Goal: Information Seeking & Learning: Learn about a topic

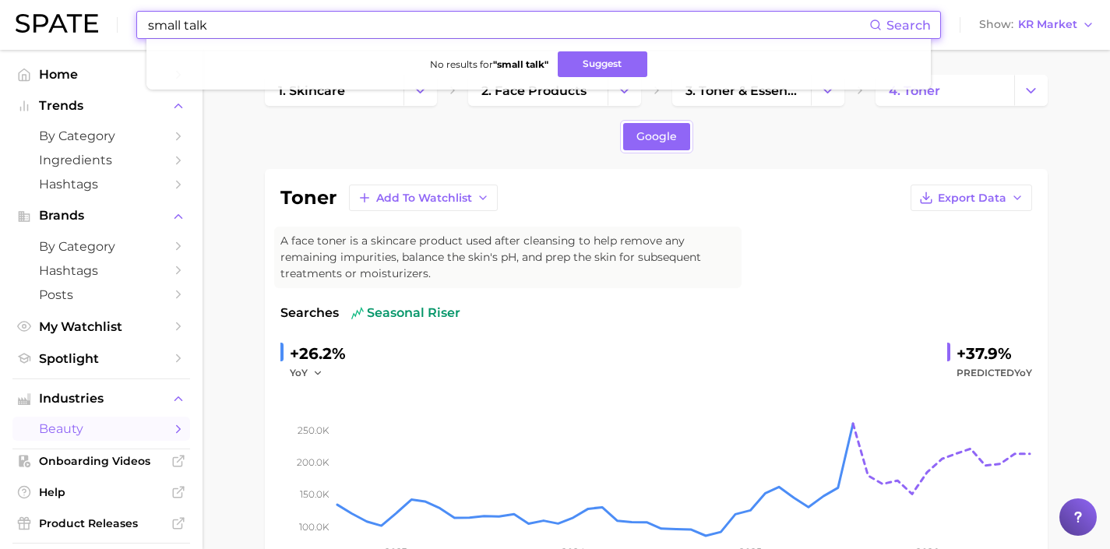
drag, startPoint x: 230, startPoint y: 28, endPoint x: 0, endPoint y: 5, distance: 230.9
click at [0, 5] on header "small talk Search No results for " small talk " Suggest Show KR Market" at bounding box center [555, 25] width 1110 height 50
drag, startPoint x: 225, startPoint y: 23, endPoint x: 62, endPoint y: 10, distance: 164.0
click at [65, 10] on div "i know ball Search No results for " i know ball " Suggest Show KR Market" at bounding box center [555, 25] width 1078 height 50
drag, startPoint x: 101, startPoint y: 19, endPoint x: 75, endPoint y: 19, distance: 26.5
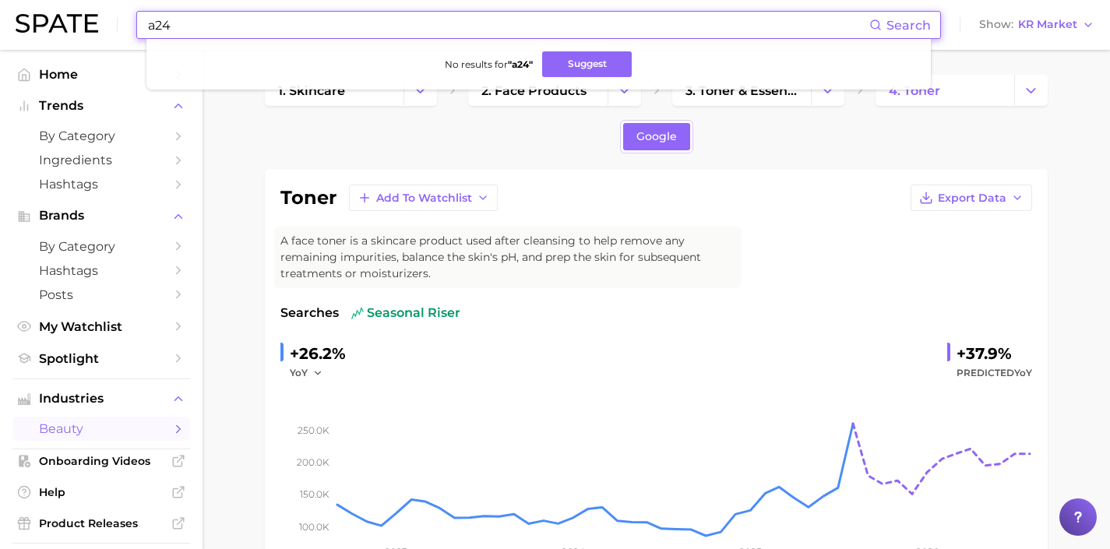
click at [75, 19] on div "a24 Search No results for " a24 " Suggest Show KR Market" at bounding box center [555, 25] width 1078 height 50
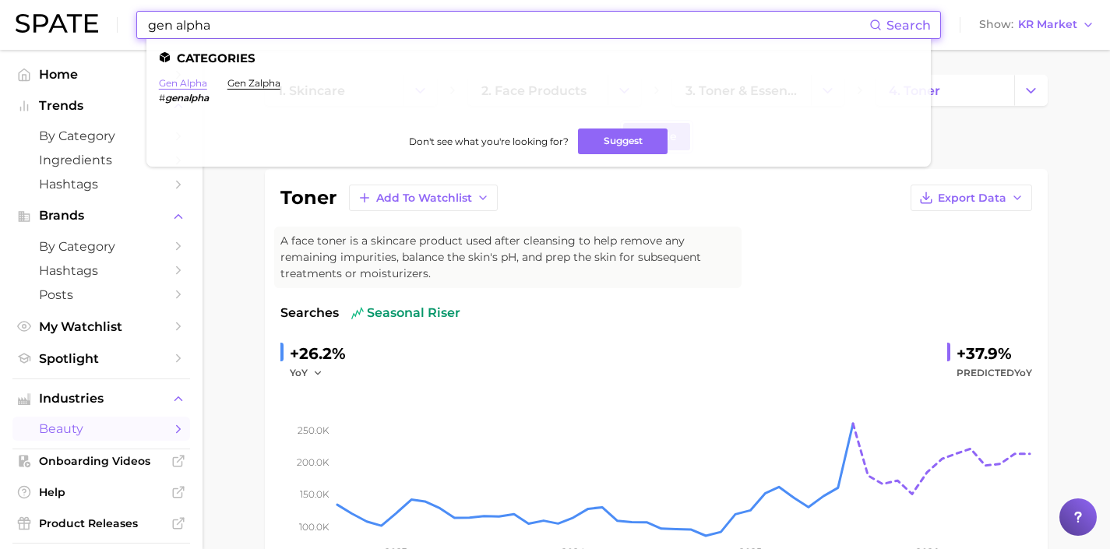
type input "gen alpha"
click at [201, 87] on link "gen alpha" at bounding box center [183, 83] width 48 height 12
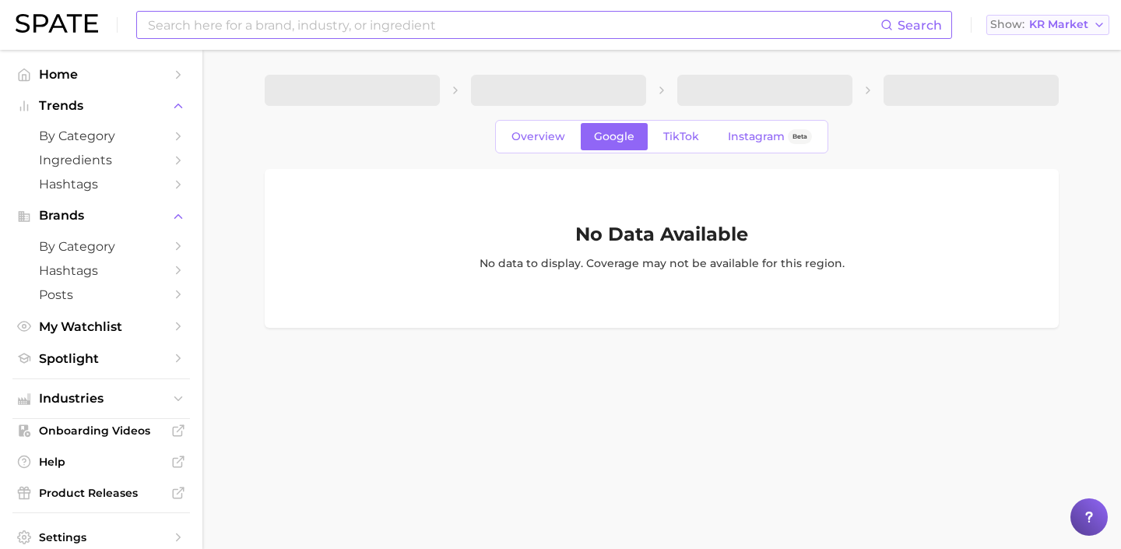
click at [1040, 28] on span "KR Market" at bounding box center [1058, 24] width 59 height 9
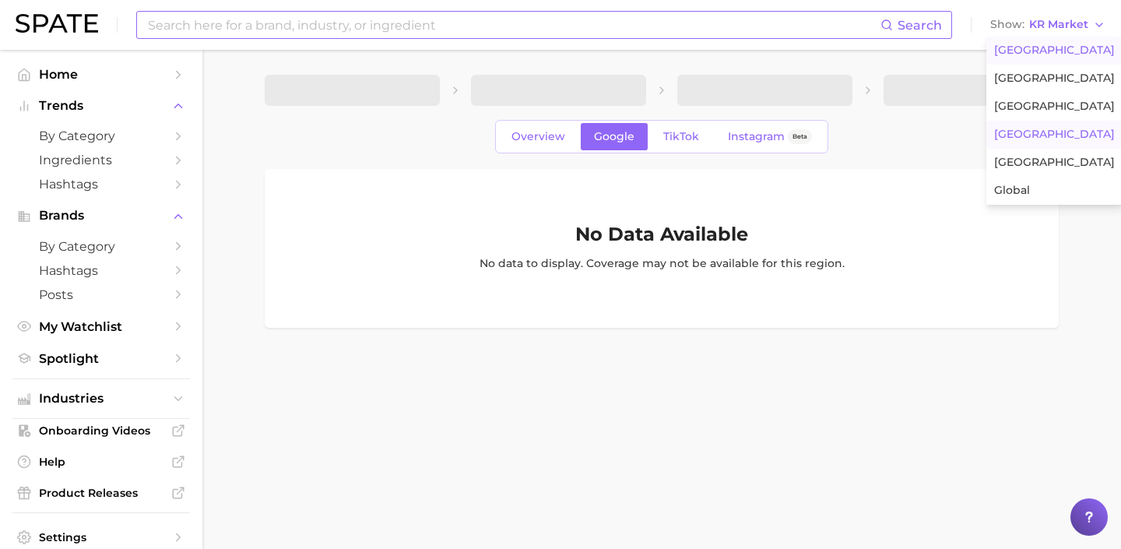
click at [1033, 61] on button "[GEOGRAPHIC_DATA]" at bounding box center [1055, 51] width 136 height 28
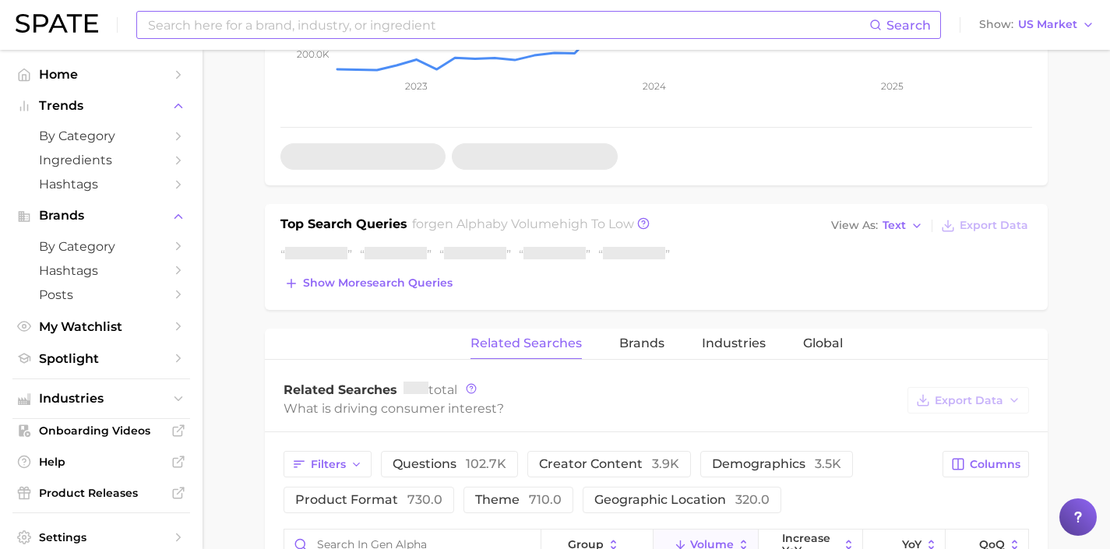
scroll to position [478, 0]
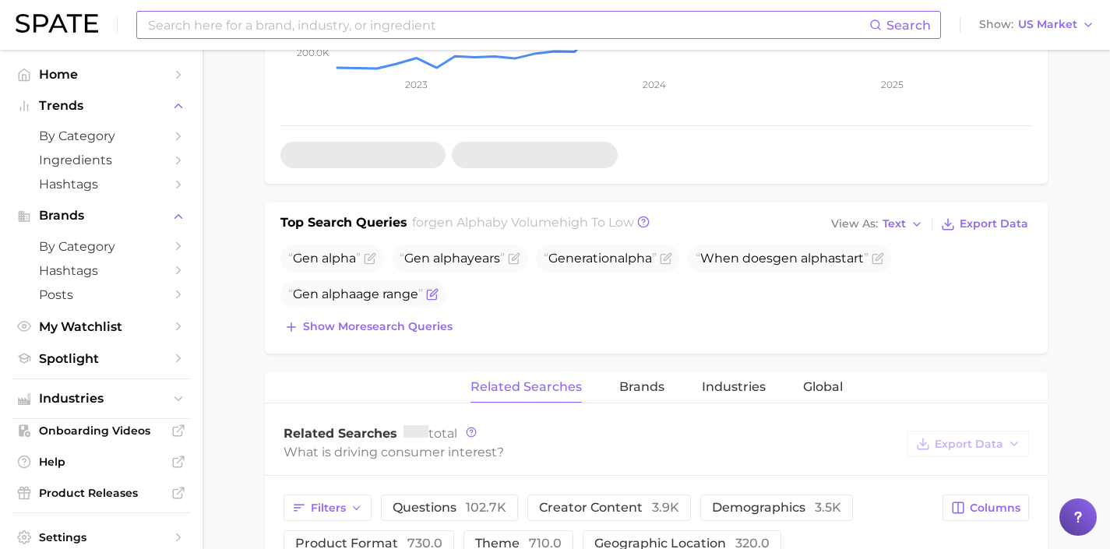
click at [423, 287] on span "Gen alpha age range" at bounding box center [355, 294] width 135 height 15
click at [435, 320] on span "Show more search queries" at bounding box center [378, 326] width 150 height 13
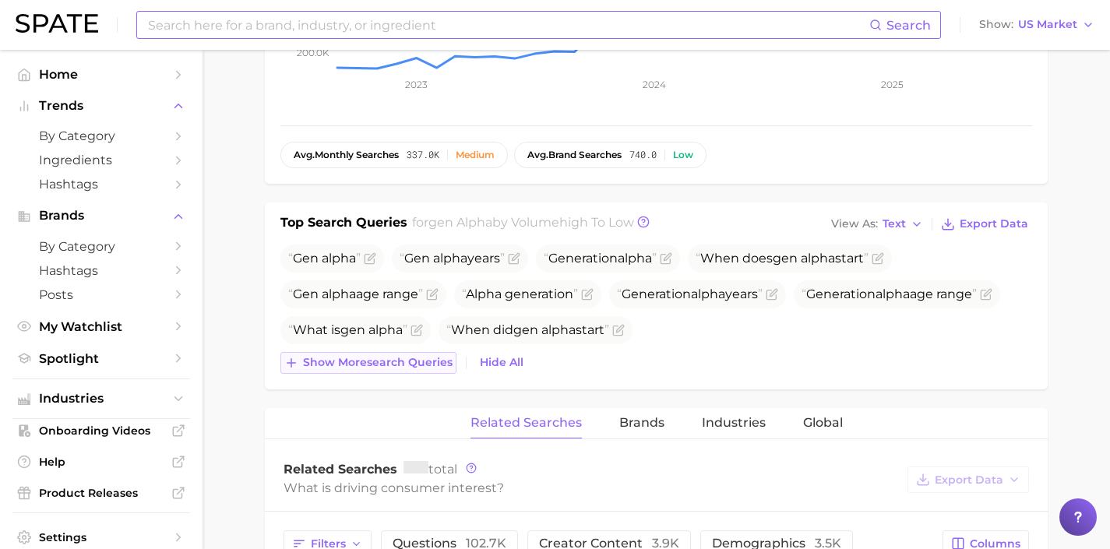
click at [394, 352] on button "Show more search queries" at bounding box center [368, 363] width 176 height 22
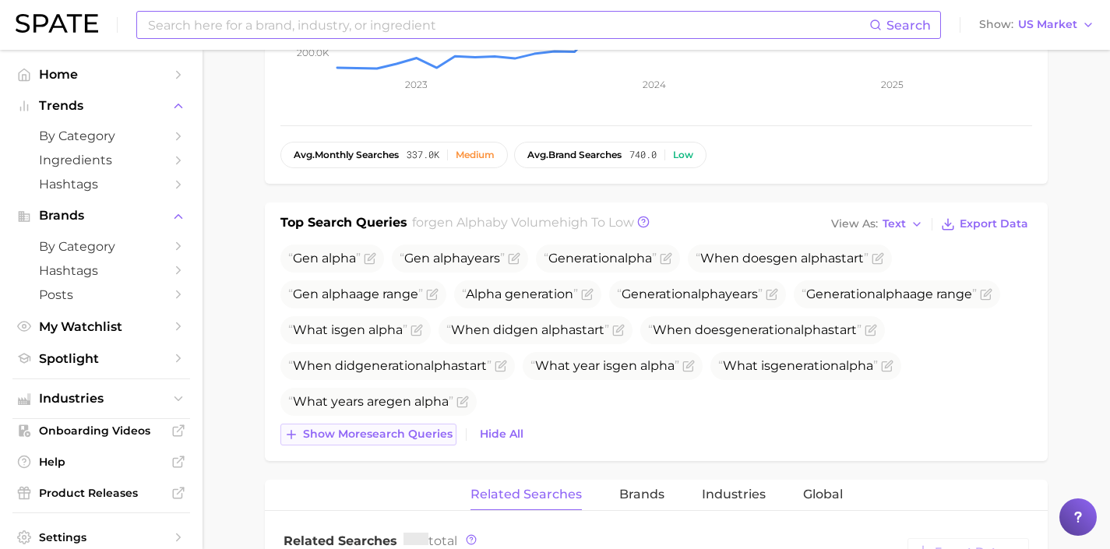
click at [405, 427] on span "Show more search queries" at bounding box center [378, 433] width 150 height 13
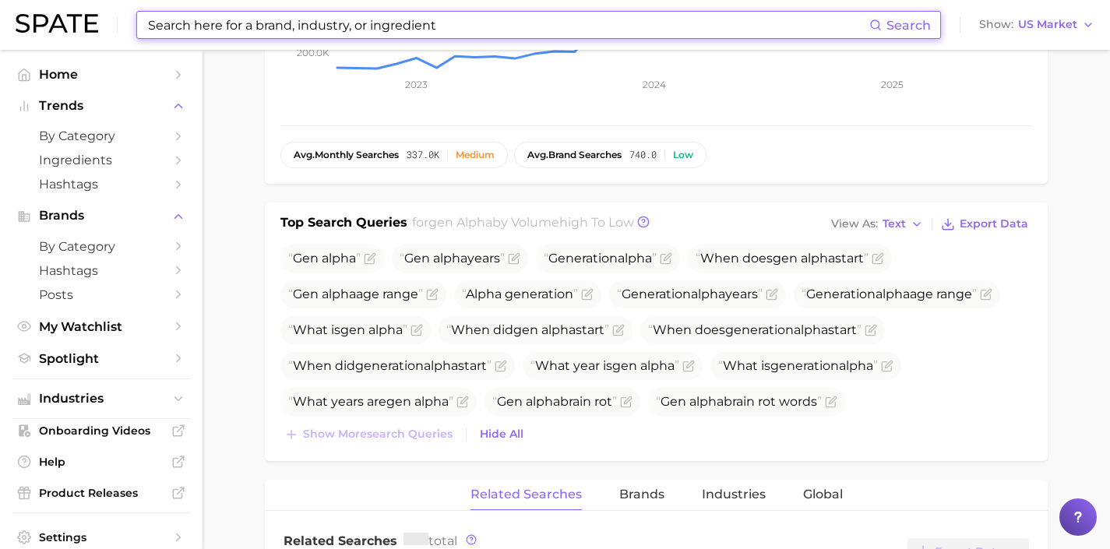
click at [301, 18] on input at bounding box center [507, 25] width 723 height 26
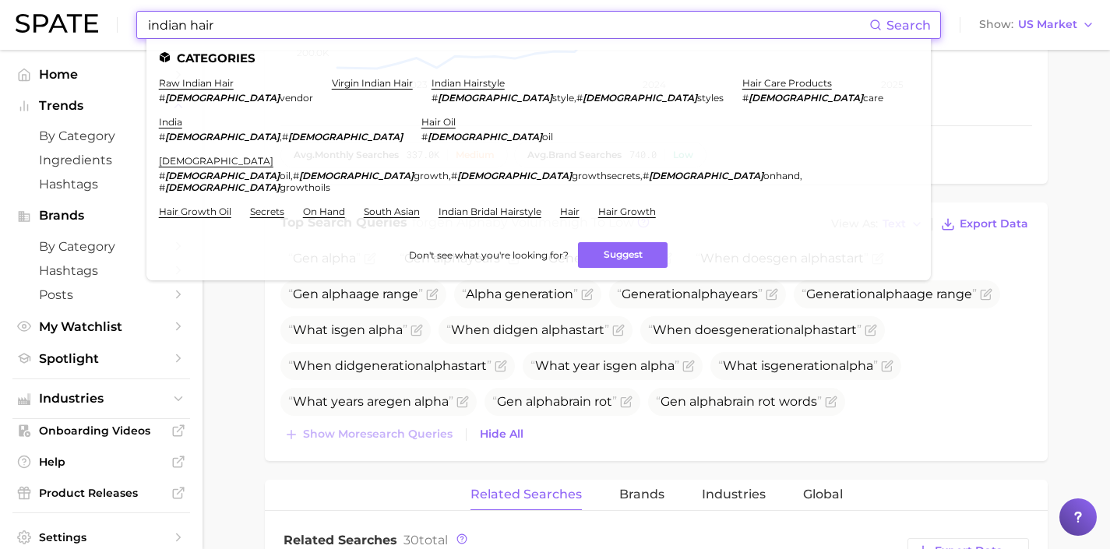
drag, startPoint x: 144, startPoint y: 23, endPoint x: 44, endPoint y: 20, distance: 99.7
click at [51, 23] on div "indian hair Search Categories raw indian hair # indianhair vendor virgin indian…" at bounding box center [555, 25] width 1078 height 50
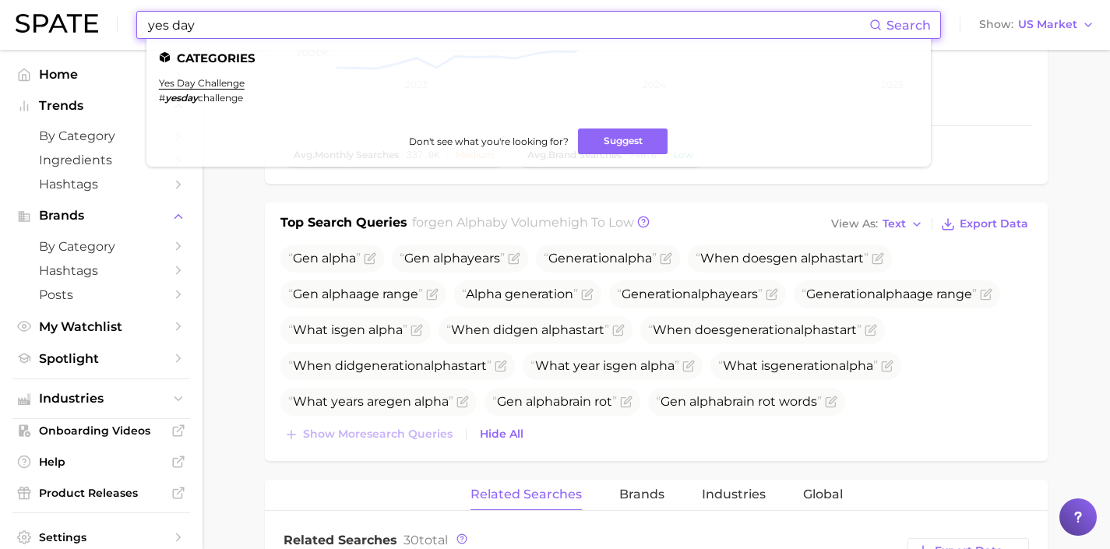
drag, startPoint x: 311, startPoint y: 30, endPoint x: 33, endPoint y: -12, distance: 280.4
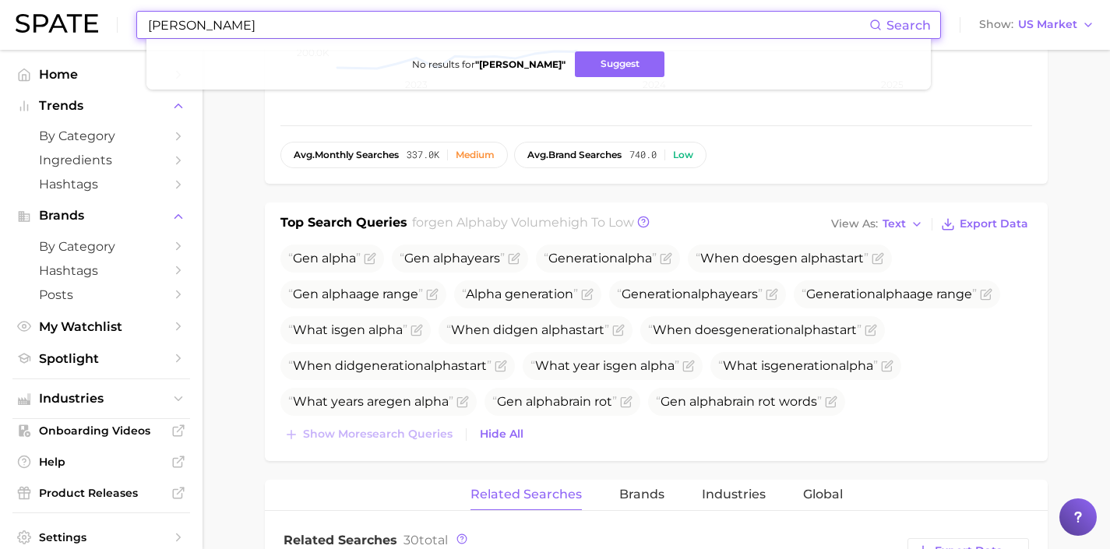
drag, startPoint x: 280, startPoint y: 25, endPoint x: 58, endPoint y: 12, distance: 221.5
click at [58, 12] on div "[PERSON_NAME] Search No results for " [PERSON_NAME] " Suggest Show US Market" at bounding box center [555, 25] width 1078 height 50
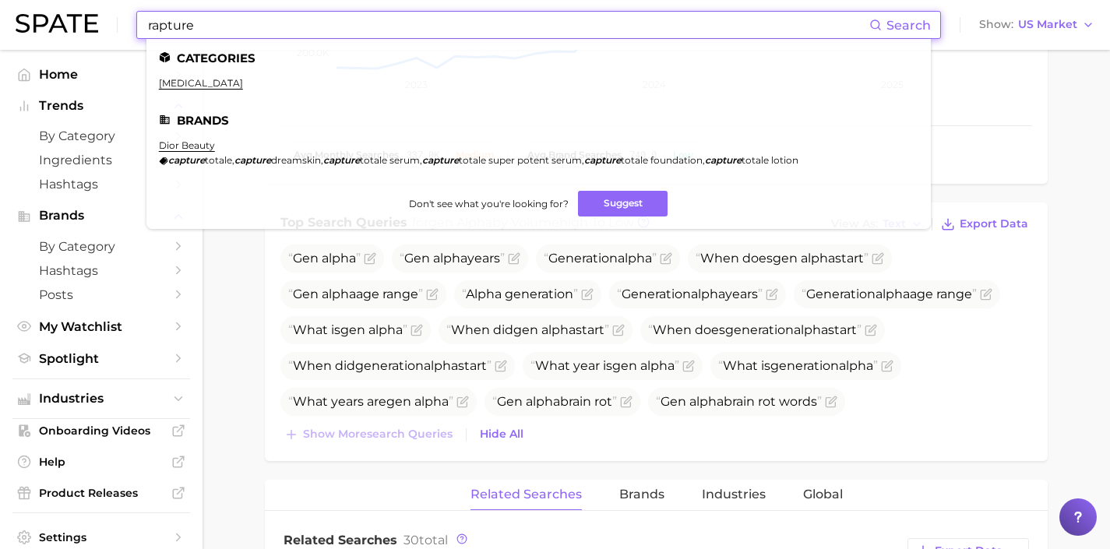
drag, startPoint x: 223, startPoint y: 26, endPoint x: 105, endPoint y: 26, distance: 117.6
click at [105, 26] on div "rapture Search Categories [MEDICAL_DATA] Brands dior beauty capture totale , ca…" at bounding box center [555, 25] width 1078 height 50
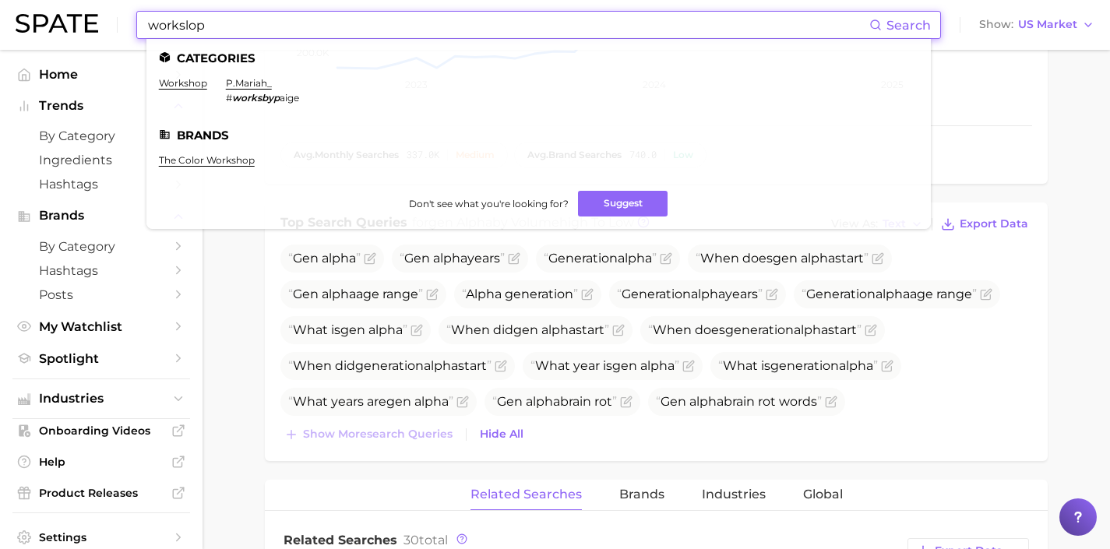
drag, startPoint x: 282, startPoint y: 27, endPoint x: 136, endPoint y: 20, distance: 145.8
click at [136, 20] on div "workslop Search Categories workshop p.[PERSON_NAME] # worksbyp aige Brands the …" at bounding box center [538, 25] width 804 height 28
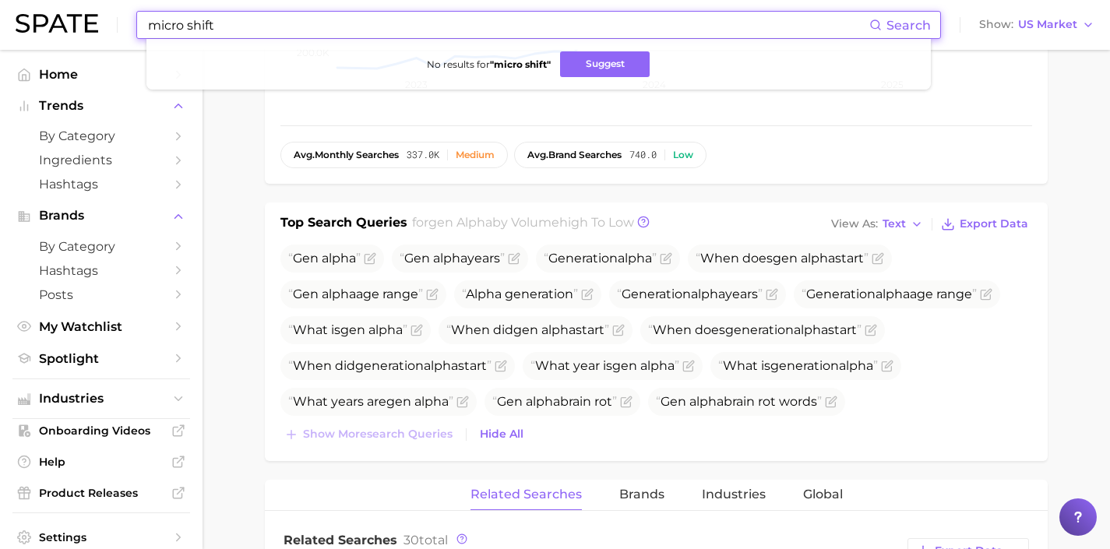
drag, startPoint x: 326, startPoint y: 26, endPoint x: 69, endPoint y: 9, distance: 257.6
click at [71, 9] on div "micro shift Search No results for " micro shift " Suggest Show US Market" at bounding box center [555, 25] width 1078 height 50
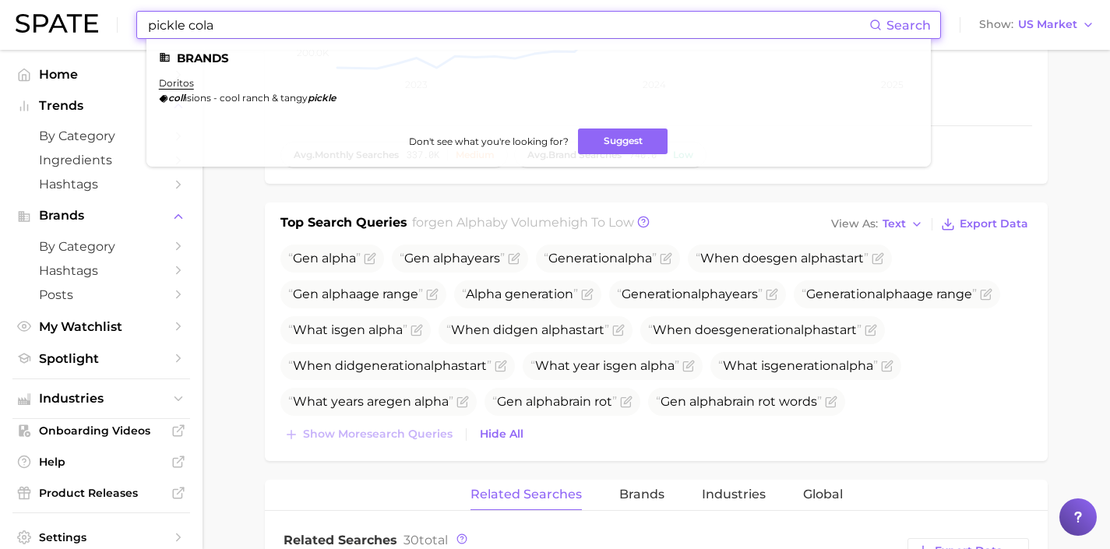
drag, startPoint x: 301, startPoint y: 23, endPoint x: 116, endPoint y: 16, distance: 185.5
click at [118, 18] on div "pickle cola Search Brands doritos coll isions - cool ranch & tangy pickle Don't…" at bounding box center [555, 25] width 1078 height 50
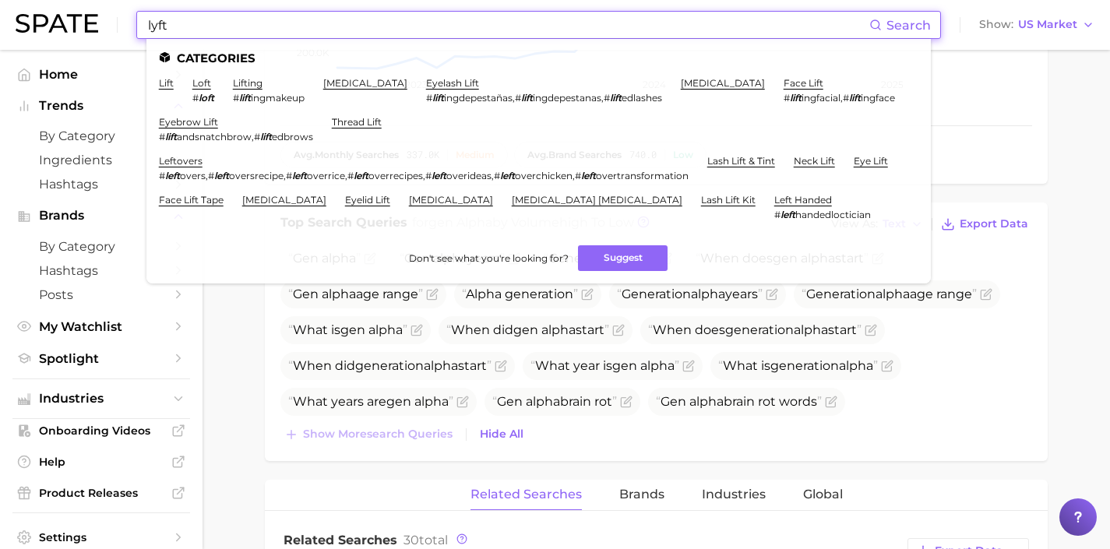
drag, startPoint x: 526, startPoint y: 25, endPoint x: 163, endPoint y: 9, distance: 364.0
click at [163, 9] on div "lyft Search Categories lift loft # loft lifting # lift ingmakeup [MEDICAL_DATA]…" at bounding box center [555, 25] width 1078 height 50
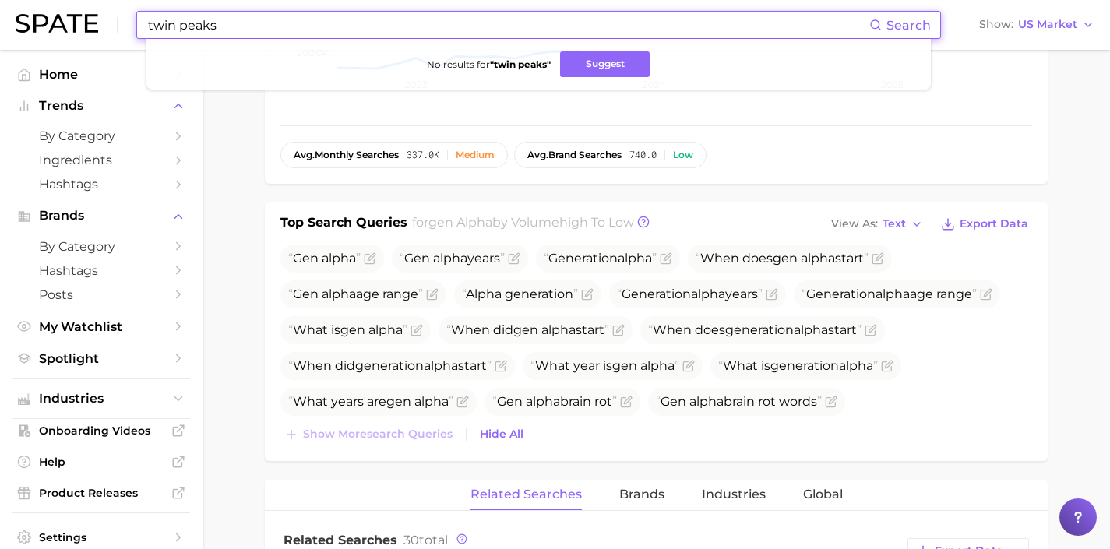
drag, startPoint x: 364, startPoint y: 32, endPoint x: 111, endPoint y: 19, distance: 254.2
click at [111, 19] on div "twin peaks Search No results for " twin peaks " Suggest Show US Market" at bounding box center [555, 25] width 1078 height 50
drag, startPoint x: 250, startPoint y: 30, endPoint x: 86, endPoint y: 25, distance: 164.4
click at [93, 25] on div "sorority rush Search No results for " sorority rush " Suggest Show US Market" at bounding box center [555, 25] width 1078 height 50
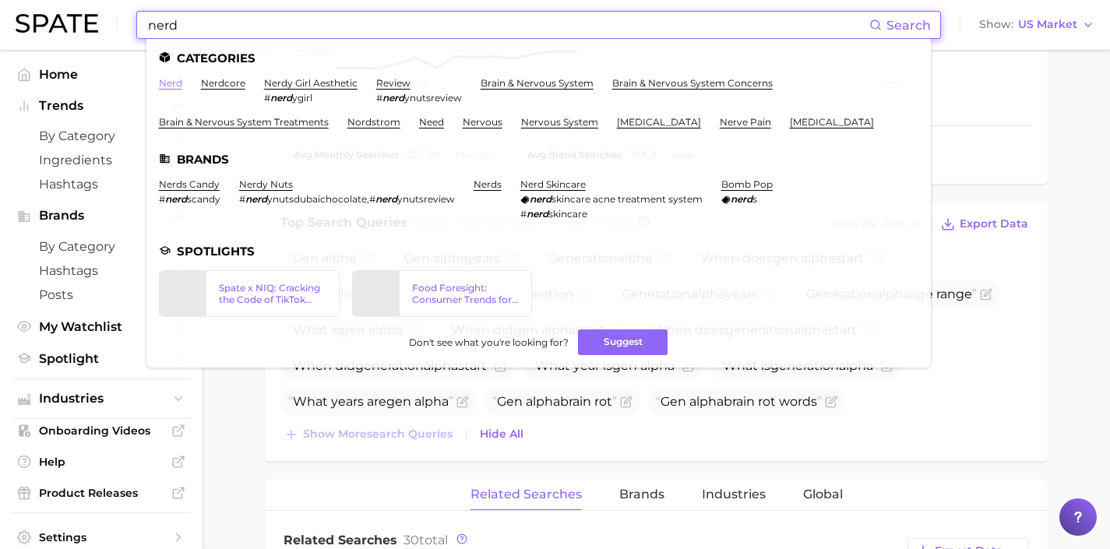
type input "nerd"
click at [173, 81] on link "nerd" at bounding box center [170, 83] width 23 height 12
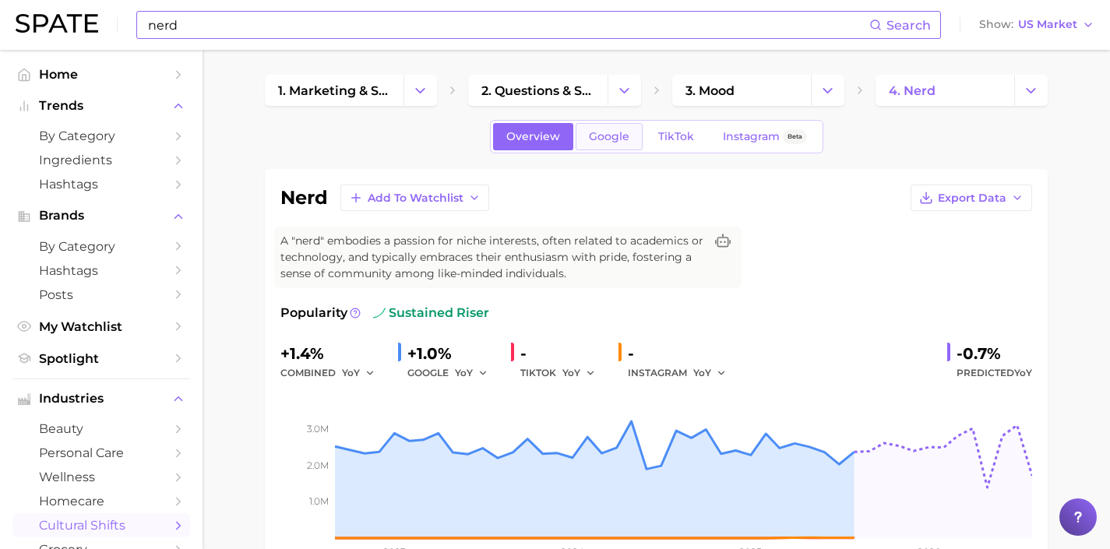
click at [613, 139] on span "Google" at bounding box center [609, 136] width 40 height 13
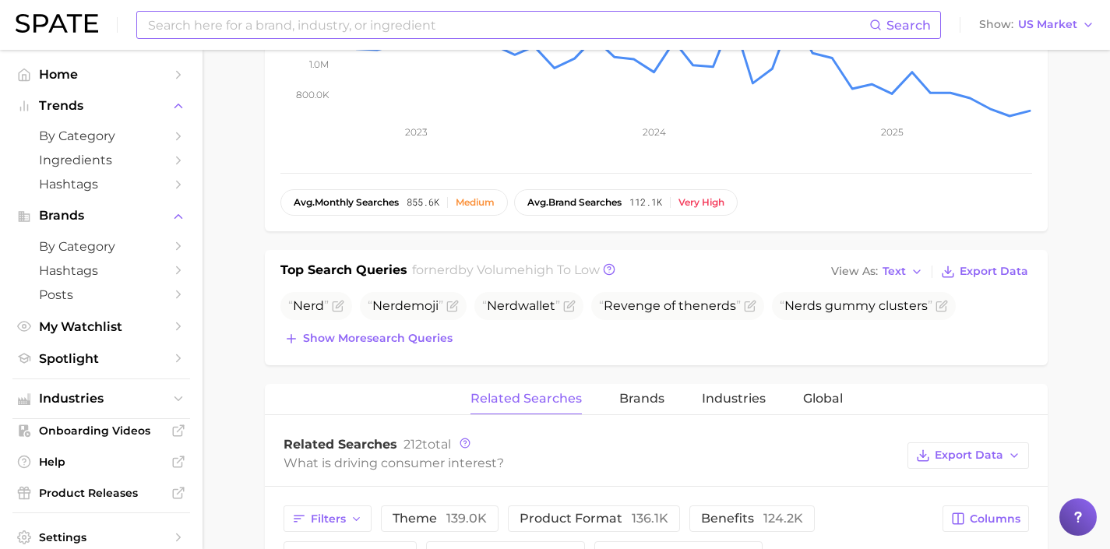
scroll to position [515, 0]
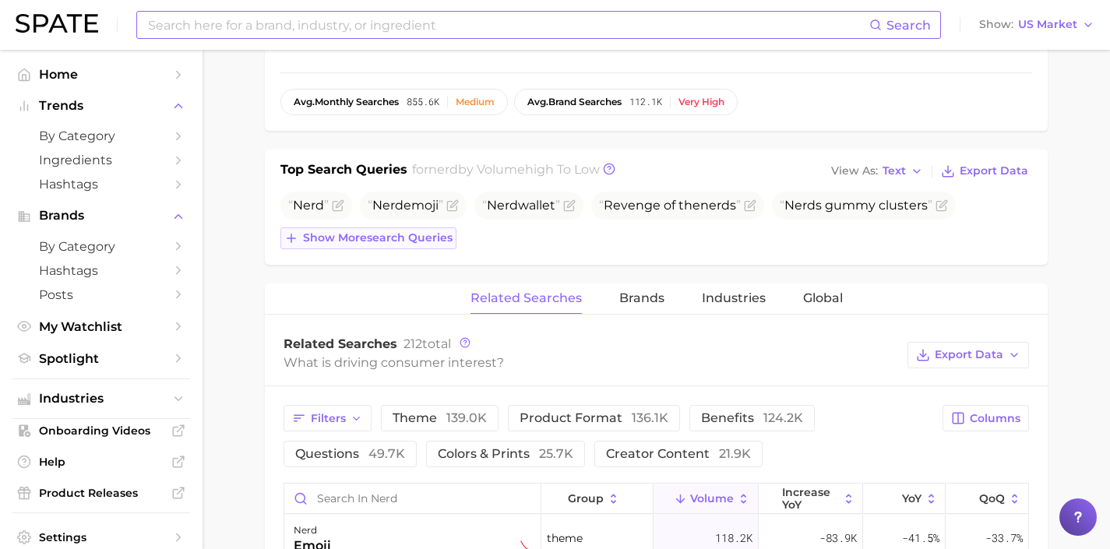
click at [397, 237] on span "Show more search queries" at bounding box center [378, 237] width 150 height 13
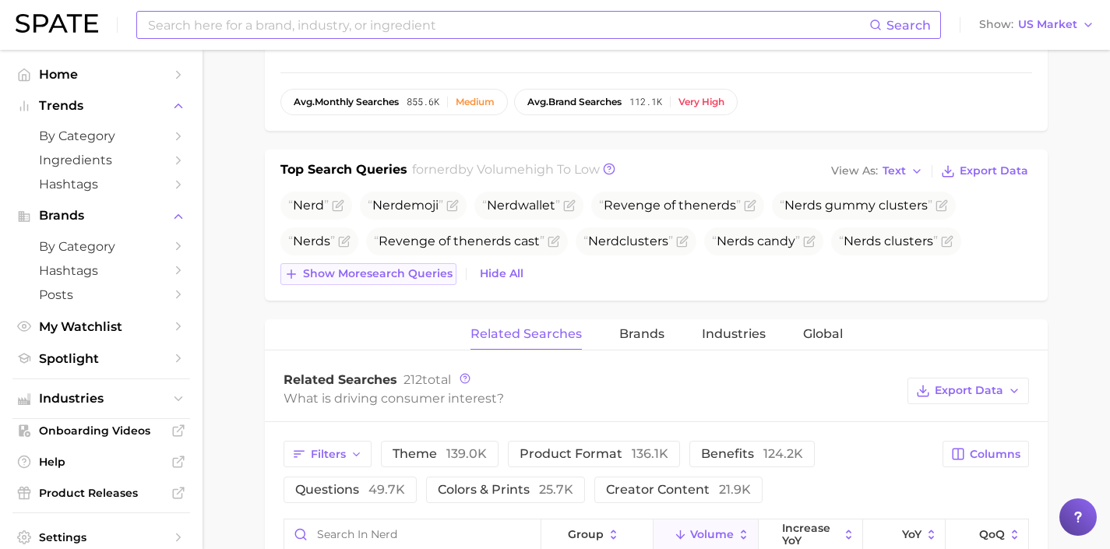
click at [447, 272] on span "Show more search queries" at bounding box center [378, 273] width 150 height 13
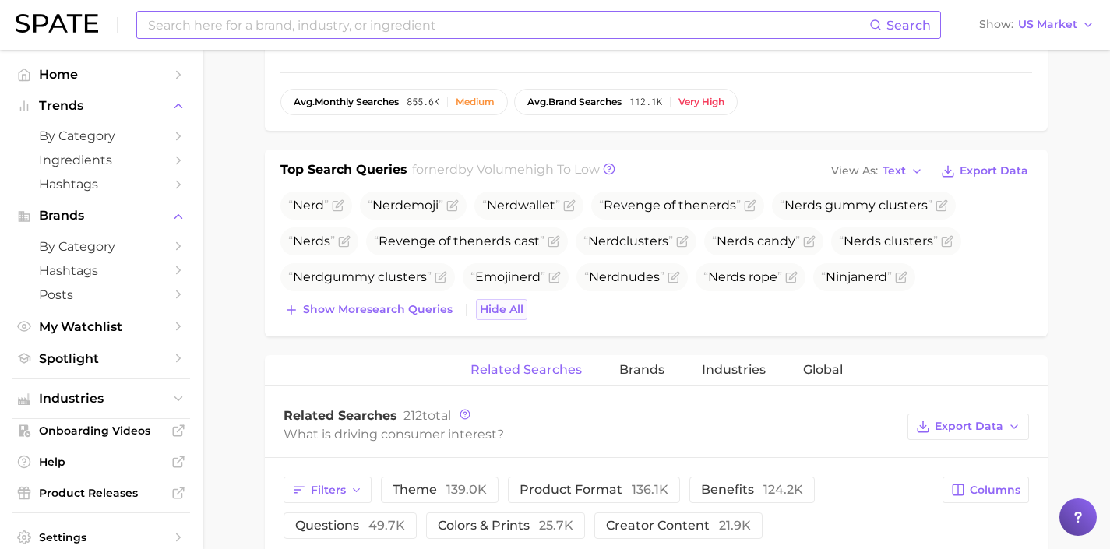
scroll to position [0, 0]
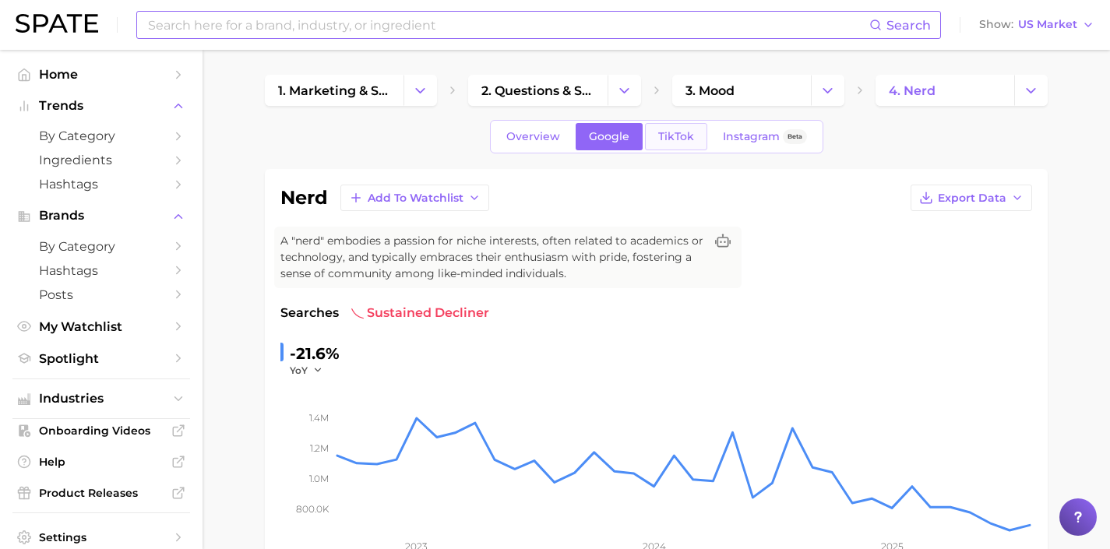
click at [686, 136] on span "TikTok" at bounding box center [676, 136] width 36 height 13
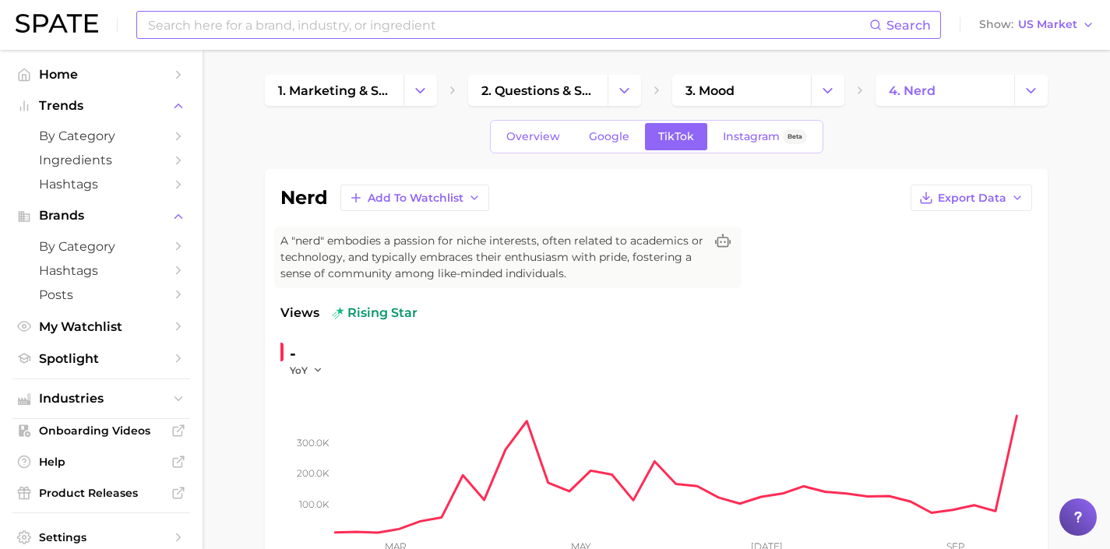
click at [447, 25] on input at bounding box center [507, 25] width 723 height 26
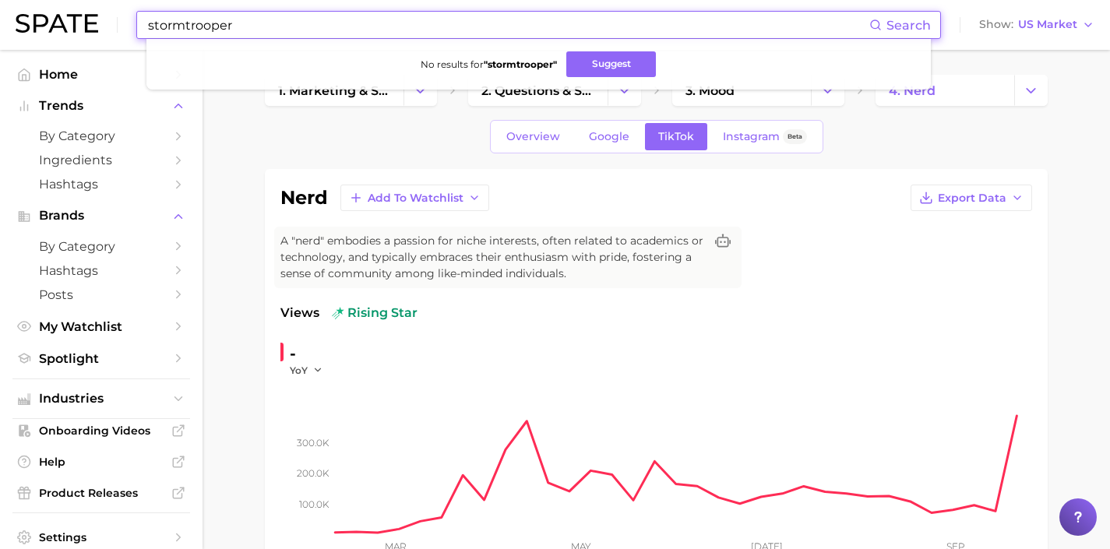
drag, startPoint x: 352, startPoint y: 28, endPoint x: 16, endPoint y: 18, distance: 336.5
click at [16, 18] on div "stormtrooper Search No results for " stormtrooper " Suggest Show US Market" at bounding box center [555, 25] width 1078 height 50
drag, startPoint x: 302, startPoint y: 23, endPoint x: 23, endPoint y: 6, distance: 280.1
click at [23, 6] on div "[PERSON_NAME] Search No results for " [PERSON_NAME] " Suggest Show US Market" at bounding box center [555, 25] width 1078 height 50
drag, startPoint x: 277, startPoint y: 30, endPoint x: 132, endPoint y: 28, distance: 145.6
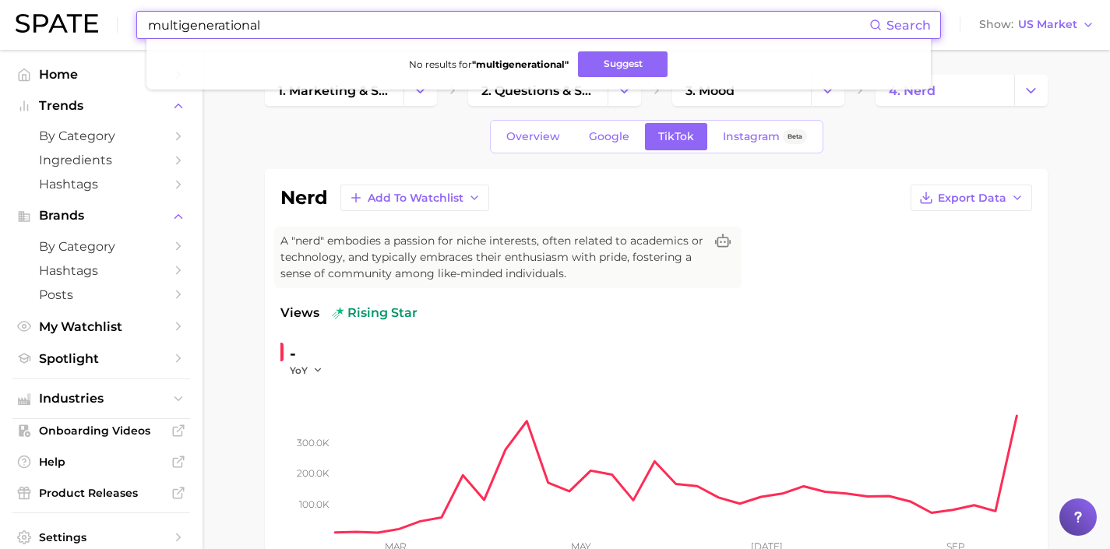
click at [132, 28] on div "multigenerational Search No results for " multigenerational " Suggest Show US M…" at bounding box center [555, 25] width 1078 height 50
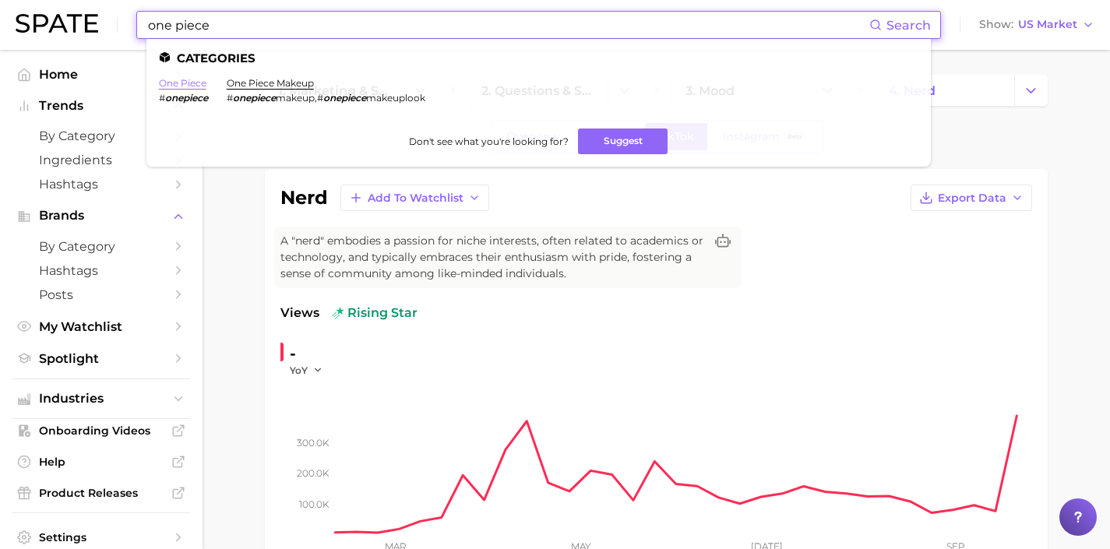
type input "one piece"
click at [195, 81] on link "one piece" at bounding box center [182, 83] width 47 height 12
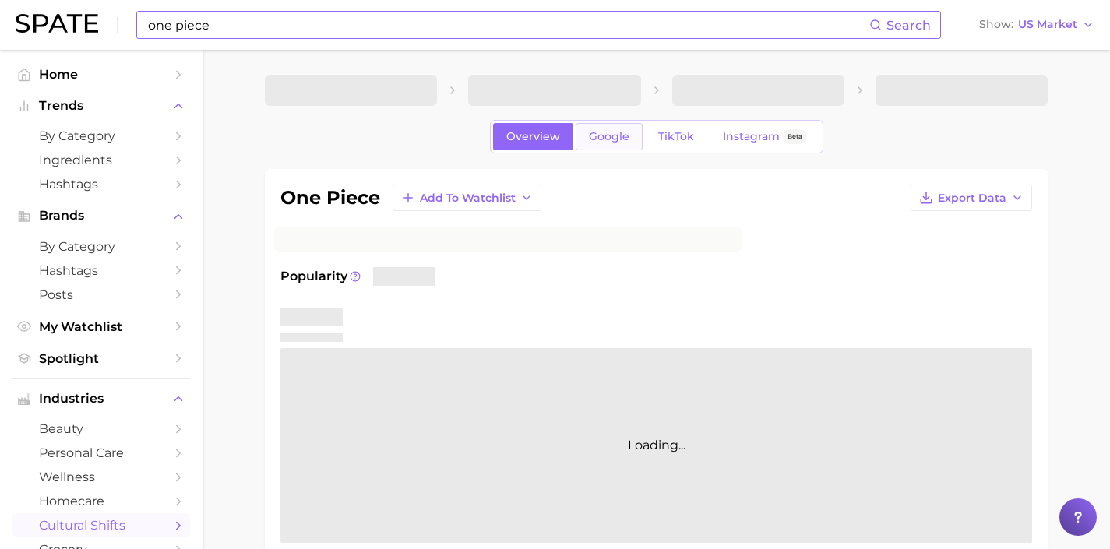
click at [594, 136] on span "Google" at bounding box center [609, 136] width 40 height 13
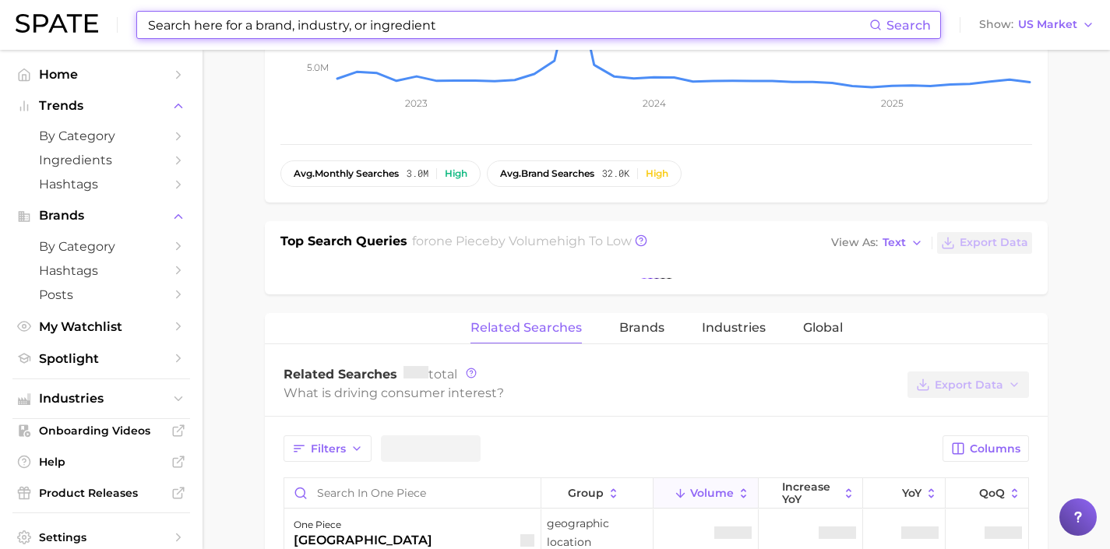
scroll to position [494, 0]
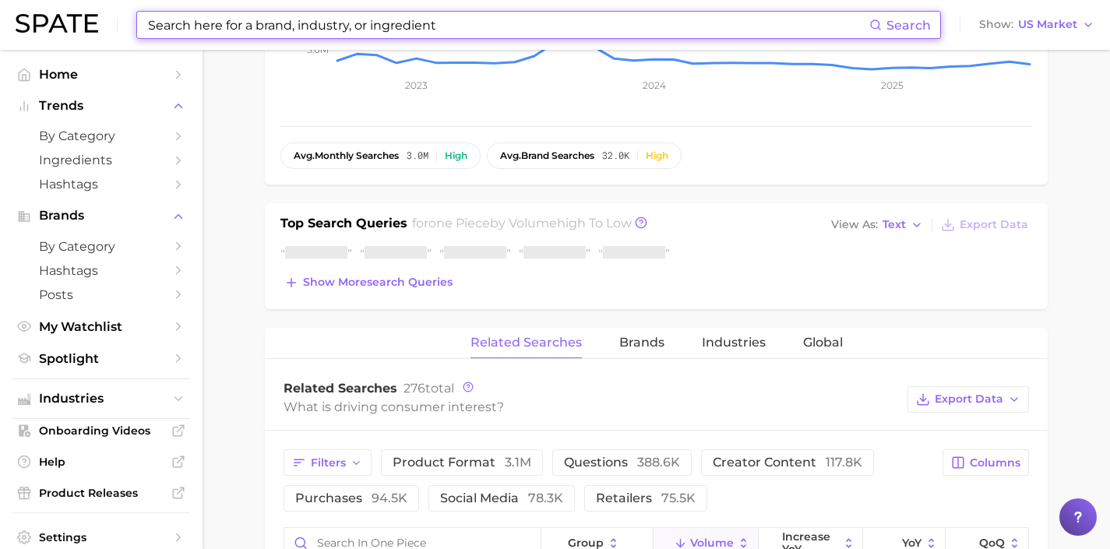
click at [445, 296] on div "Top Search Queries for one piece by Volume high to low View As Text Export Data…" at bounding box center [656, 256] width 783 height 106
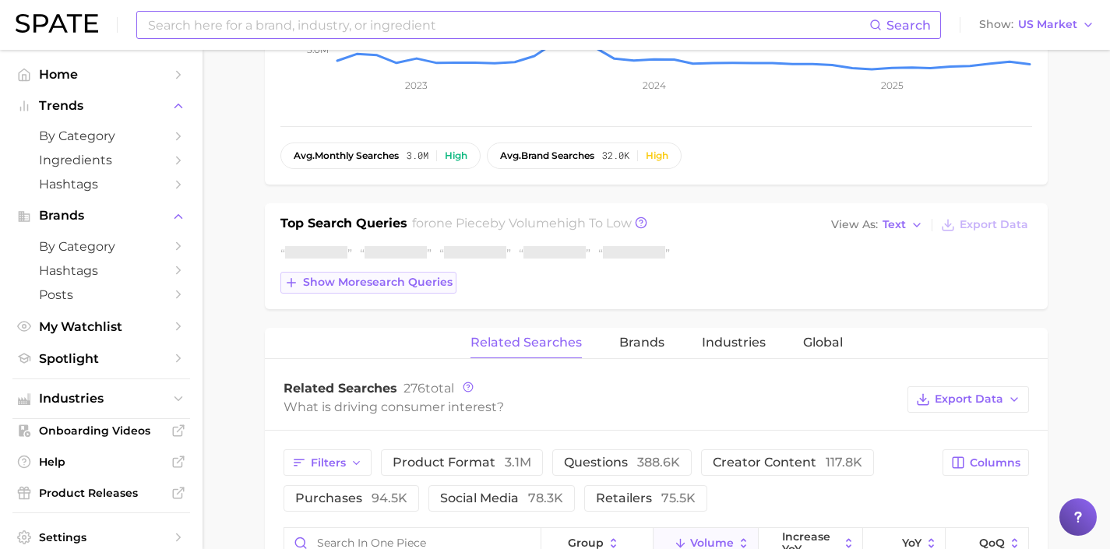
click at [428, 284] on span "Show more search queries" at bounding box center [378, 282] width 150 height 13
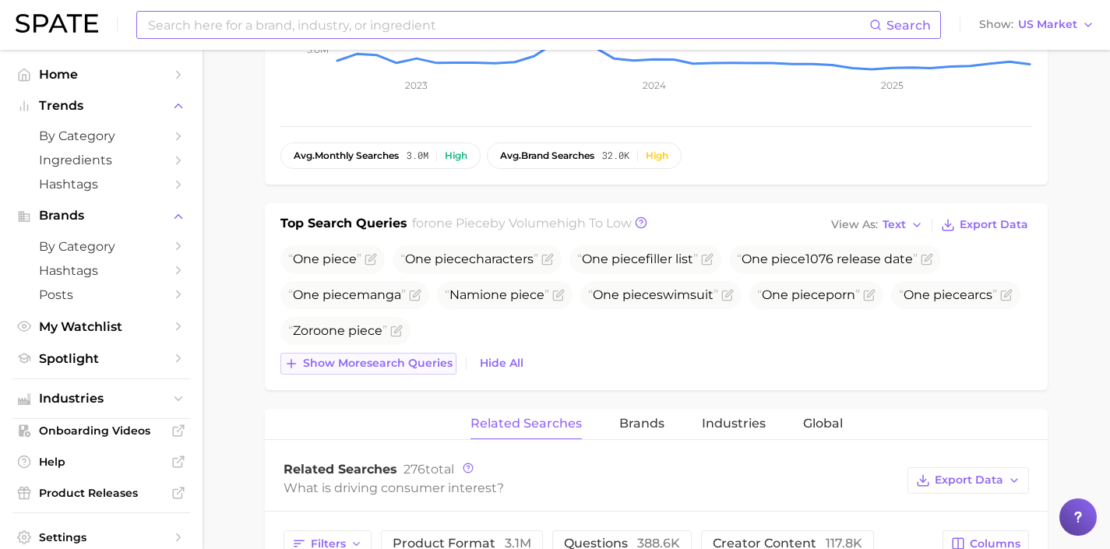
click at [438, 354] on button "Show more search queries" at bounding box center [368, 364] width 176 height 22
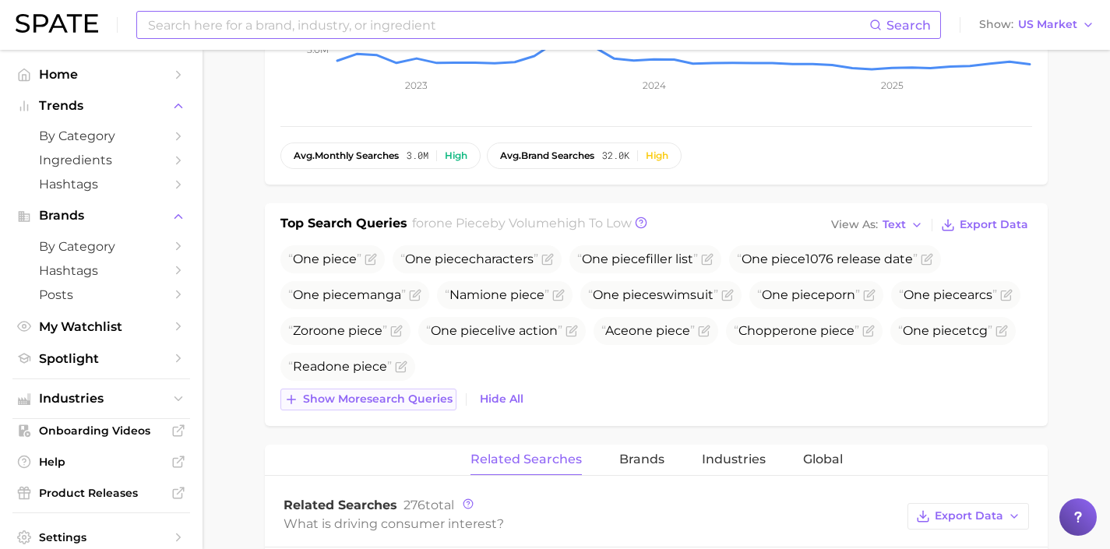
click at [438, 409] on button "Show more search queries" at bounding box center [368, 400] width 176 height 22
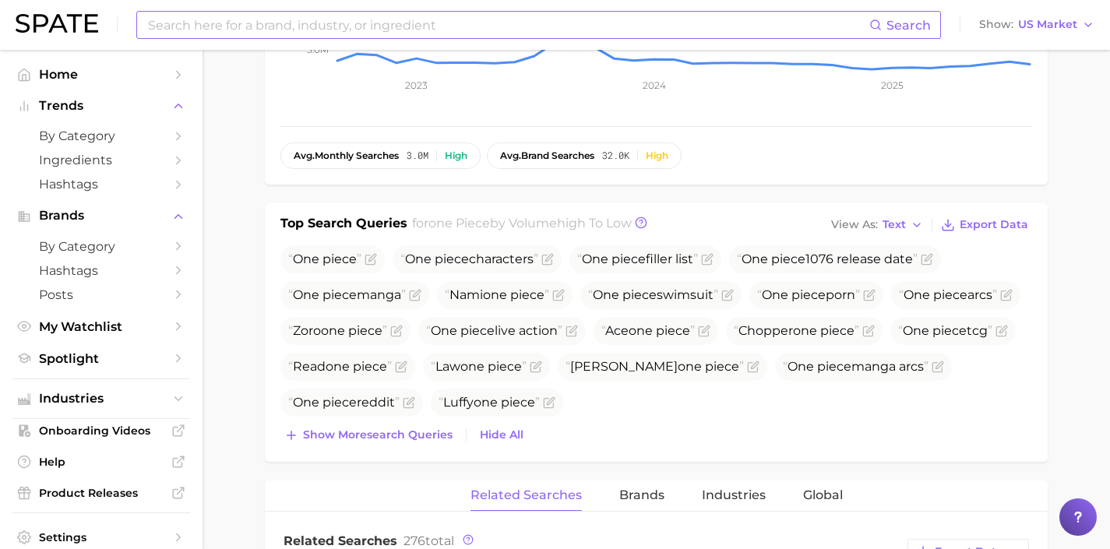
click at [434, 449] on div "Top Search Queries for one piece by Volume high to low View As Text Export Data…" at bounding box center [656, 332] width 783 height 259
click at [439, 434] on span "Show more search queries" at bounding box center [378, 434] width 150 height 13
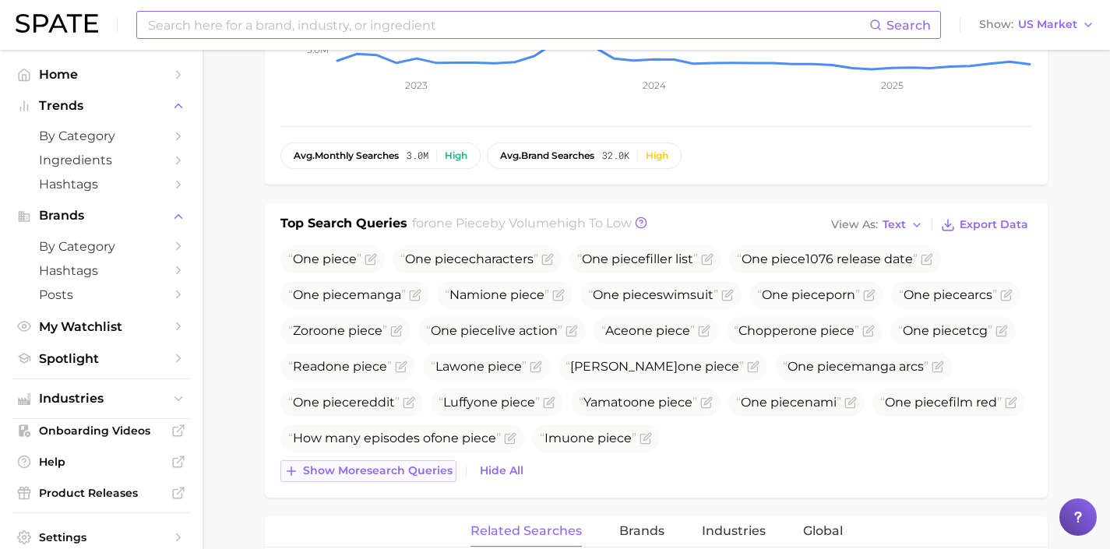
click at [420, 466] on span "Show more search queries" at bounding box center [378, 470] width 150 height 13
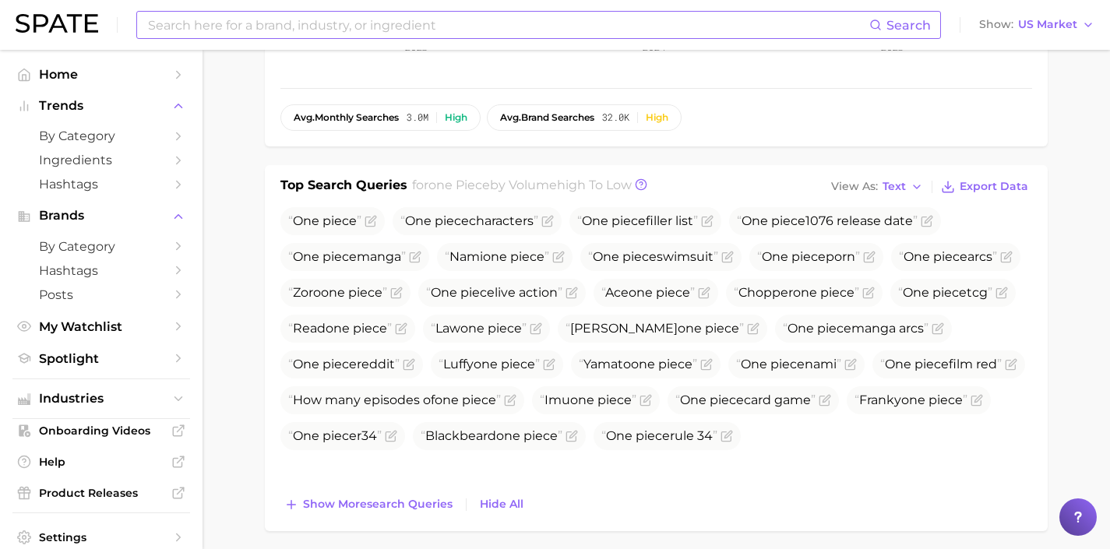
scroll to position [533, 0]
click at [413, 507] on span "Show more search queries" at bounding box center [378, 503] width 150 height 13
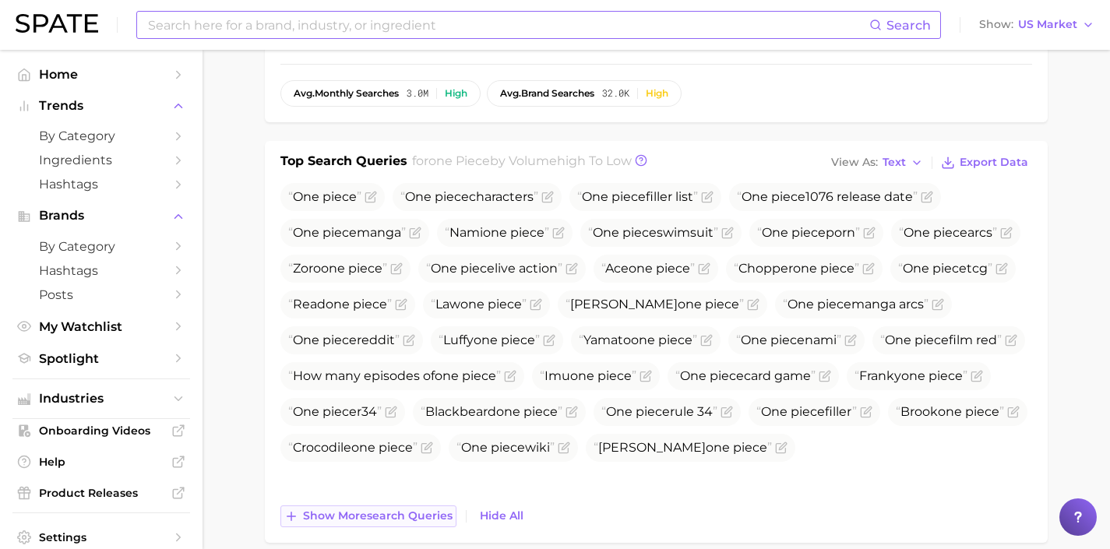
click at [431, 524] on button "Show more search queries" at bounding box center [368, 516] width 176 height 22
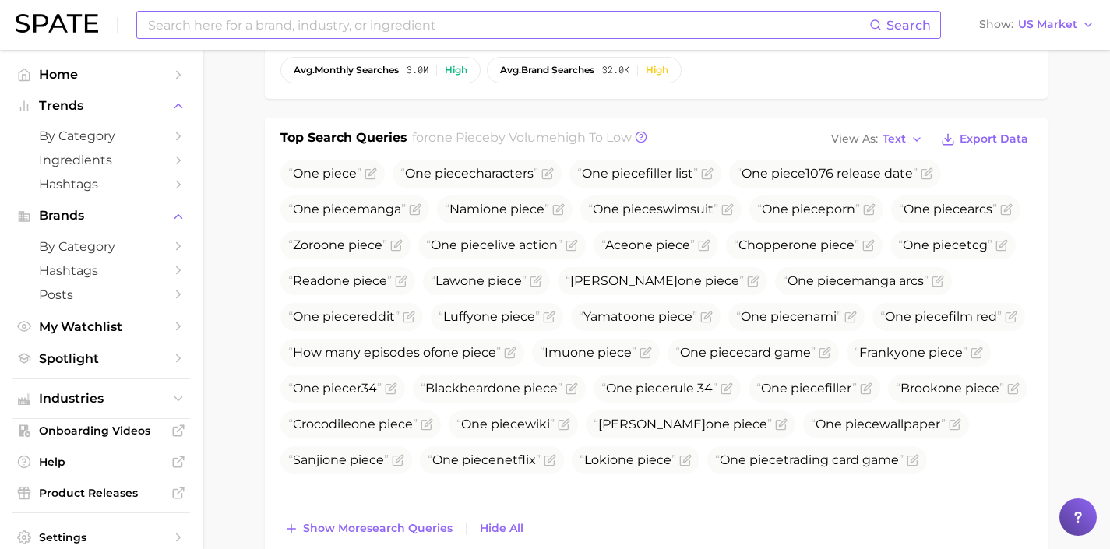
click at [431, 524] on span "Show more search queries" at bounding box center [378, 528] width 150 height 13
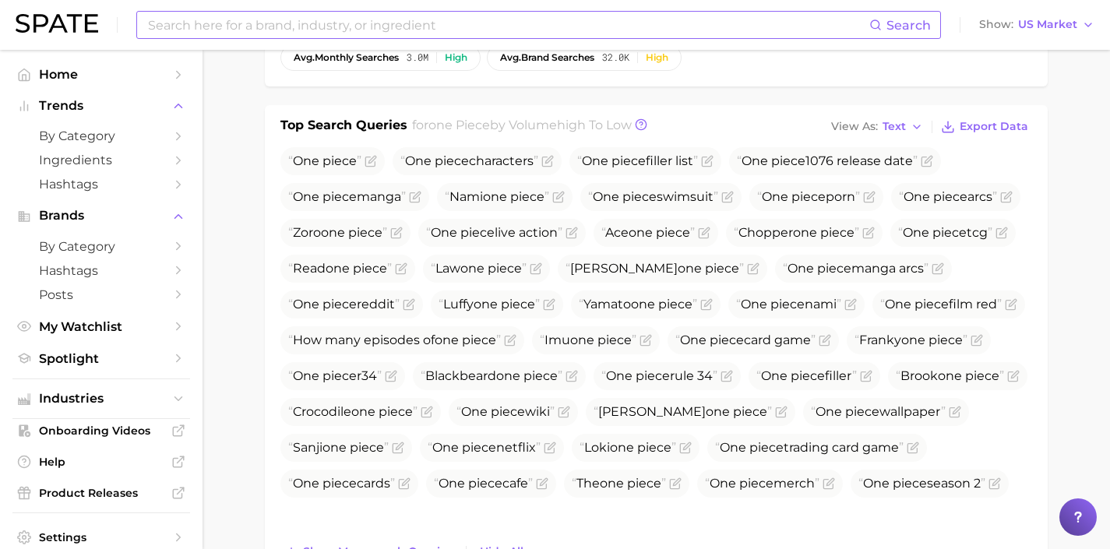
scroll to position [607, 0]
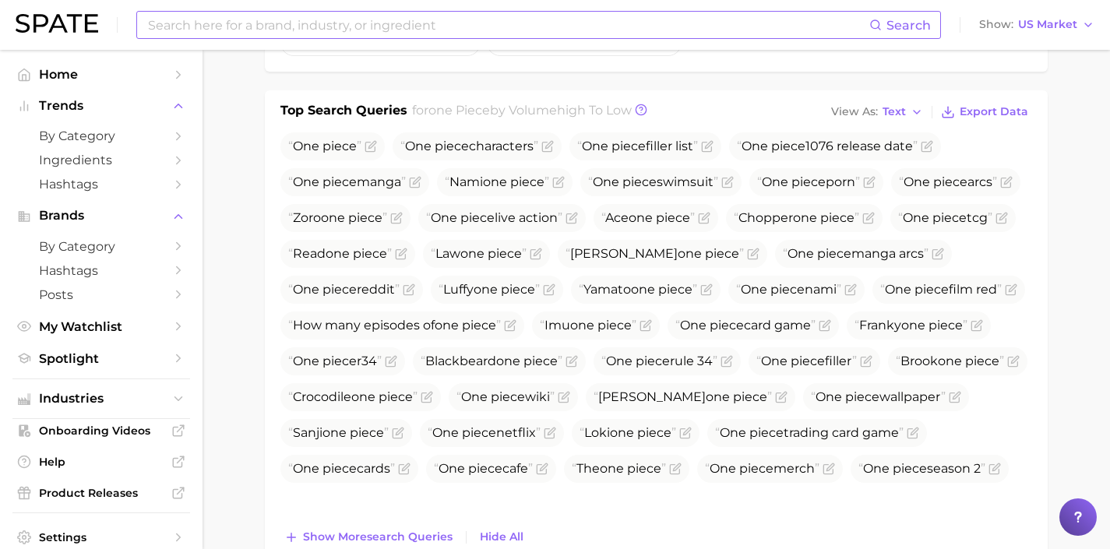
click at [431, 524] on div "One piece One piece characters One piece filler list One piece 1076 release dat…" at bounding box center [655, 340] width 751 height 416
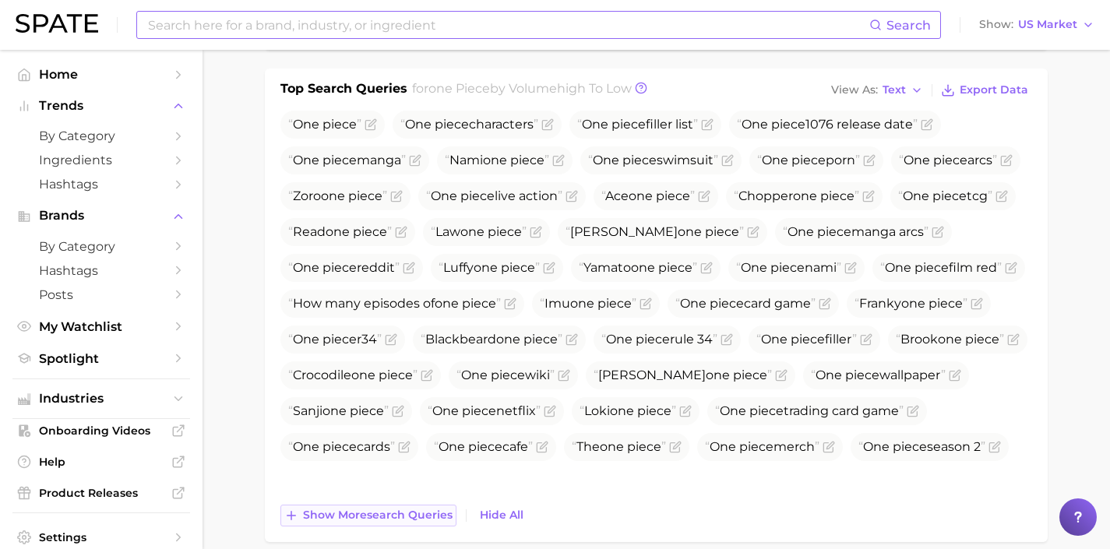
click at [438, 514] on span "Show more search queries" at bounding box center [378, 514] width 150 height 13
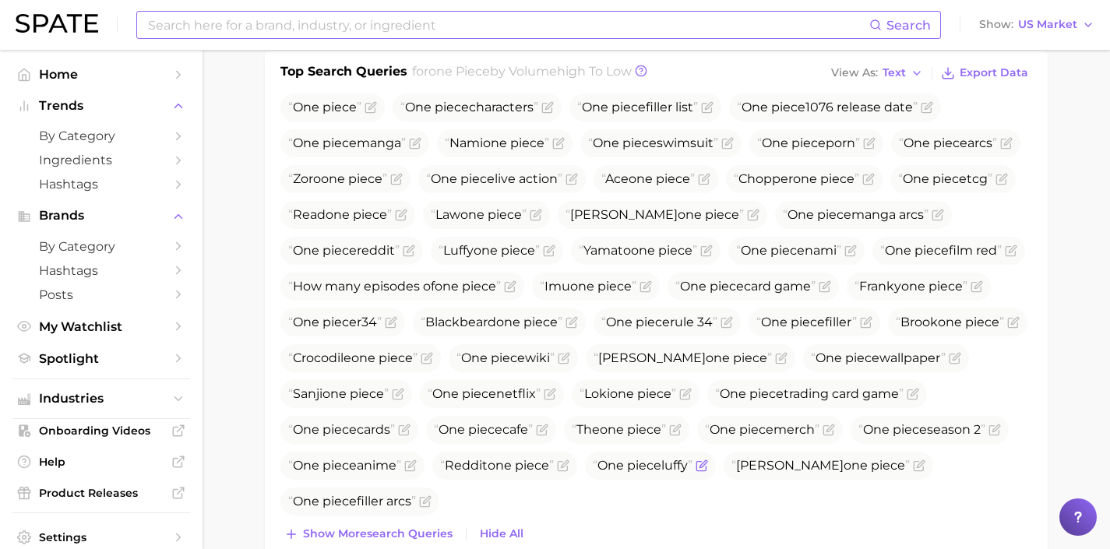
scroll to position [692, 0]
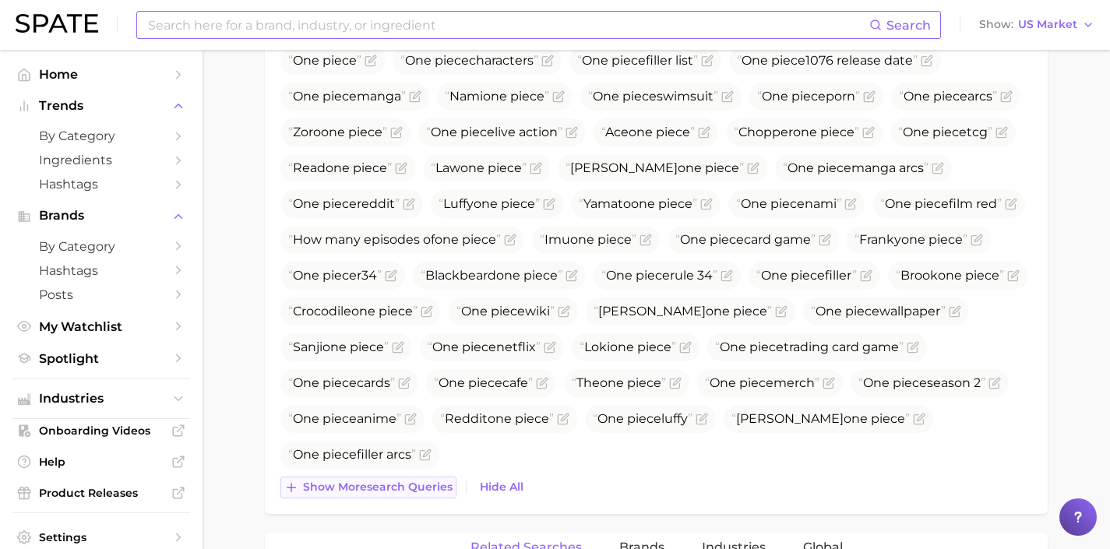
click at [435, 494] on button "Show more search queries" at bounding box center [368, 488] width 176 height 22
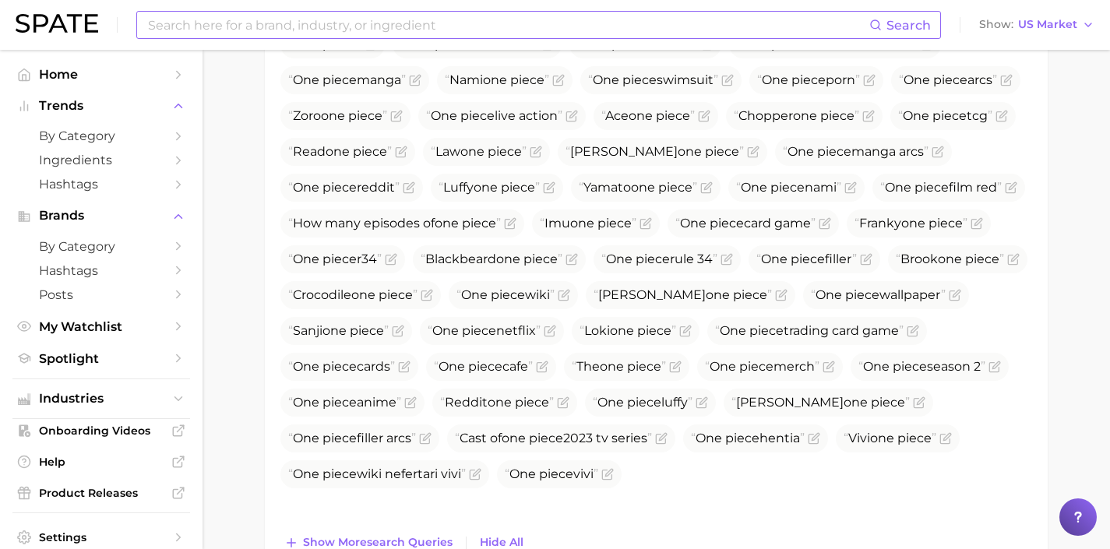
scroll to position [716, 0]
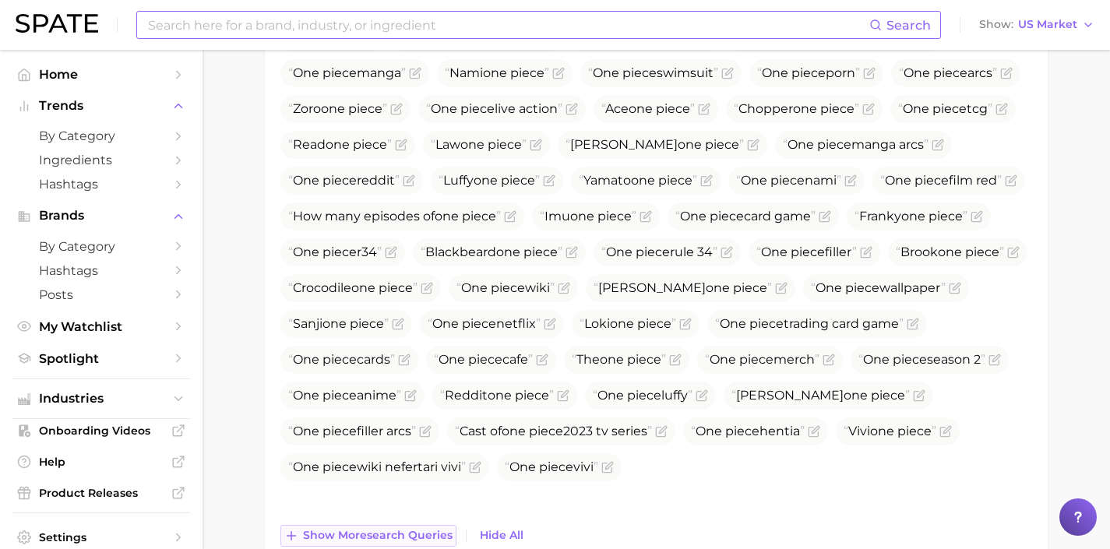
click at [435, 527] on button "Show more search queries" at bounding box center [368, 536] width 176 height 22
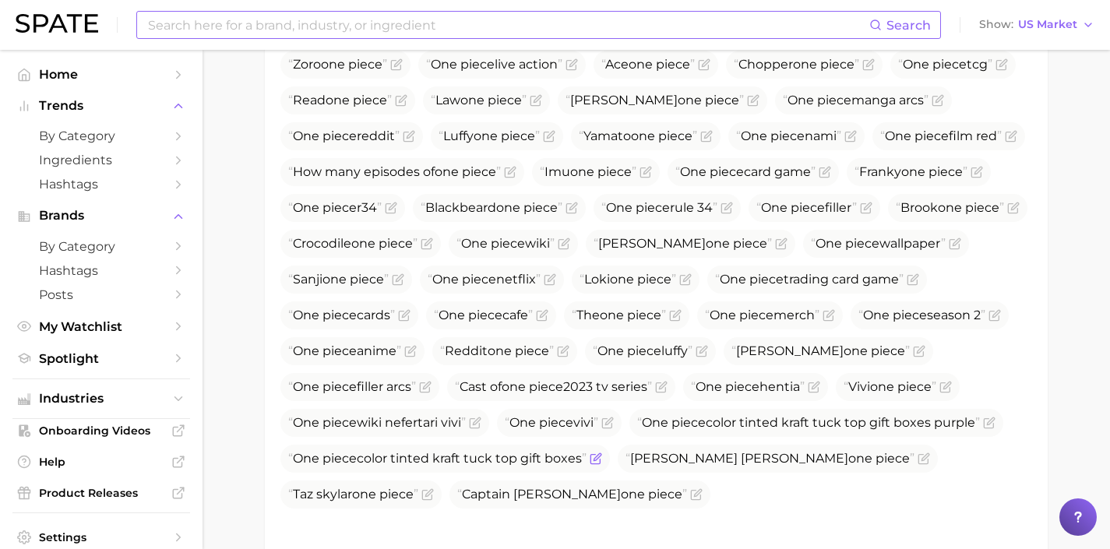
scroll to position [763, 0]
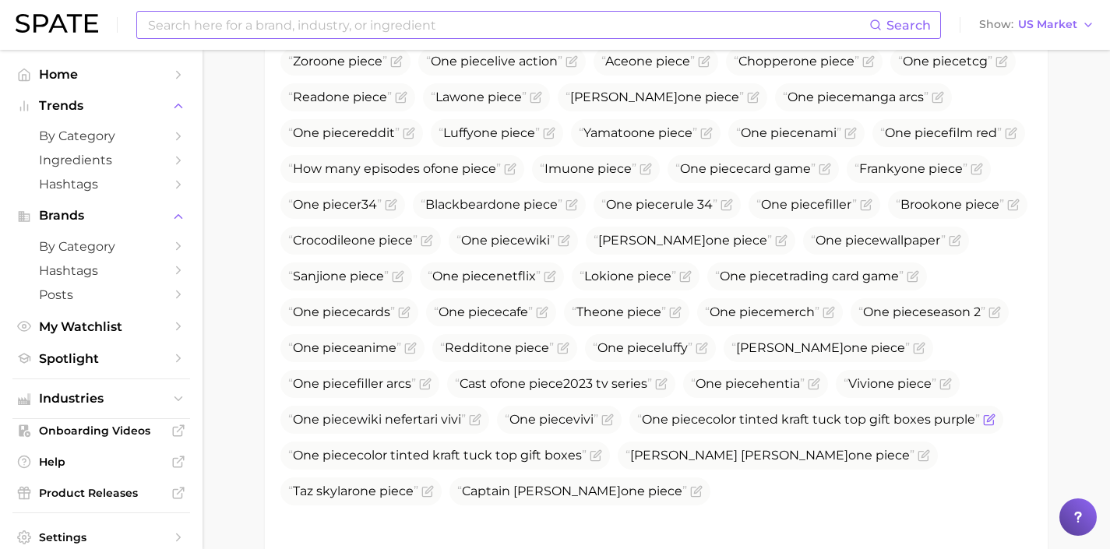
drag, startPoint x: 765, startPoint y: 459, endPoint x: 422, endPoint y: 463, distance: 343.4
click at [629, 434] on span "One piece color tinted kraft tuck top gift boxes purple" at bounding box center [816, 420] width 374 height 28
copy span "One piece color tinted kraft tuck top gift boxes purple"
click at [983, 426] on icon "Flag as miscategorized or irrelevant" at bounding box center [989, 419] width 12 height 12
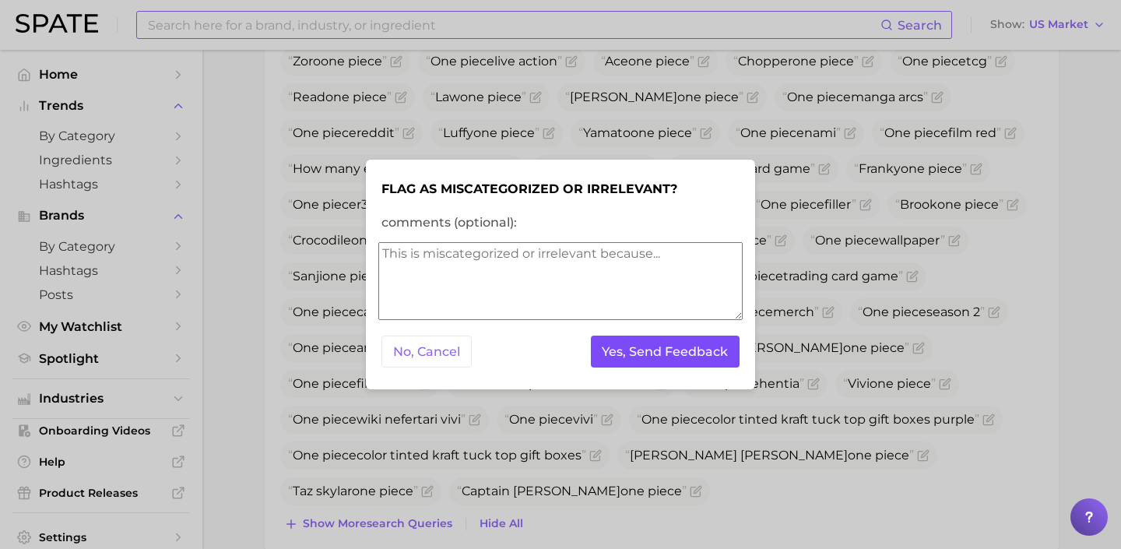
click at [702, 345] on button "Yes, Send Feedback" at bounding box center [666, 352] width 150 height 32
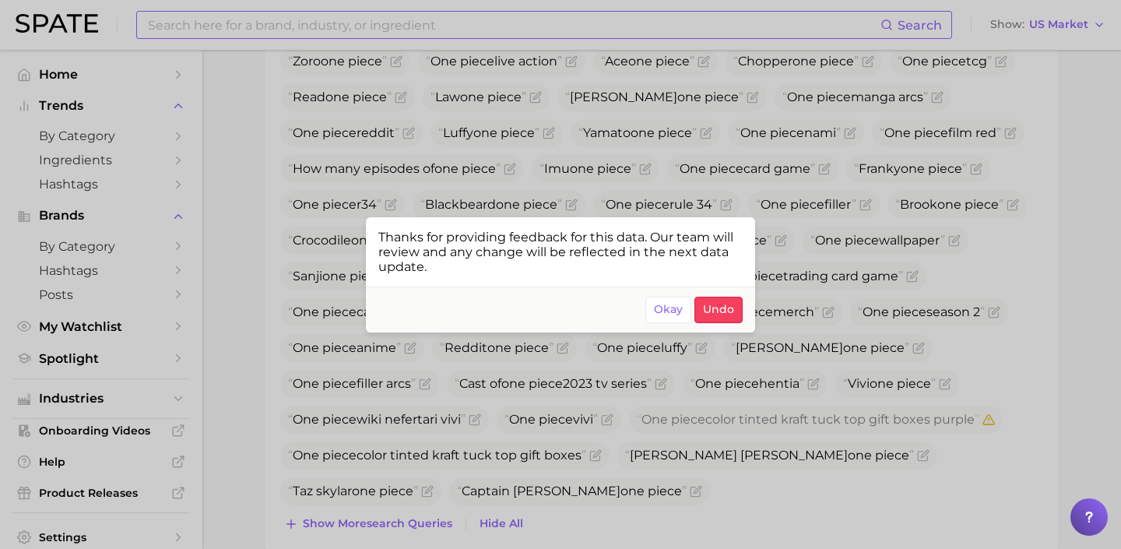
click at [519, 476] on div at bounding box center [560, 274] width 1121 height 549
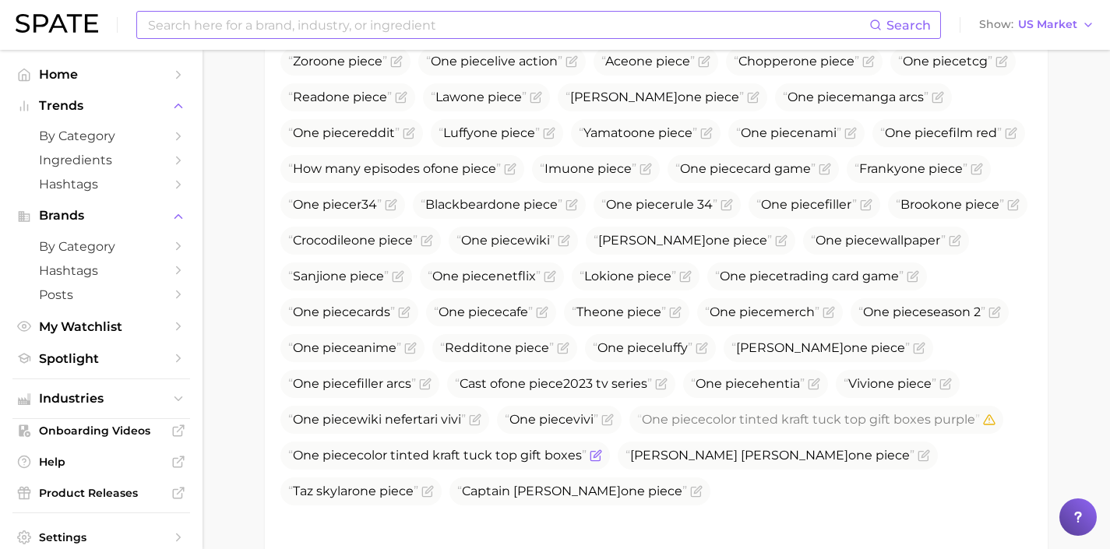
click at [593, 462] on icon "Flag as miscategorized or irrelevant" at bounding box center [595, 455] width 12 height 12
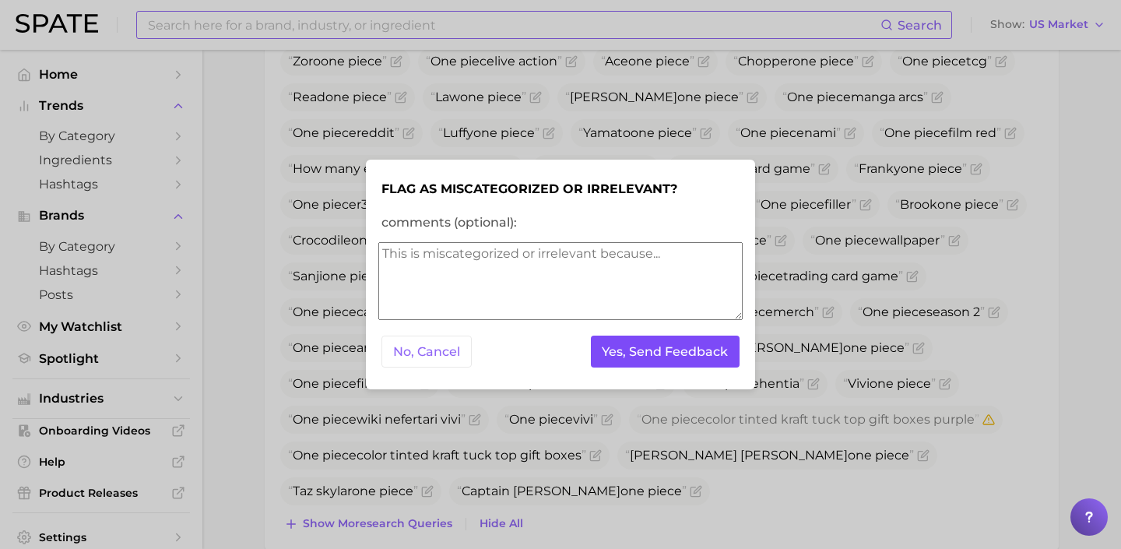
click at [616, 359] on button "Yes, Send Feedback" at bounding box center [666, 352] width 150 height 32
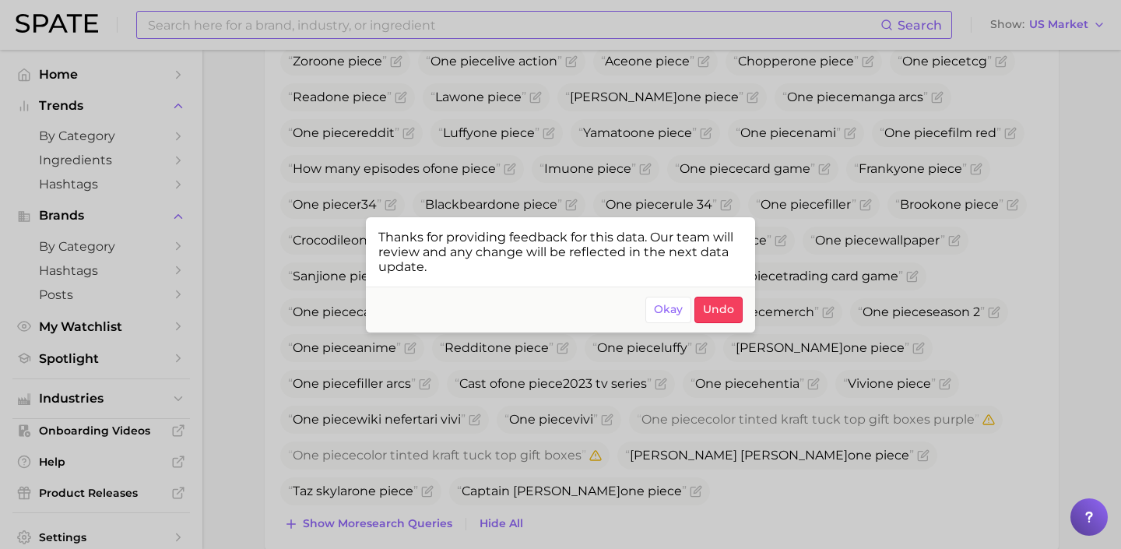
click at [596, 460] on div at bounding box center [560, 274] width 1121 height 549
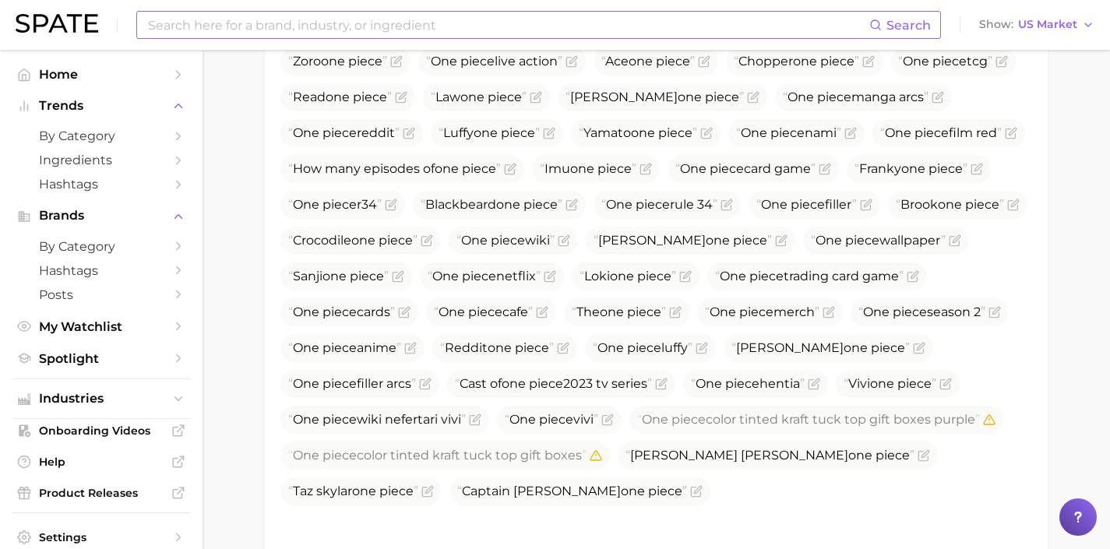
scroll to position [790, 0]
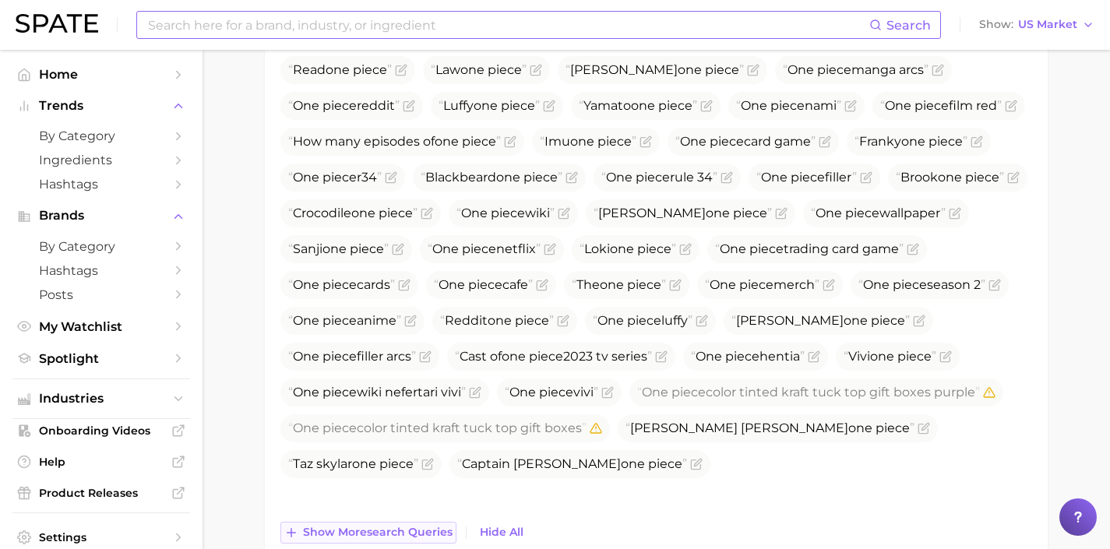
click at [420, 522] on button "Show more search queries" at bounding box center [368, 533] width 176 height 22
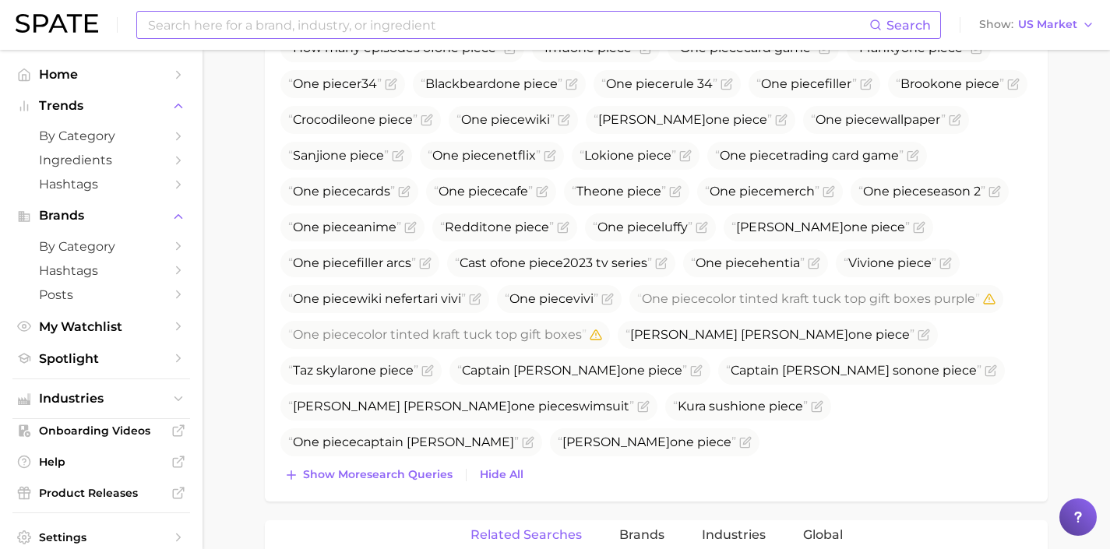
scroll to position [925, 0]
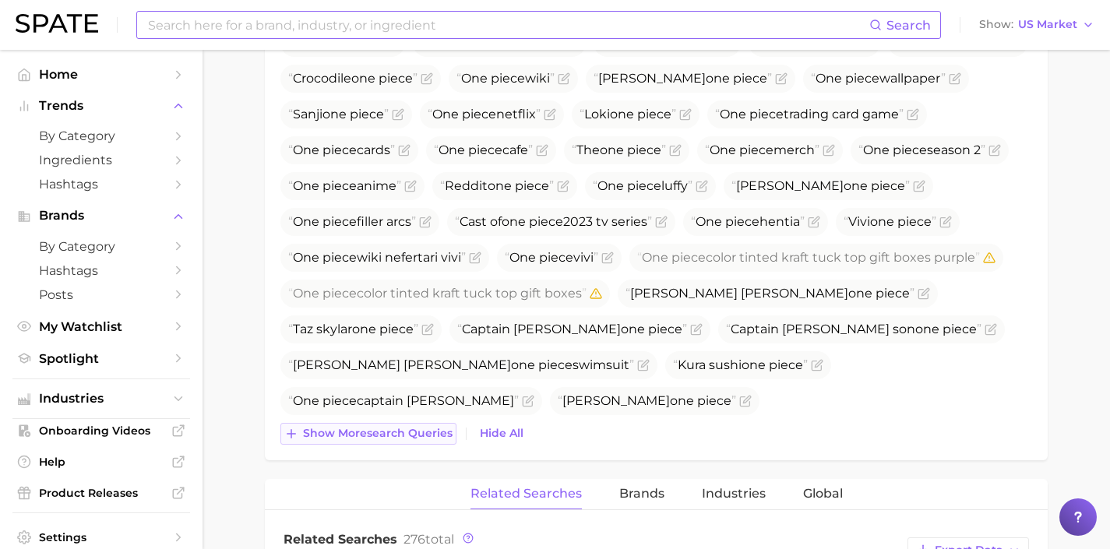
click at [417, 436] on span "Show more search queries" at bounding box center [378, 433] width 150 height 13
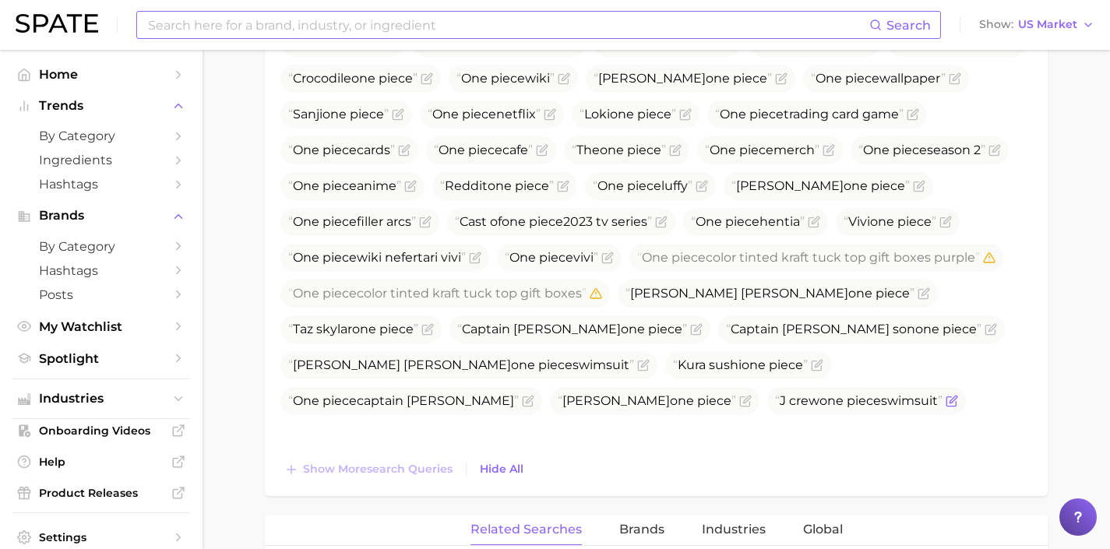
click at [767, 415] on span "J crew one piece swimsuit" at bounding box center [866, 401] width 199 height 28
click at [949, 403] on icon "Flag as miscategorized or irrelevant" at bounding box center [952, 399] width 7 height 7
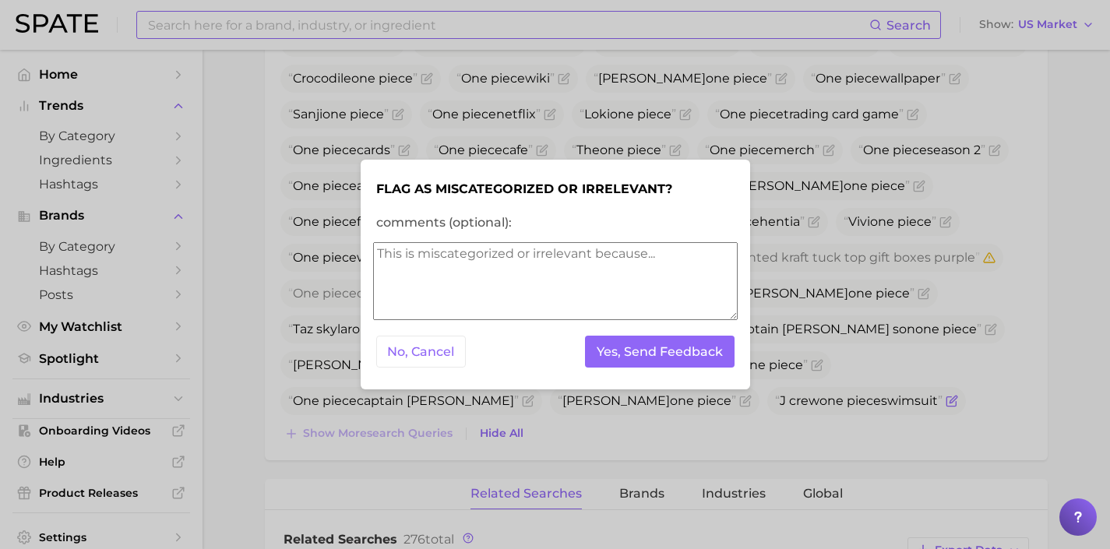
scroll to position [889, 0]
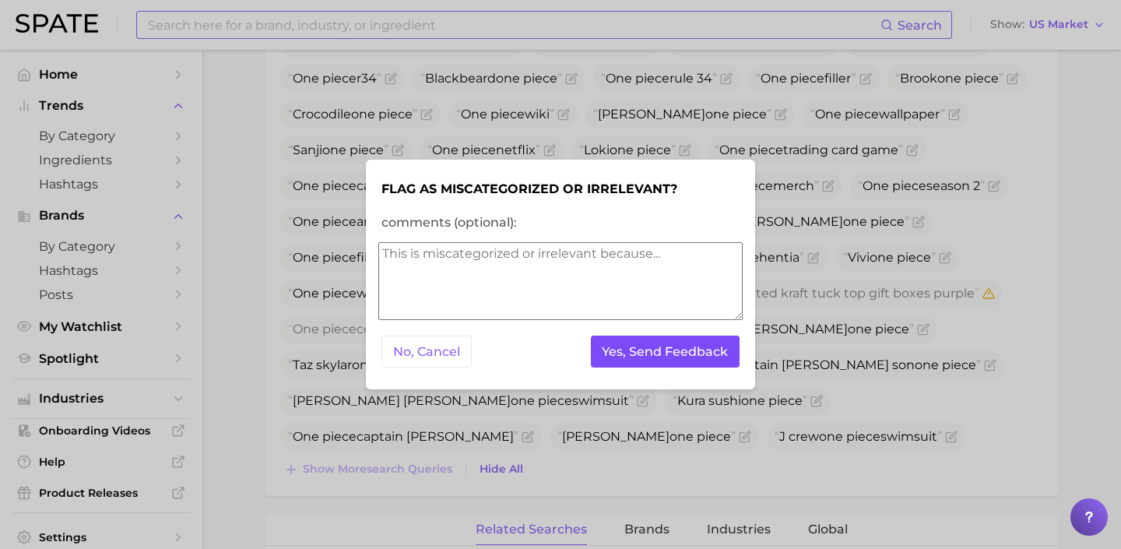
click at [670, 359] on button "Yes, Send Feedback" at bounding box center [666, 352] width 150 height 32
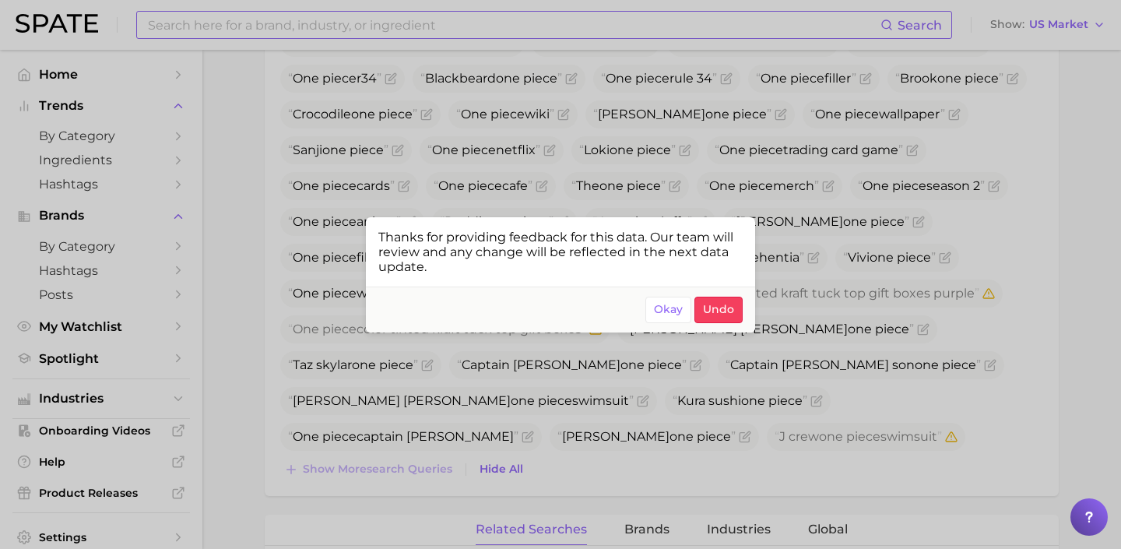
click at [931, 365] on div at bounding box center [560, 274] width 1121 height 549
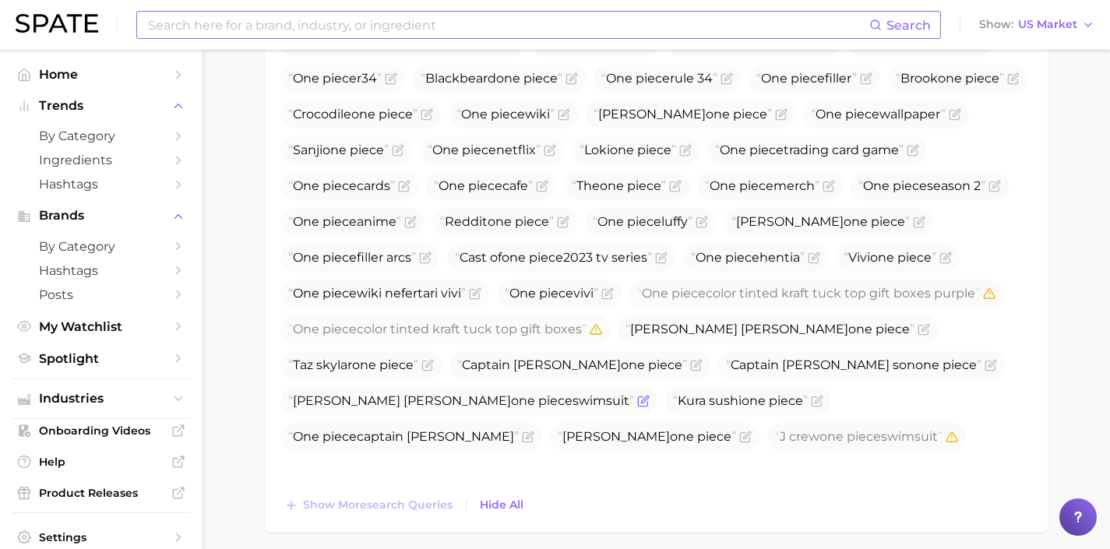
click at [649, 403] on icon "Flag as miscategorized or irrelevant" at bounding box center [643, 401] width 12 height 12
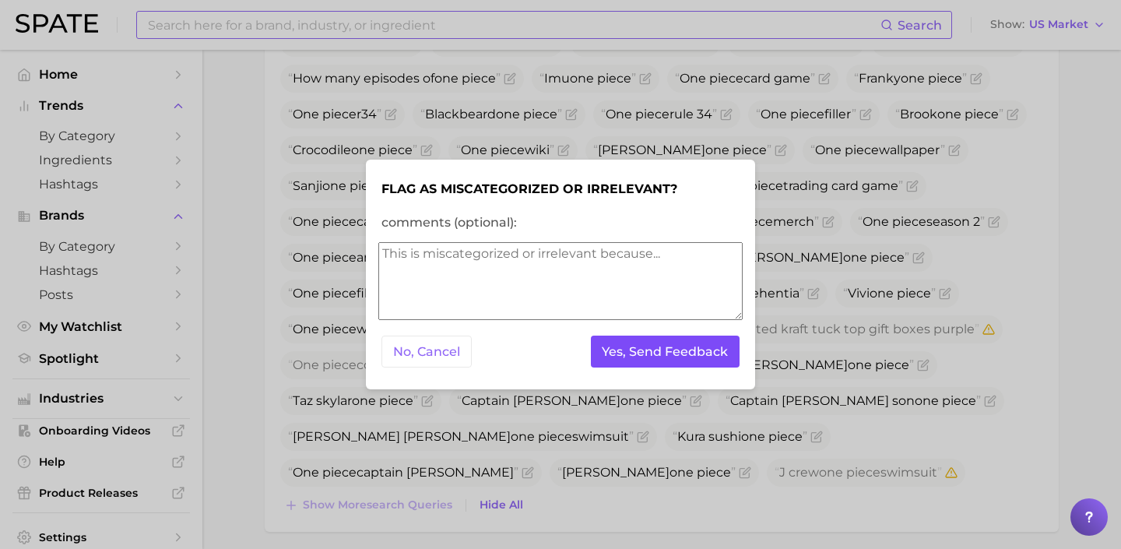
click at [734, 356] on button "Yes, Send Feedback" at bounding box center [666, 352] width 150 height 32
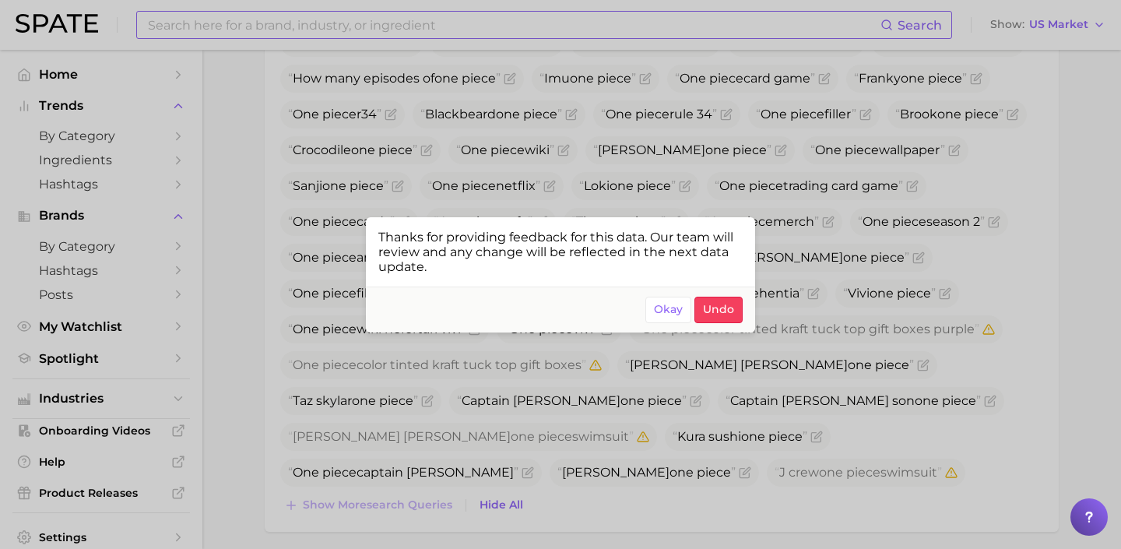
click at [844, 368] on div at bounding box center [560, 274] width 1121 height 549
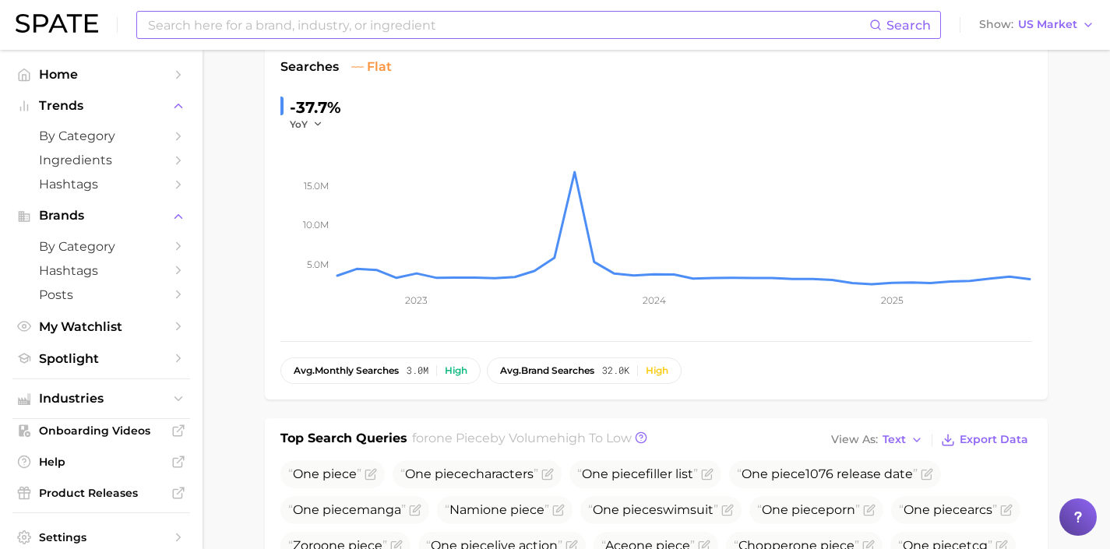
scroll to position [0, 0]
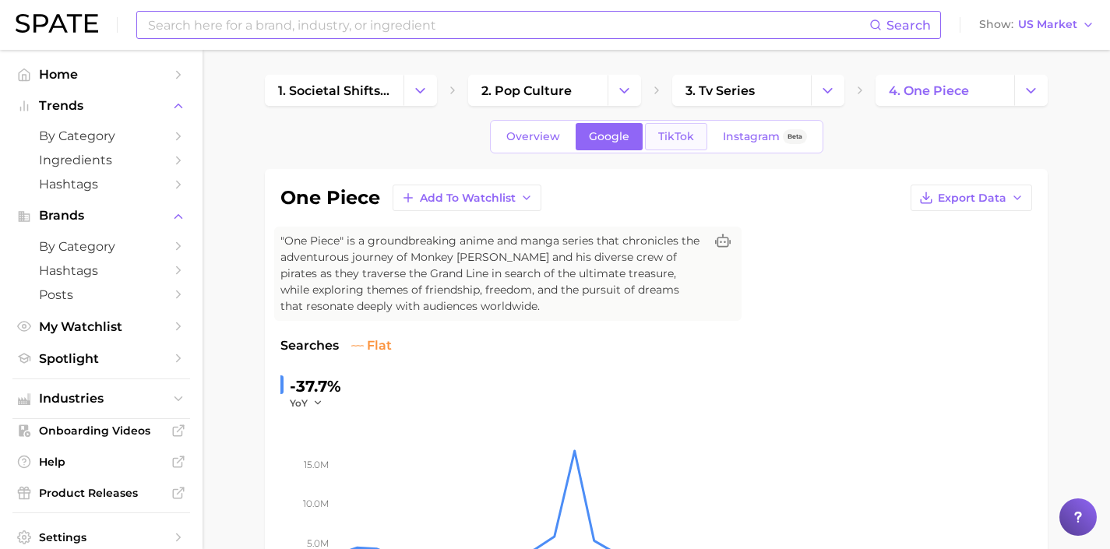
click at [666, 147] on link "TikTok" at bounding box center [676, 136] width 62 height 27
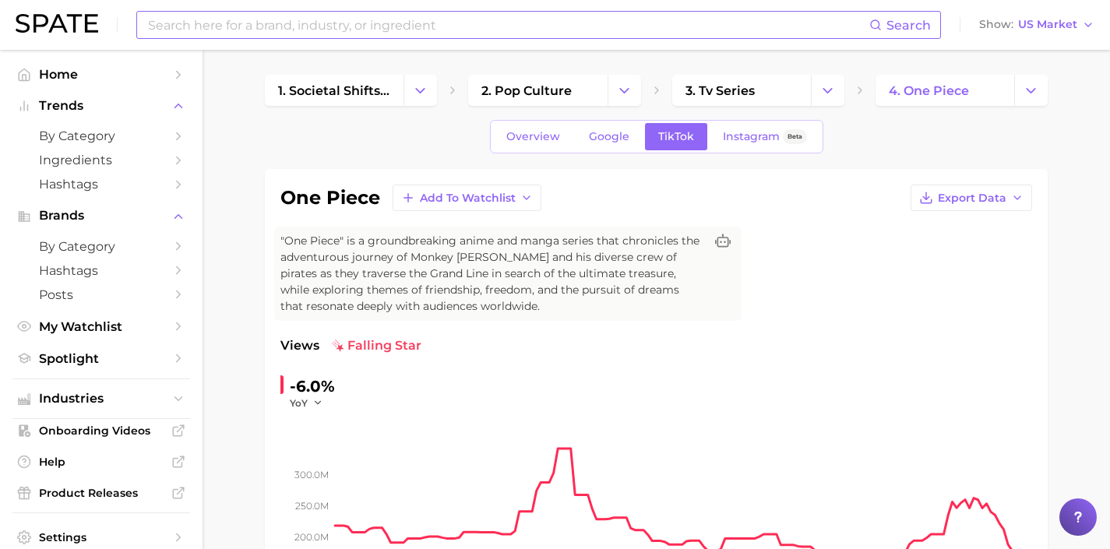
click at [436, 23] on input at bounding box center [507, 25] width 723 height 26
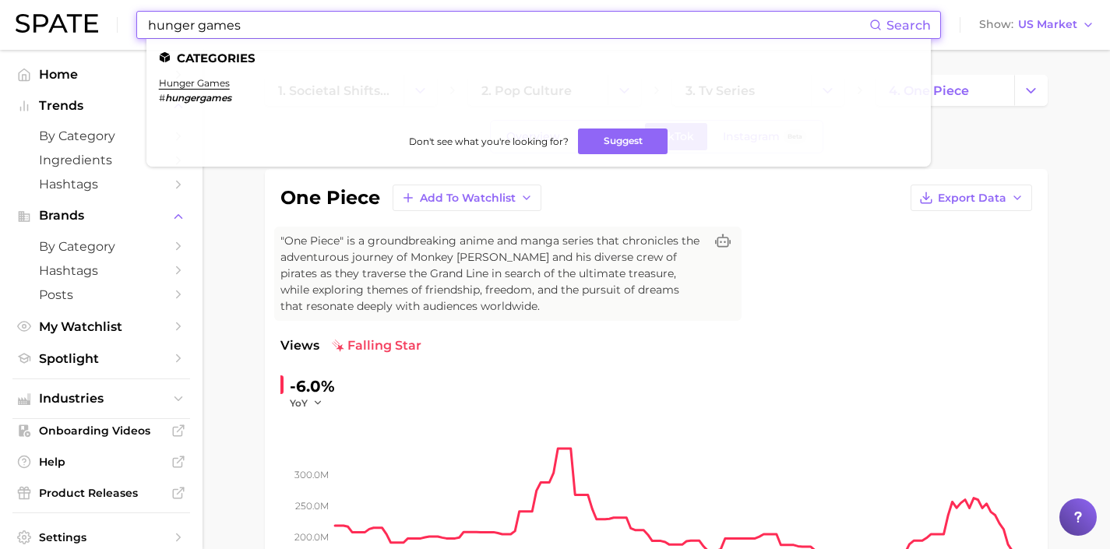
drag, startPoint x: 476, startPoint y: 22, endPoint x: 181, endPoint y: 4, distance: 294.9
click at [190, 7] on div "hunger games Search Categories hunger games # hungergames Don't see what you're…" at bounding box center [555, 25] width 1078 height 50
drag, startPoint x: 448, startPoint y: 23, endPoint x: 118, endPoint y: 18, distance: 329.4
click at [118, 18] on div "phone addiction Search Categories phone addiction # phoneaddiction Don't see wh…" at bounding box center [555, 25] width 1078 height 50
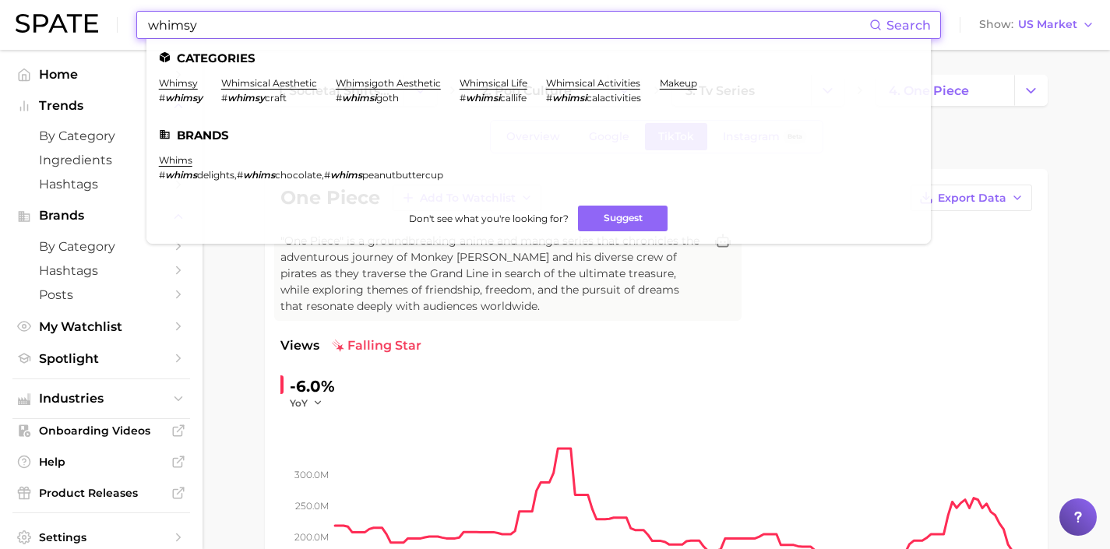
drag, startPoint x: 284, startPoint y: 32, endPoint x: 100, endPoint y: 28, distance: 184.6
click at [104, 28] on div "whimsy Search Categories whimsy # whimsy whimsical aesthetic # whimsy craft whi…" at bounding box center [555, 25] width 1078 height 50
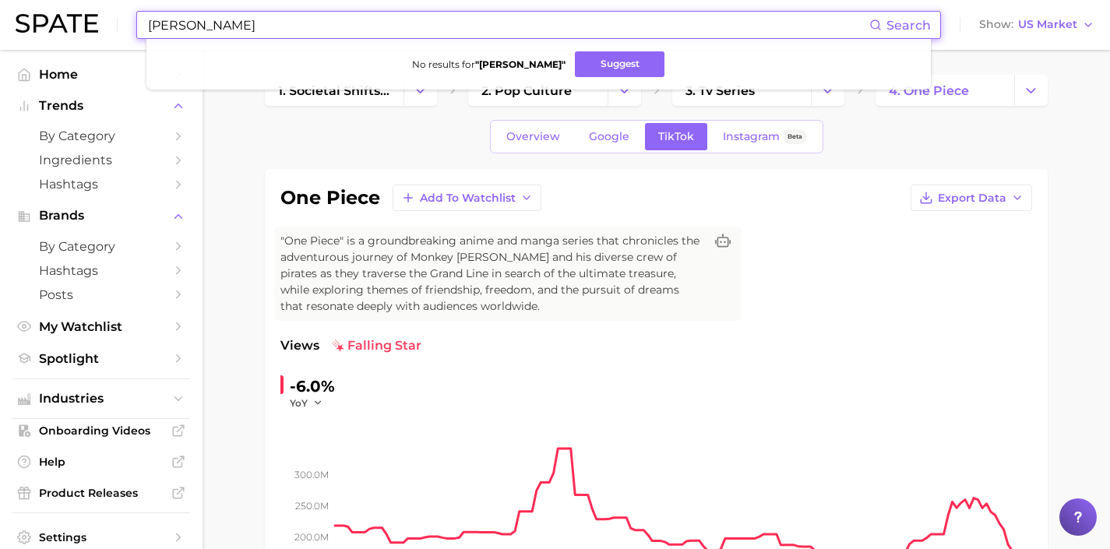
drag, startPoint x: 332, startPoint y: 24, endPoint x: 116, endPoint y: 19, distance: 216.5
click at [116, 19] on div "[PERSON_NAME] Search No results for " [PERSON_NAME] " Suggest Show US Market" at bounding box center [555, 25] width 1078 height 50
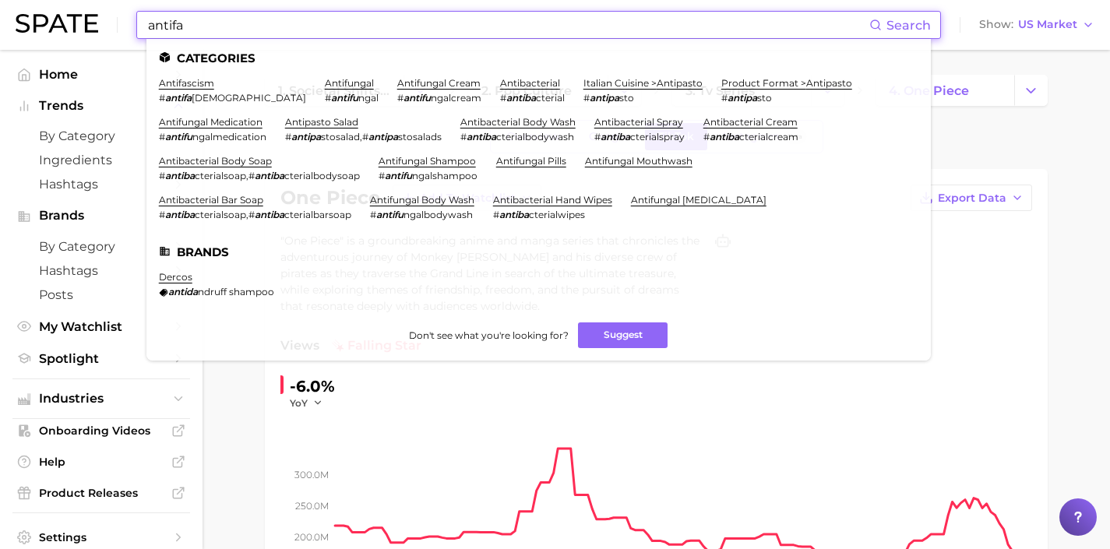
drag, startPoint x: 373, startPoint y: 24, endPoint x: 107, endPoint y: 13, distance: 266.5
click at [107, 13] on div "antifa Search Categories antifascism # antifa [PERSON_NAME] antifungal # antifu…" at bounding box center [555, 25] width 1078 height 50
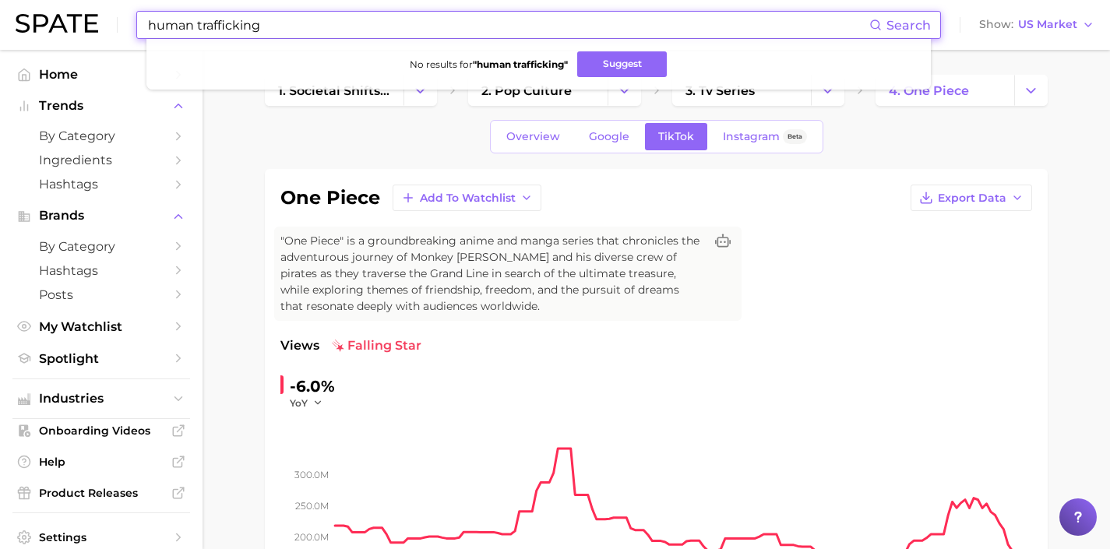
drag, startPoint x: 214, startPoint y: 18, endPoint x: 67, endPoint y: 4, distance: 147.8
click at [68, 4] on div "human trafficking Search No results for " human trafficking " Suggest Show US M…" at bounding box center [555, 25] width 1078 height 50
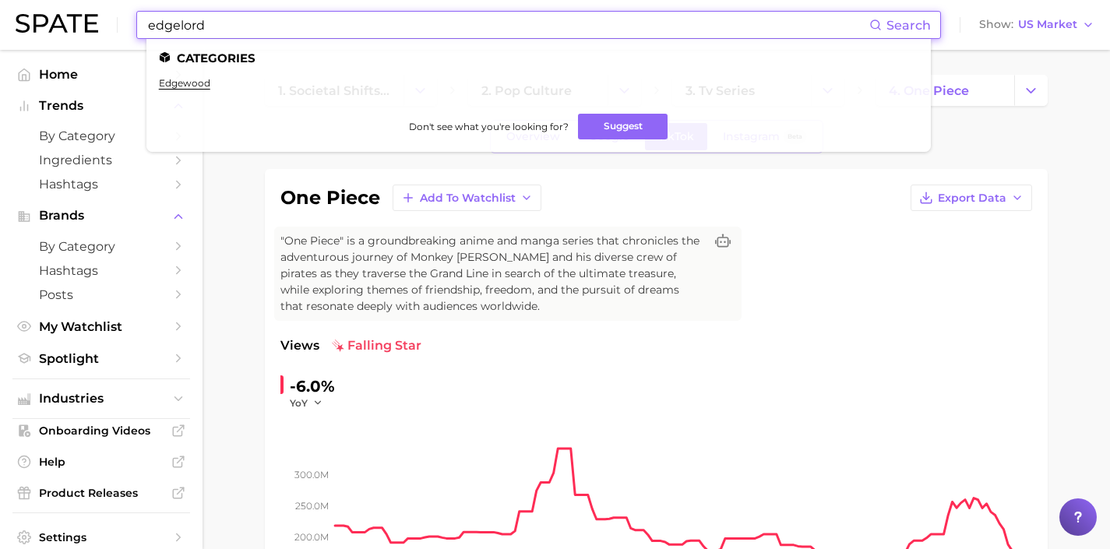
drag, startPoint x: 461, startPoint y: 32, endPoint x: 181, endPoint y: 19, distance: 279.9
click at [185, 19] on input "edgelord" at bounding box center [507, 25] width 723 height 26
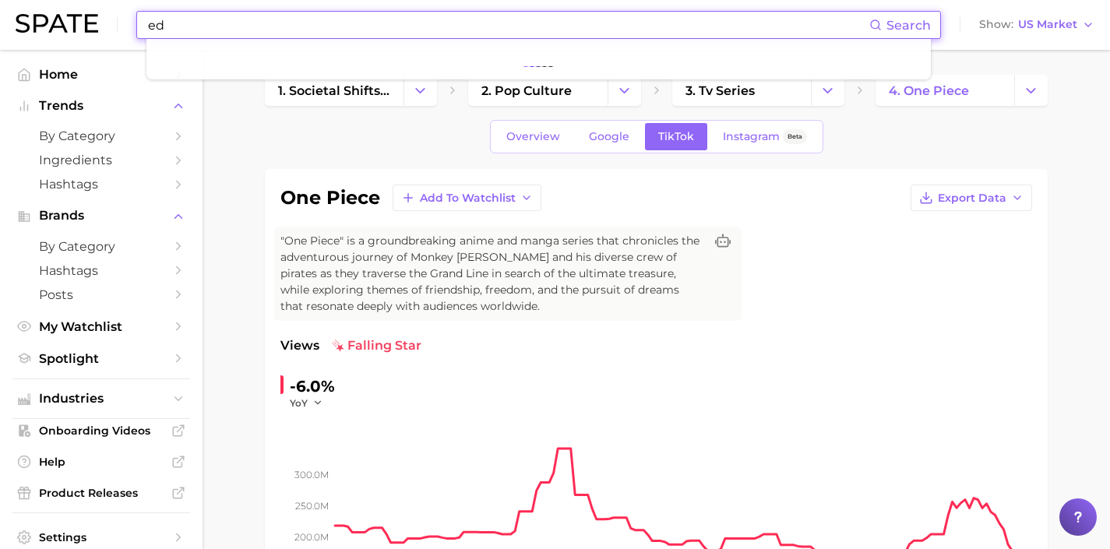
type input "e"
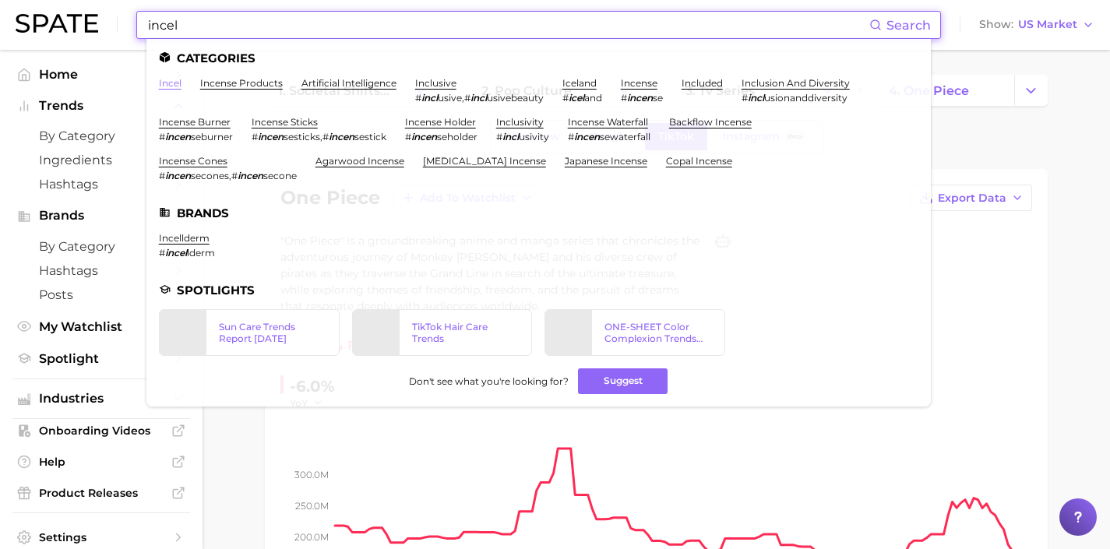
type input "incel"
click at [174, 80] on link "incel" at bounding box center [170, 83] width 23 height 12
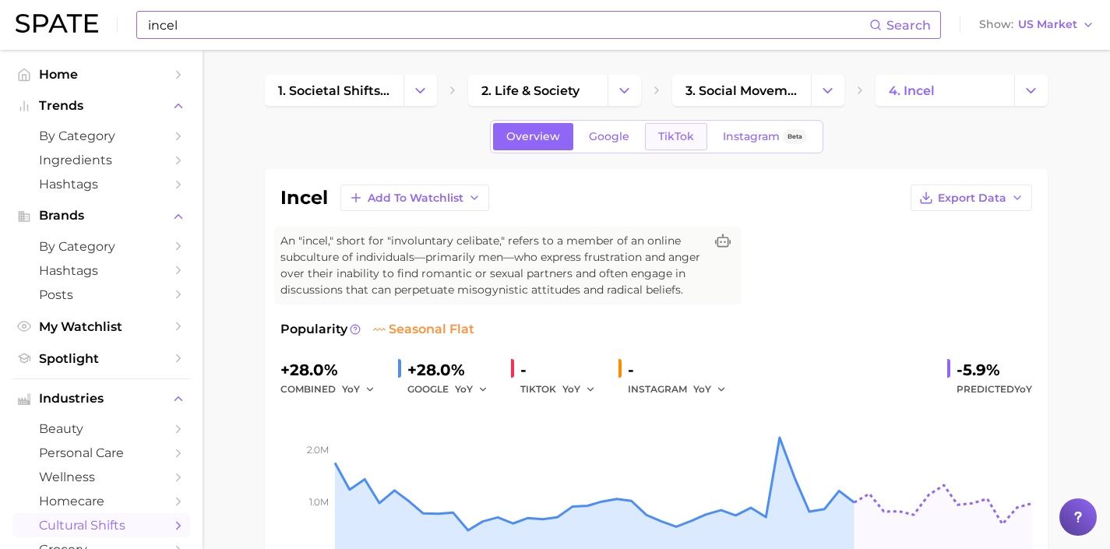
click at [670, 133] on span "TikTok" at bounding box center [676, 136] width 36 height 13
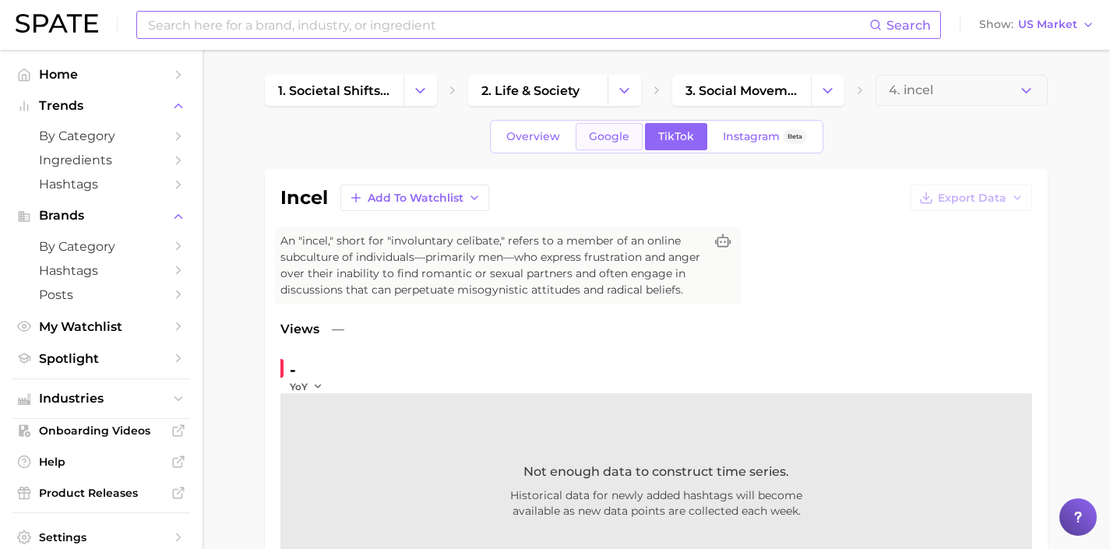
click at [619, 140] on span "Google" at bounding box center [609, 136] width 40 height 13
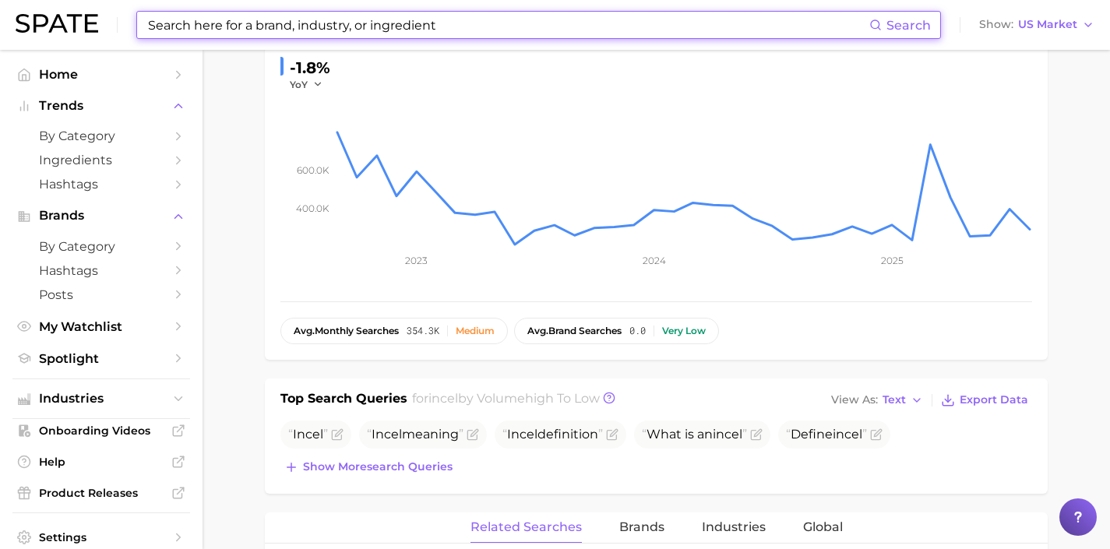
scroll to position [571, 0]
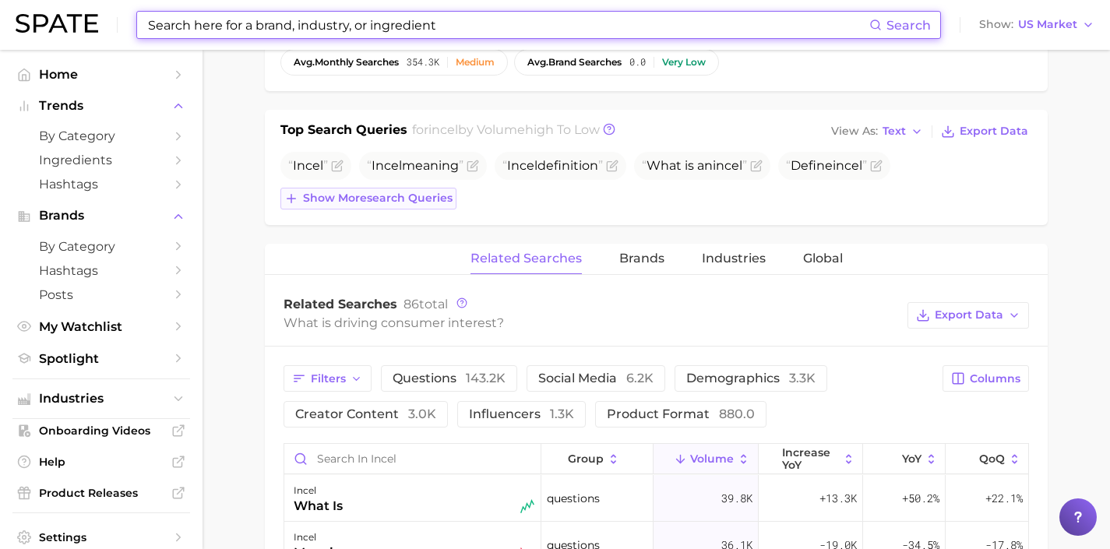
click at [438, 202] on span "Show more search queries" at bounding box center [378, 198] width 150 height 13
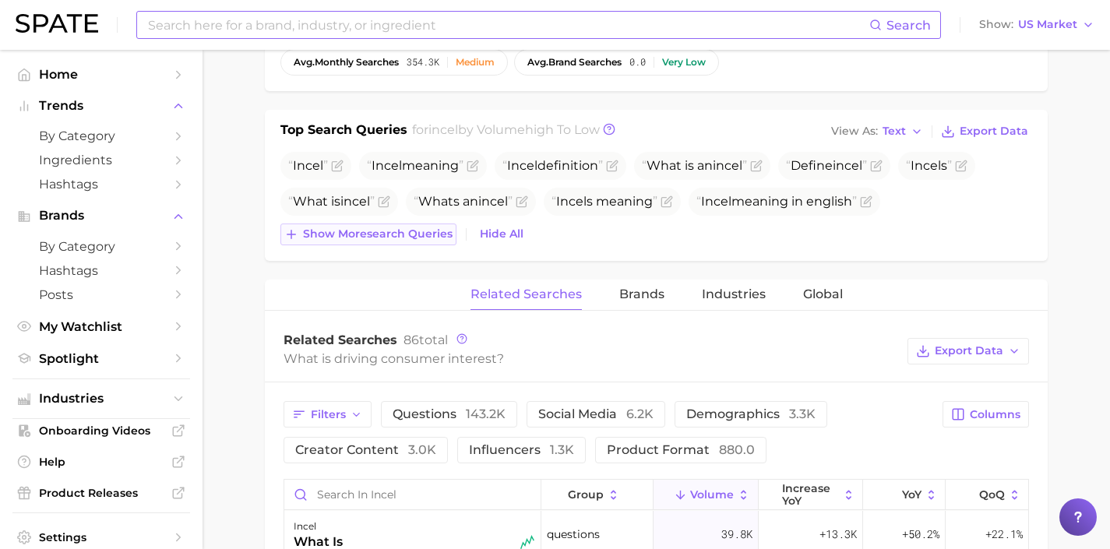
click at [451, 237] on span "Show more search queries" at bounding box center [378, 233] width 150 height 13
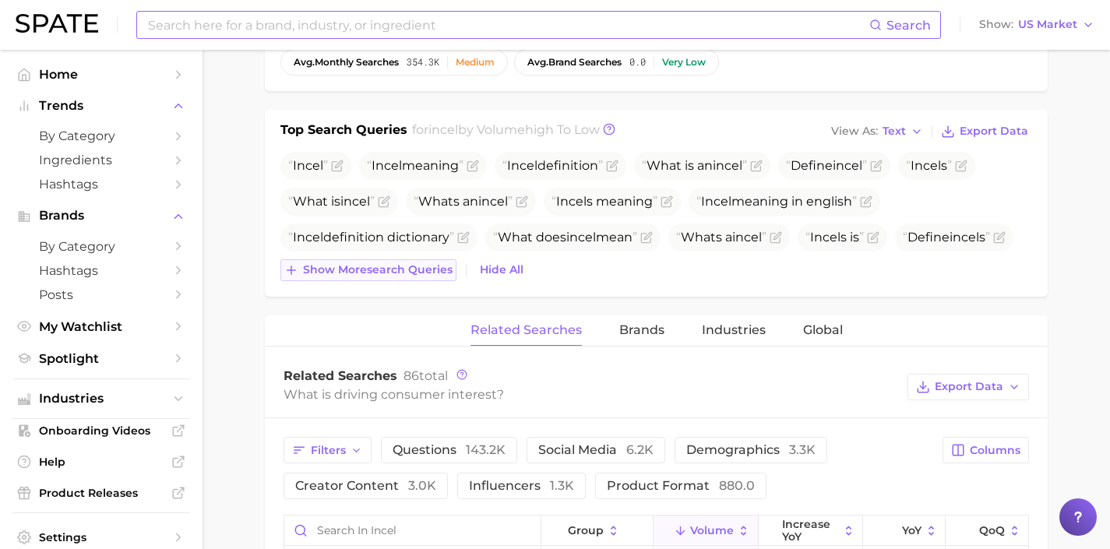
click at [428, 268] on span "Show more search queries" at bounding box center [378, 269] width 150 height 13
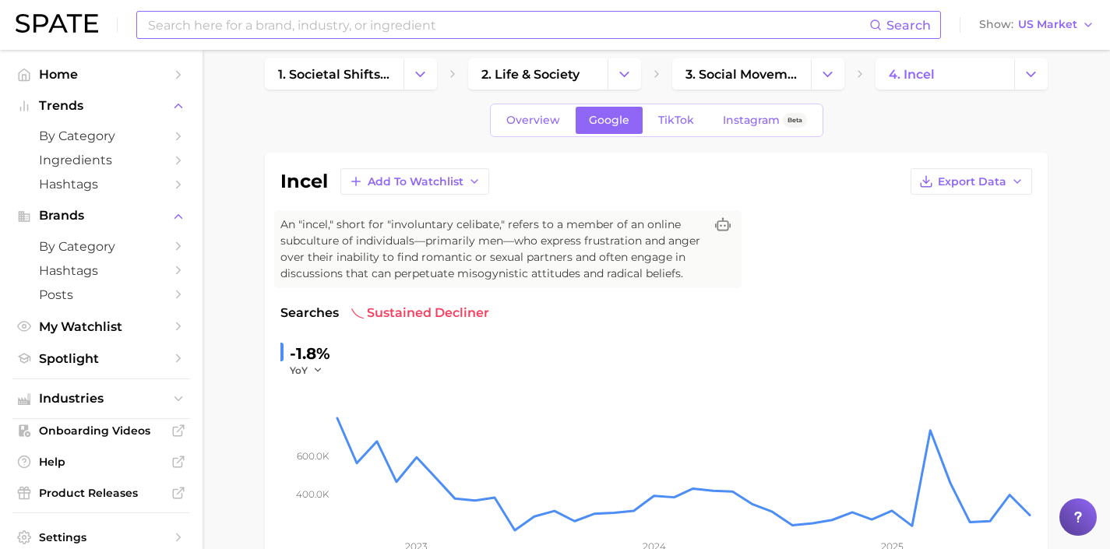
scroll to position [0, 0]
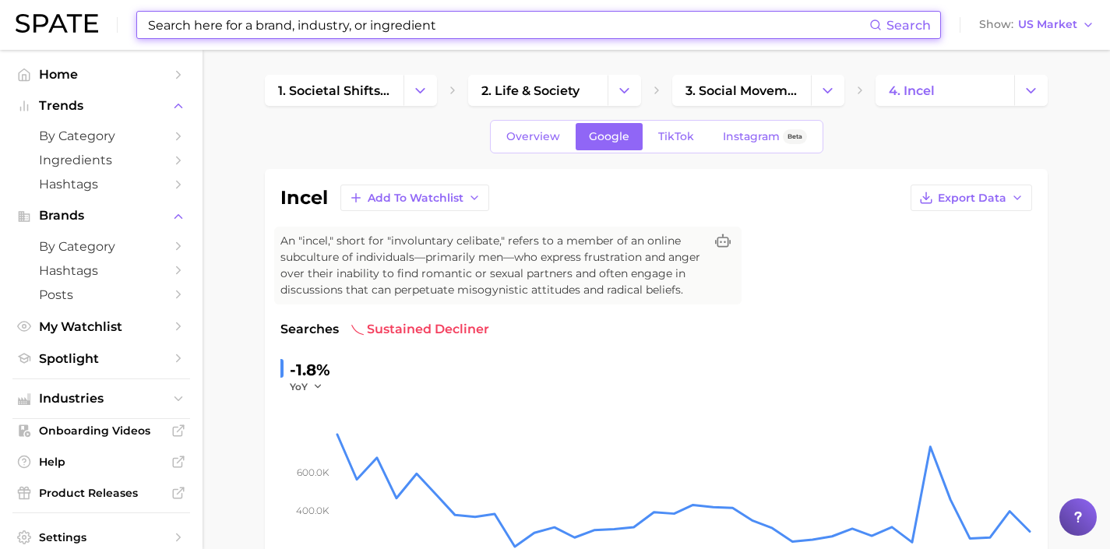
click at [410, 21] on input at bounding box center [507, 25] width 723 height 26
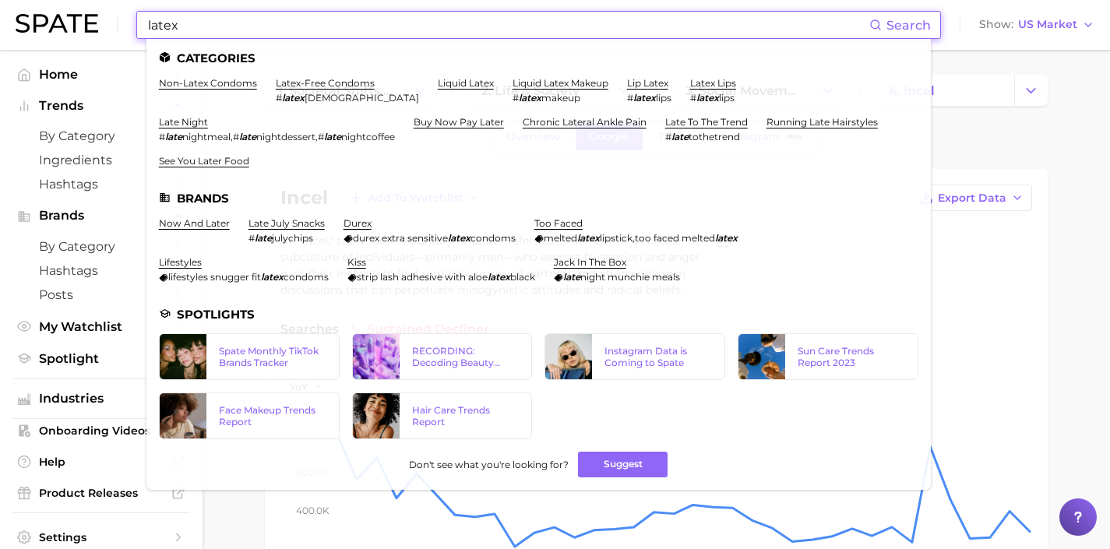
drag, startPoint x: 392, startPoint y: 34, endPoint x: 166, endPoint y: 16, distance: 227.3
click at [166, 16] on input "latex" at bounding box center [507, 25] width 723 height 26
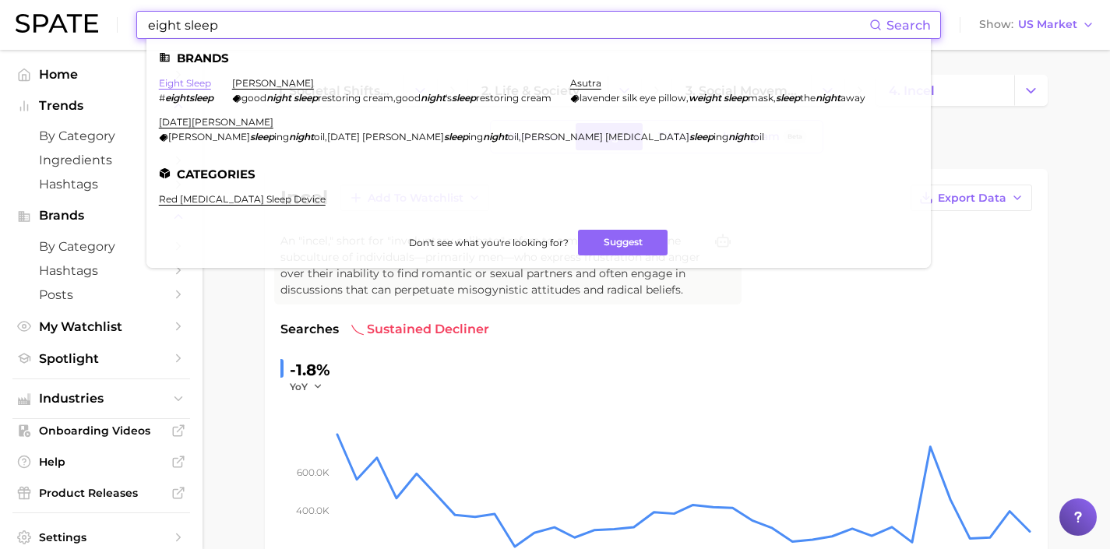
type input "eight sleep"
click at [197, 81] on link "eight sleep" at bounding box center [185, 83] width 52 height 12
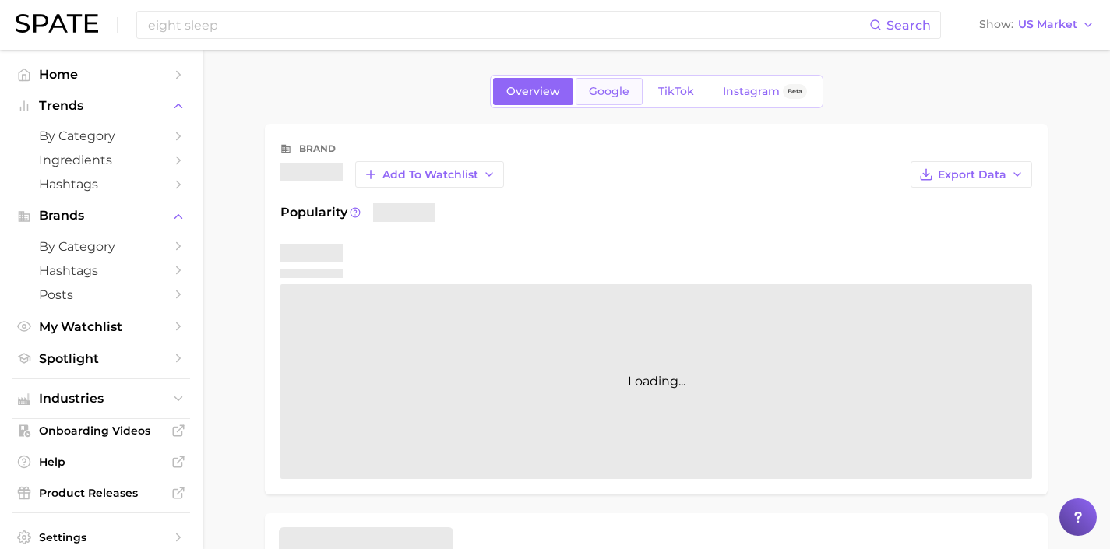
click at [595, 83] on link "Google" at bounding box center [608, 91] width 67 height 27
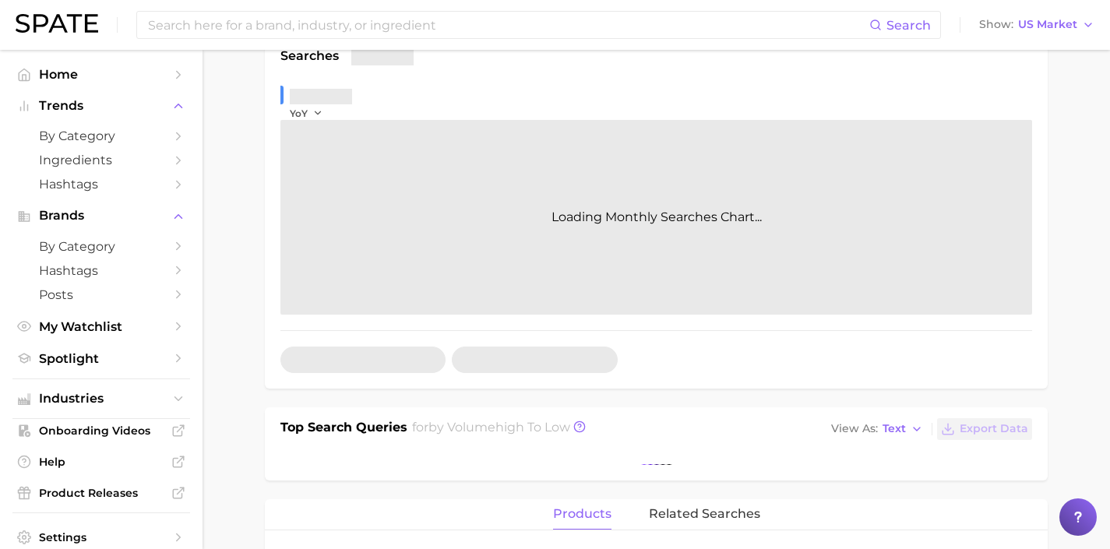
scroll to position [269, 0]
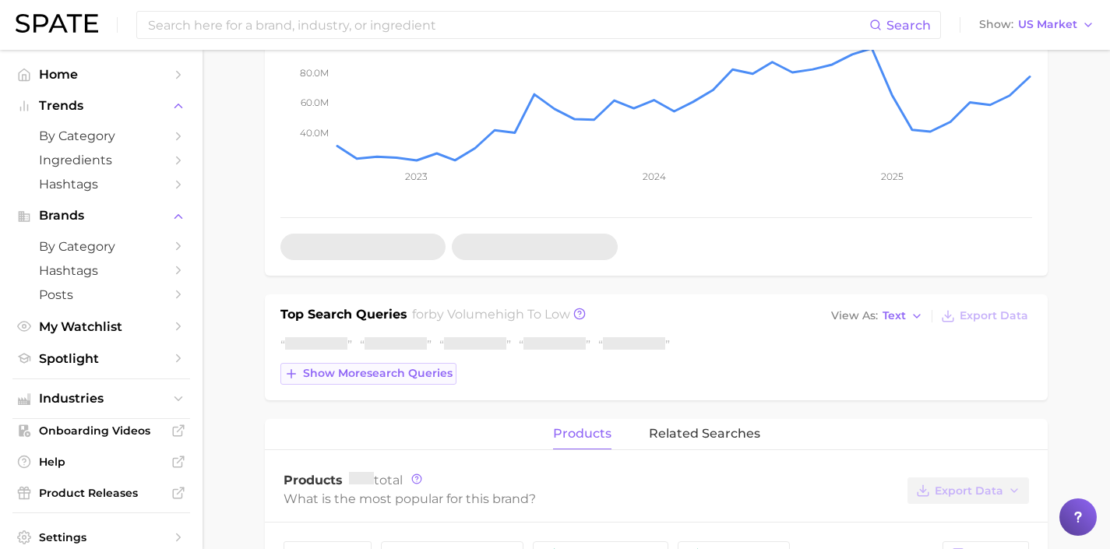
click at [419, 375] on span "Show more search queries" at bounding box center [378, 373] width 150 height 13
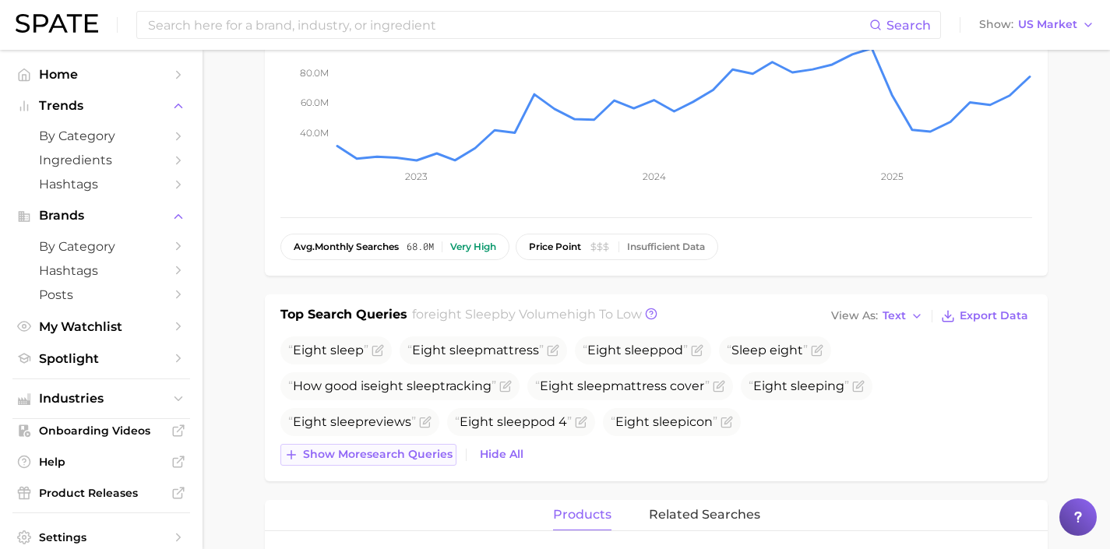
click at [429, 458] on span "Show more search queries" at bounding box center [378, 454] width 150 height 13
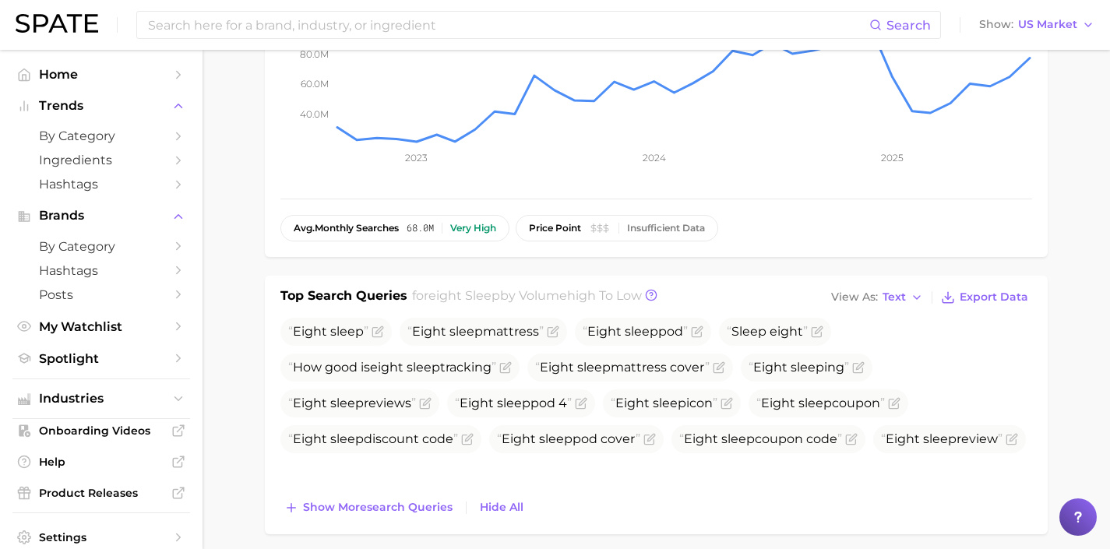
scroll to position [289, 0]
click at [427, 504] on span "Show more search queries" at bounding box center [378, 506] width 150 height 13
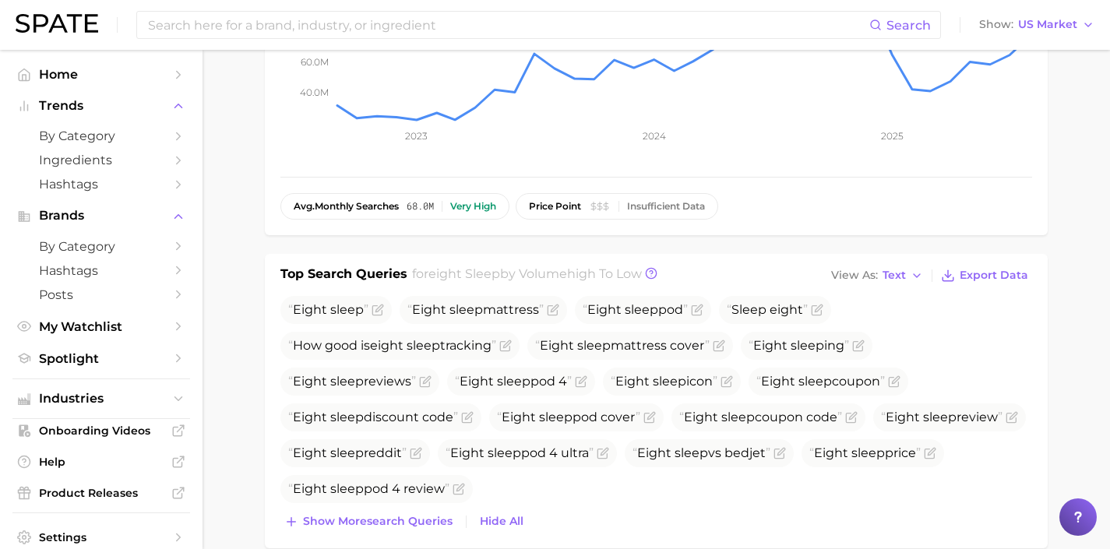
scroll to position [311, 0]
click at [404, 516] on span "Show more search queries" at bounding box center [378, 519] width 150 height 13
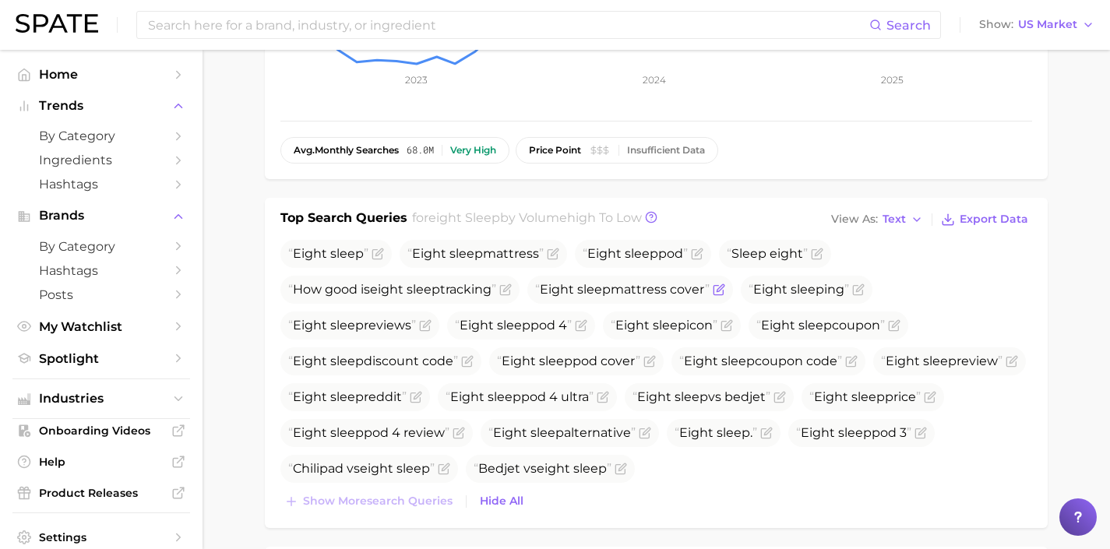
scroll to position [0, 0]
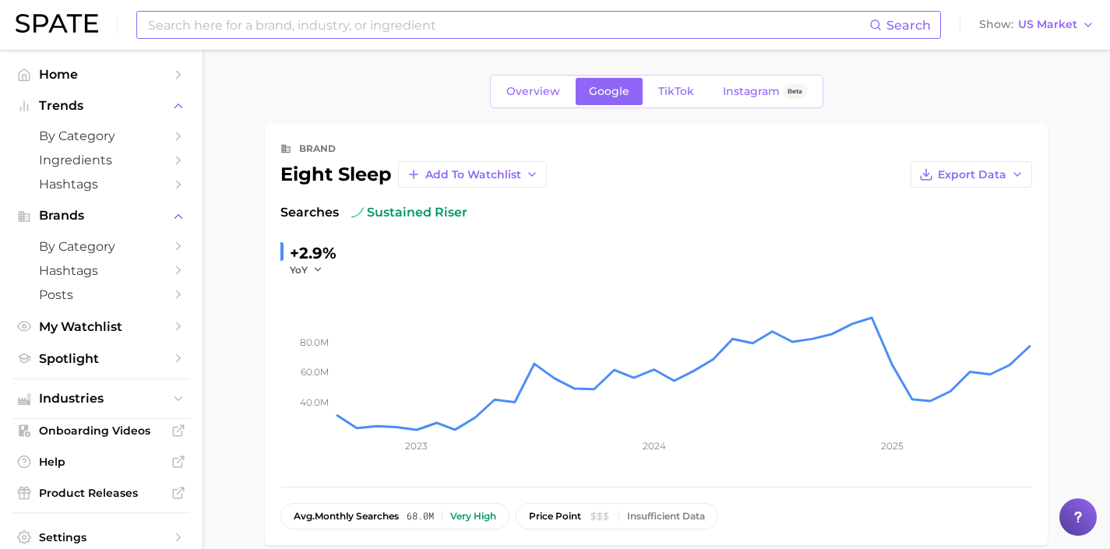
click at [382, 31] on input at bounding box center [507, 25] width 723 height 26
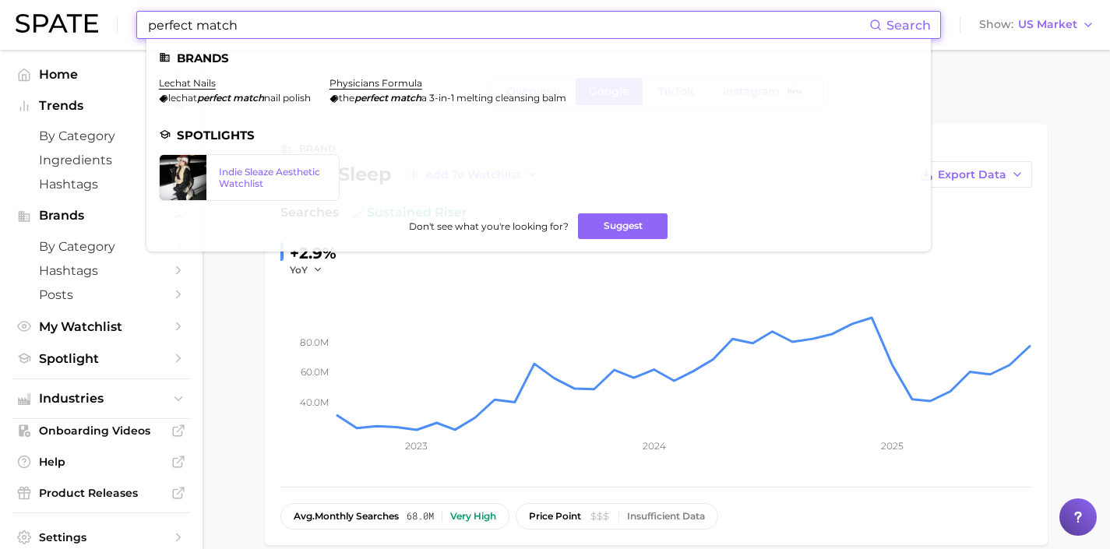
type input "perfect match"
drag, startPoint x: 361, startPoint y: 26, endPoint x: 142, endPoint y: 22, distance: 219.6
click at [142, 22] on div "perfect match Search Brands lechat nails lechat perfect match nail [DEMOGRAPHIC…" at bounding box center [538, 25] width 804 height 28
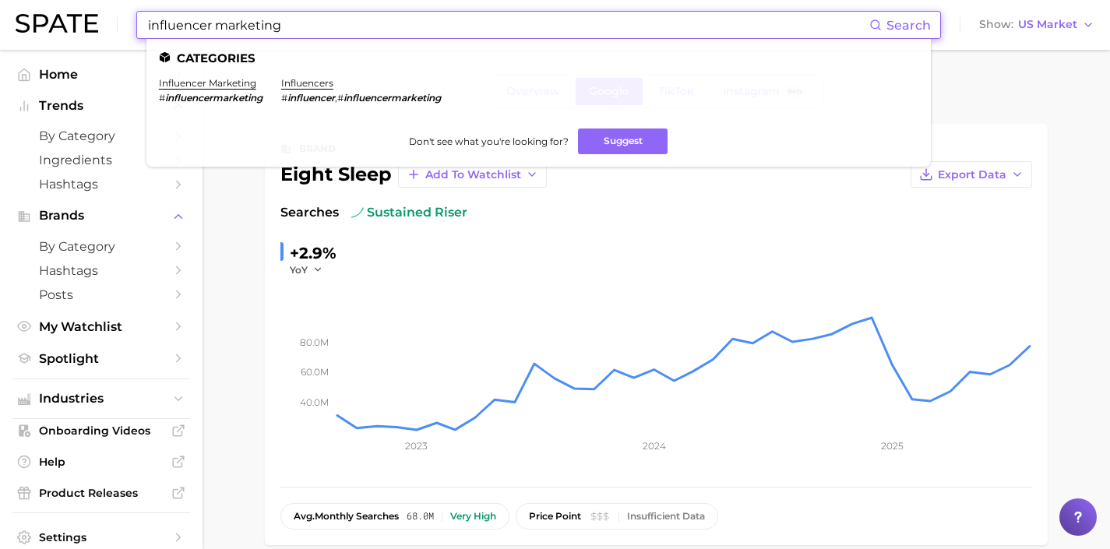
drag, startPoint x: 470, startPoint y: 21, endPoint x: 14, endPoint y: -9, distance: 457.3
click at [14, 0] on html "influencer marketing Search Categories influencer marketing # influencermarketi…" at bounding box center [555, 274] width 1110 height 549
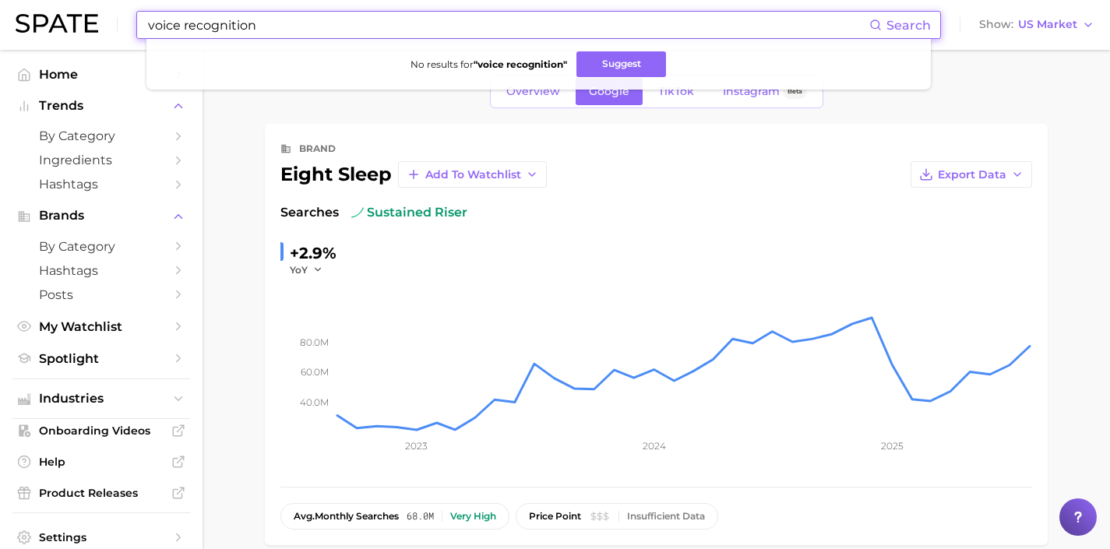
drag, startPoint x: 373, startPoint y: 19, endPoint x: 0, endPoint y: 8, distance: 373.2
click at [0, 8] on header "voice recognition Search No results for " voice recognition " Suggest Show US M…" at bounding box center [555, 25] width 1110 height 50
drag, startPoint x: 279, startPoint y: 32, endPoint x: 118, endPoint y: 23, distance: 161.5
click at [118, 23] on div "face recognition Search No results for " face recognition " Suggest Show US Mar…" at bounding box center [555, 25] width 1078 height 50
drag, startPoint x: 426, startPoint y: 30, endPoint x: 88, endPoint y: 26, distance: 338.0
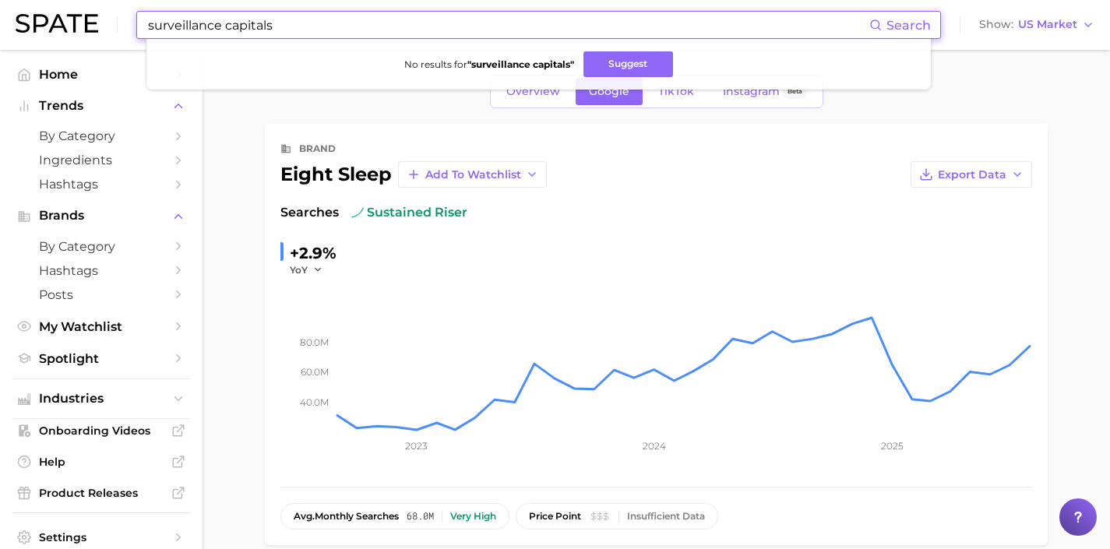
click at [88, 26] on div "surveillance capitals Search No results for " surveillance capitals " Suggest S…" at bounding box center [555, 25] width 1078 height 50
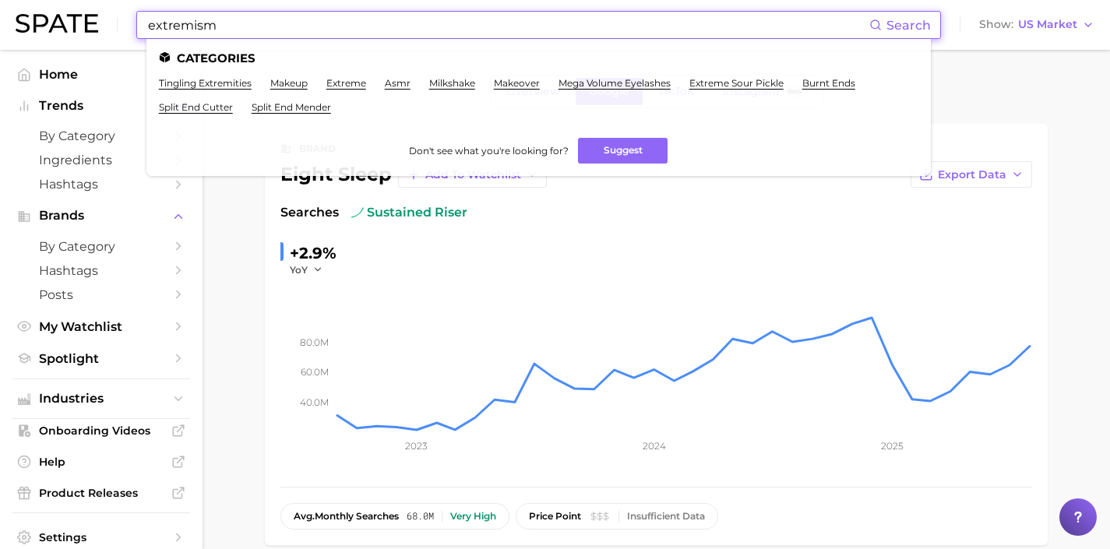
drag, startPoint x: 237, startPoint y: 30, endPoint x: 66, endPoint y: 24, distance: 170.6
click at [66, 24] on div "extremism Search Categories tingling extremities makeup extreme asmr milkshake …" at bounding box center [555, 25] width 1078 height 50
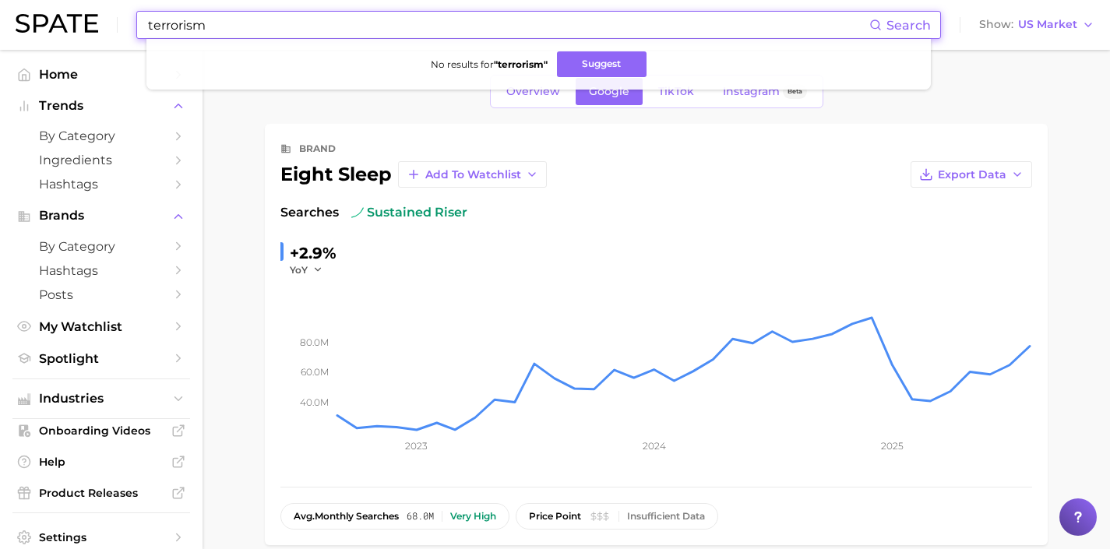
drag, startPoint x: 337, startPoint y: 29, endPoint x: 0, endPoint y: 9, distance: 337.8
click at [0, 9] on header "terrorism Search No results for " terrorism " Suggest Show US Market" at bounding box center [555, 25] width 1110 height 50
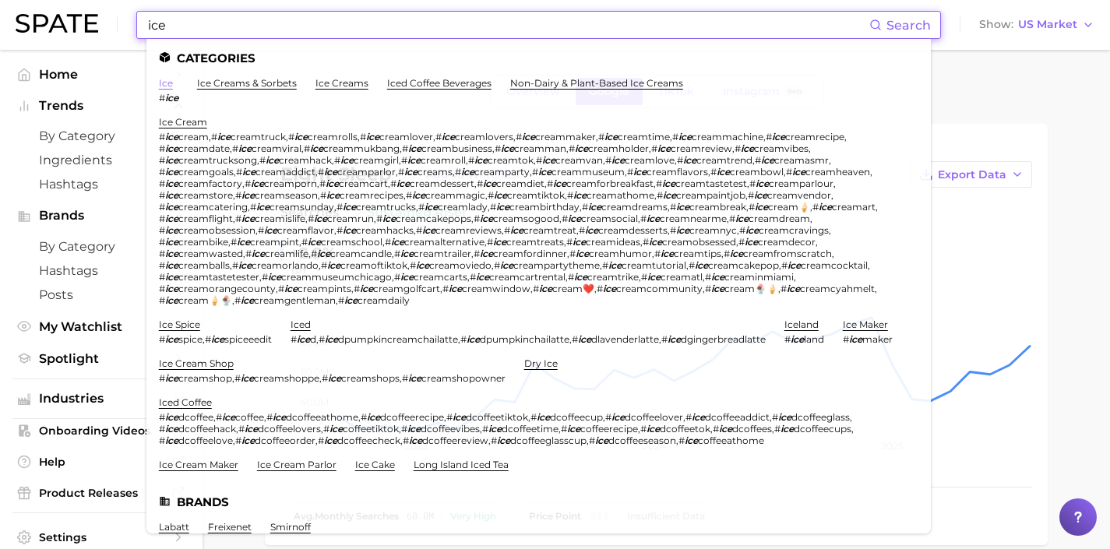
type input "ice"
click at [169, 84] on link "ice" at bounding box center [166, 83] width 14 height 12
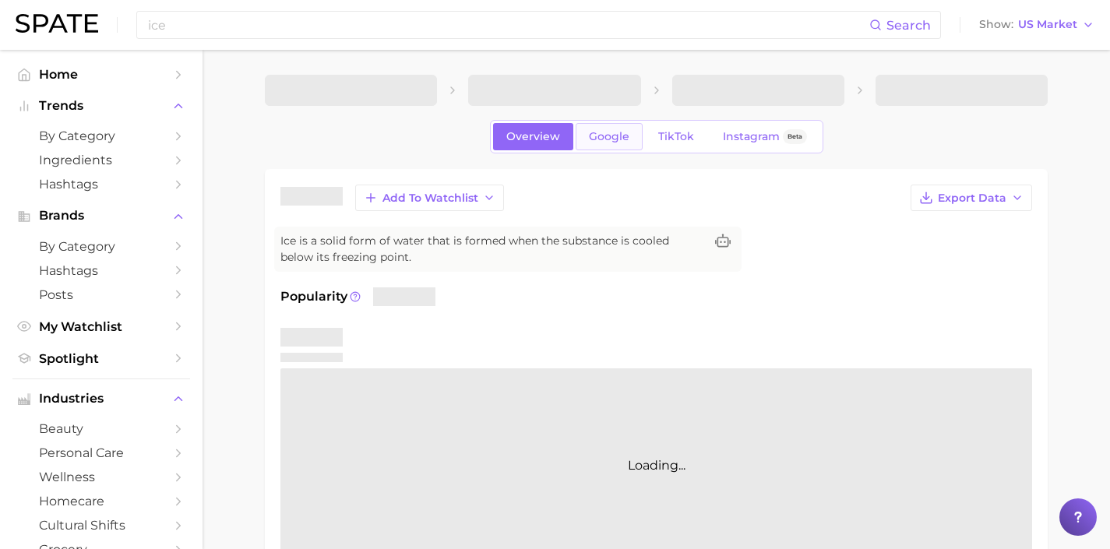
click at [589, 142] on span "Google" at bounding box center [609, 136] width 40 height 13
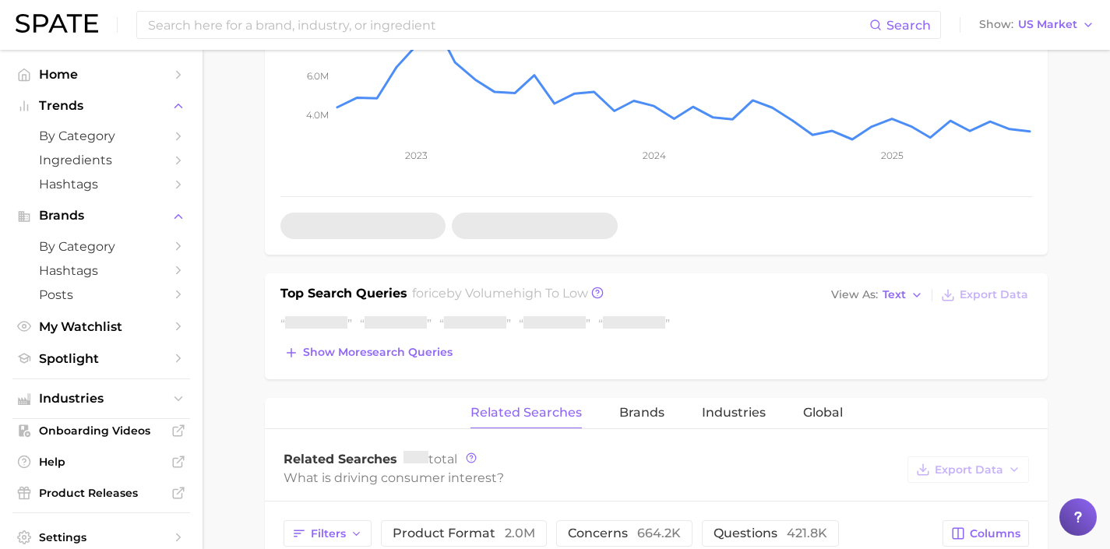
scroll to position [377, 0]
drag, startPoint x: 373, startPoint y: 351, endPoint x: 429, endPoint y: 359, distance: 56.6
click at [373, 351] on span "Show more search queries" at bounding box center [378, 349] width 150 height 13
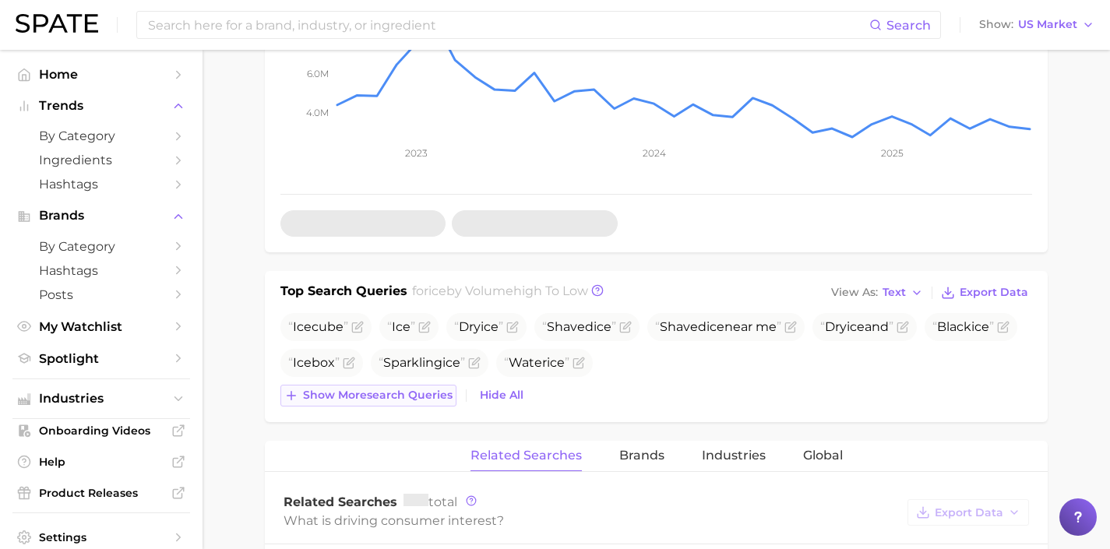
click at [443, 398] on span "Show more search queries" at bounding box center [378, 395] width 150 height 13
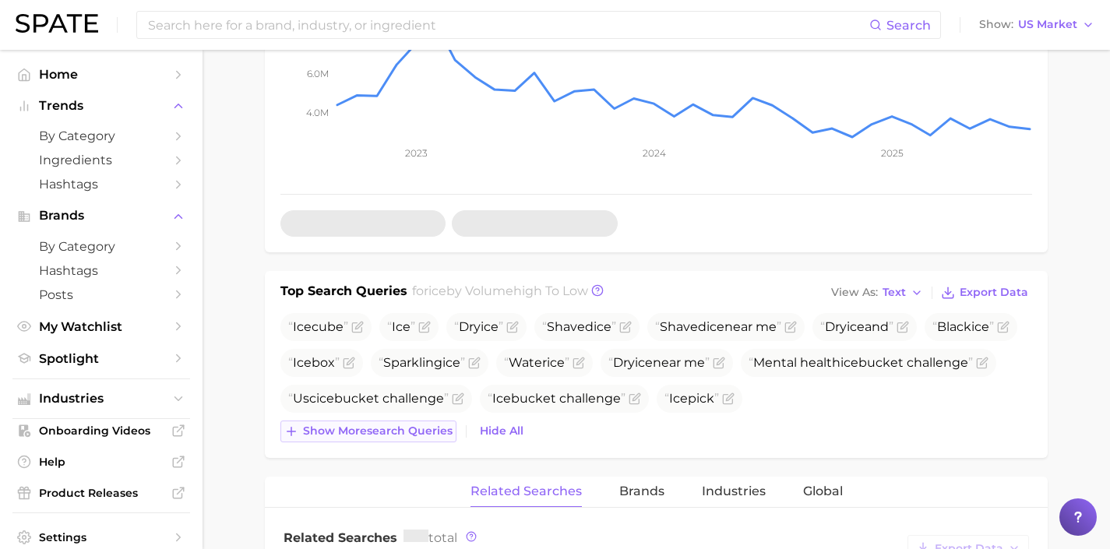
click at [398, 430] on span "Show more search queries" at bounding box center [378, 430] width 150 height 13
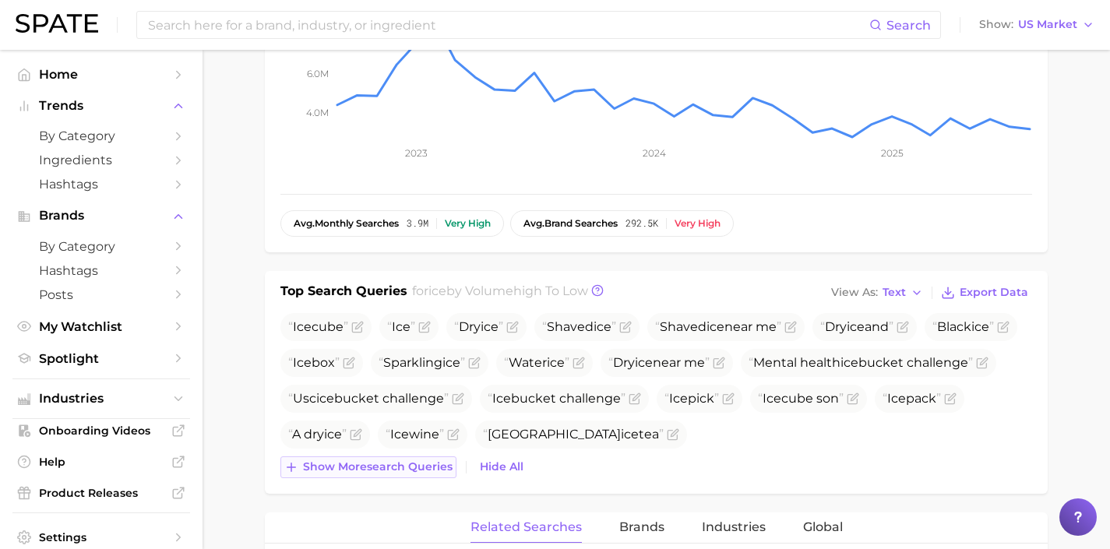
click at [379, 470] on span "Show more search queries" at bounding box center [378, 466] width 150 height 13
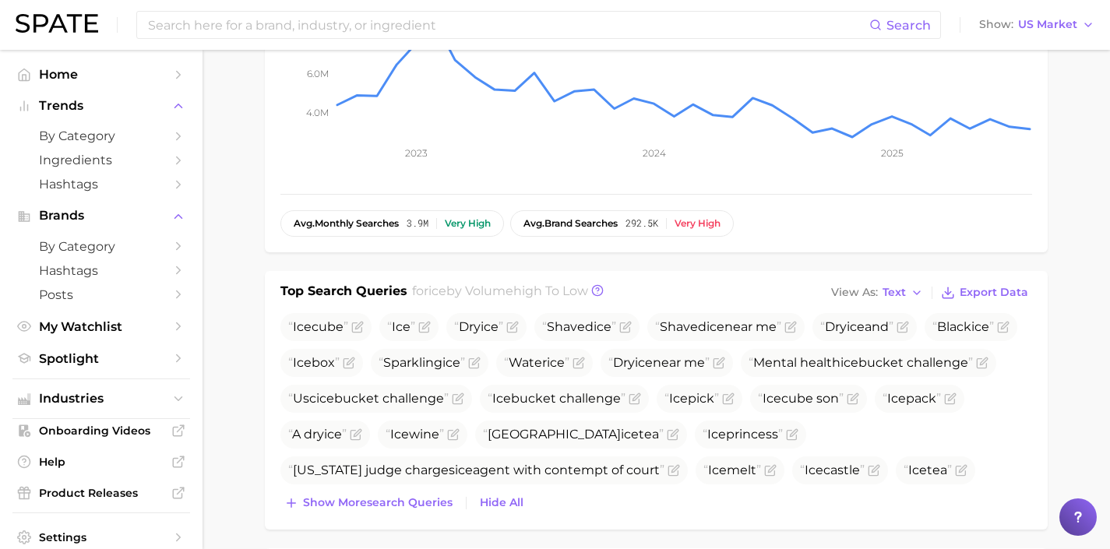
click at [391, 513] on div "Top Search Queries for ice by Volume high to low View As Text Export Data Ice c…" at bounding box center [656, 400] width 783 height 259
click at [390, 506] on span "Show more search queries" at bounding box center [378, 502] width 150 height 13
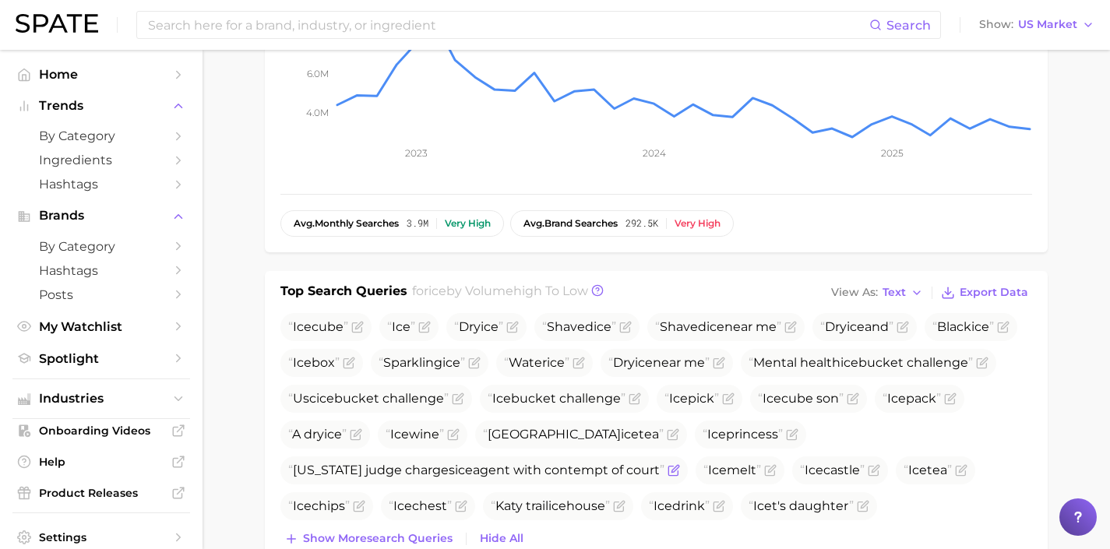
click at [677, 475] on icon "Flag as miscategorized or irrelevant" at bounding box center [672, 470] width 9 height 9
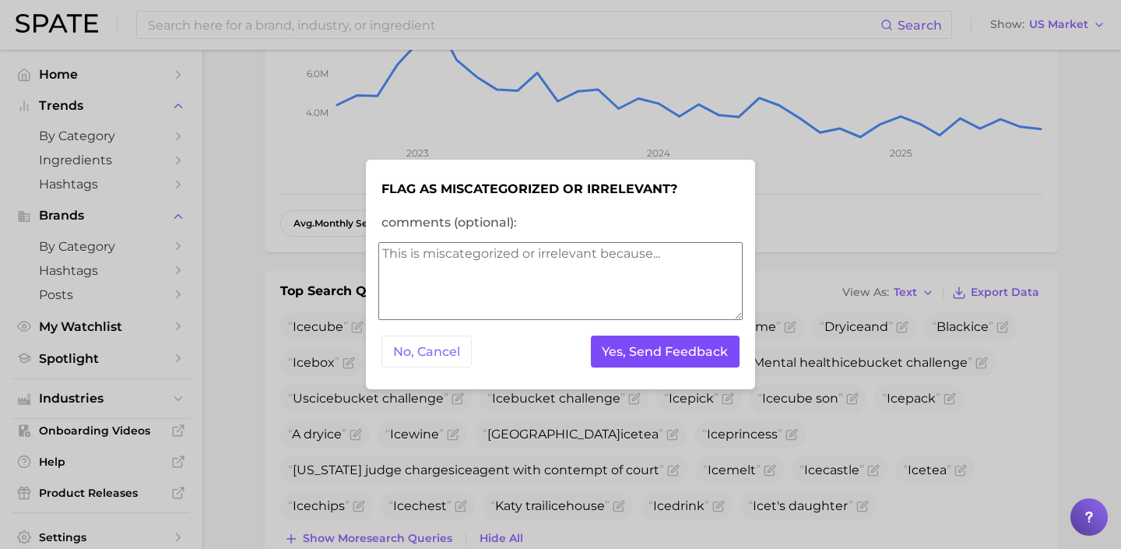
click at [679, 367] on button "Yes, Send Feedback" at bounding box center [666, 352] width 150 height 32
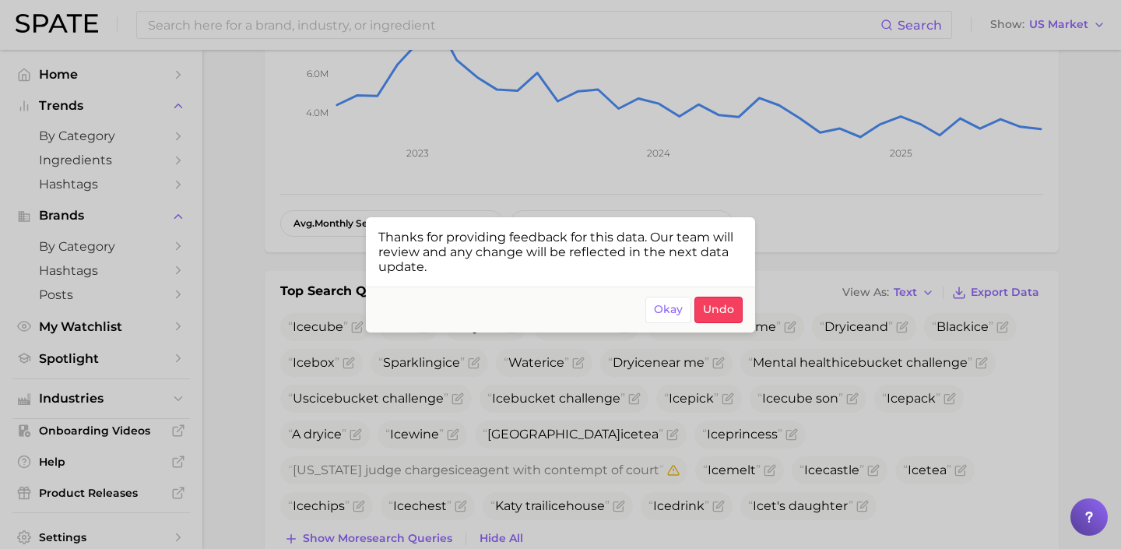
click at [645, 417] on div at bounding box center [560, 274] width 1121 height 549
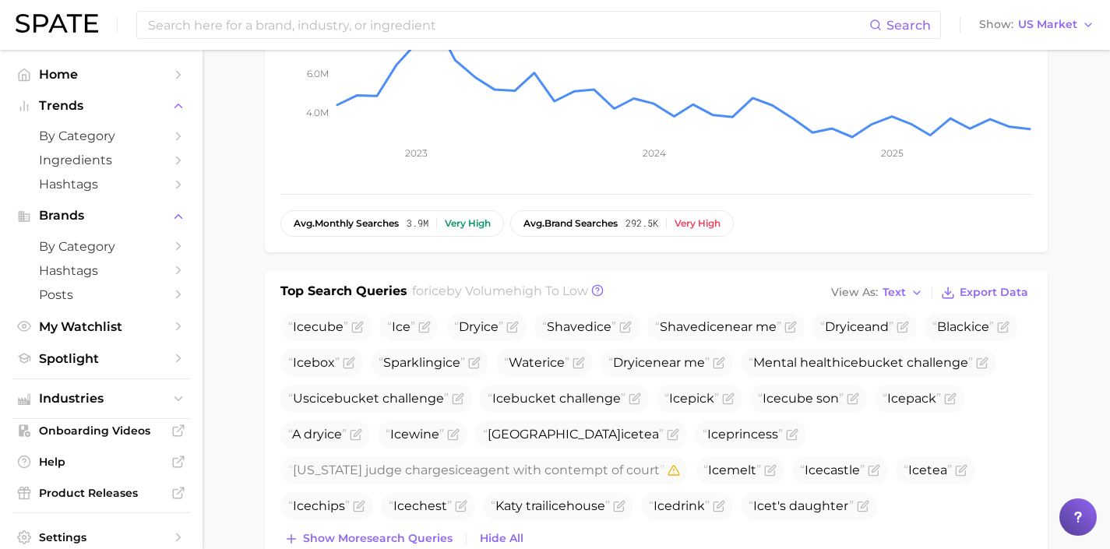
scroll to position [395, 0]
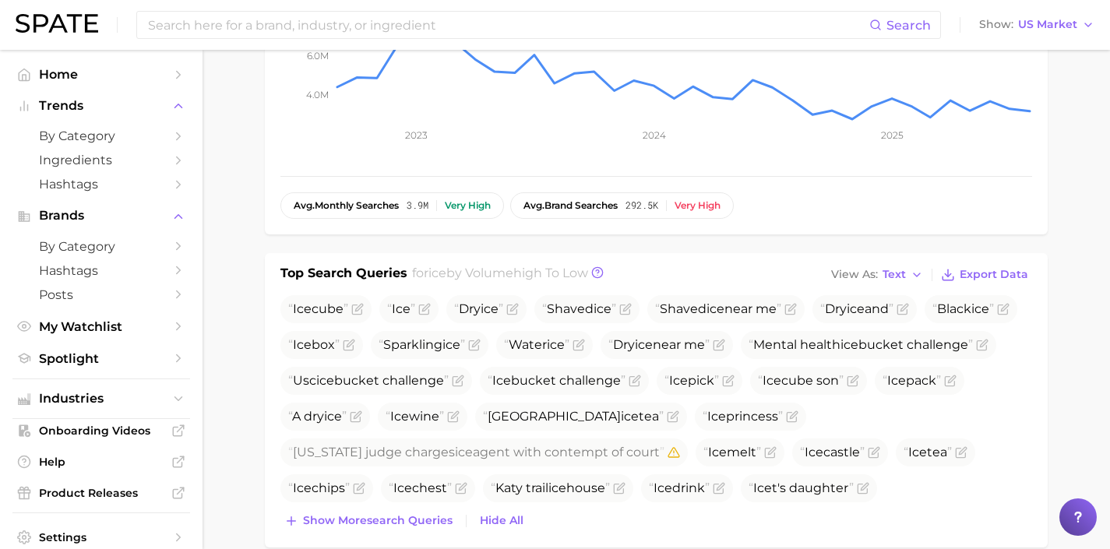
click at [434, 515] on span "Show more search queries" at bounding box center [378, 520] width 150 height 13
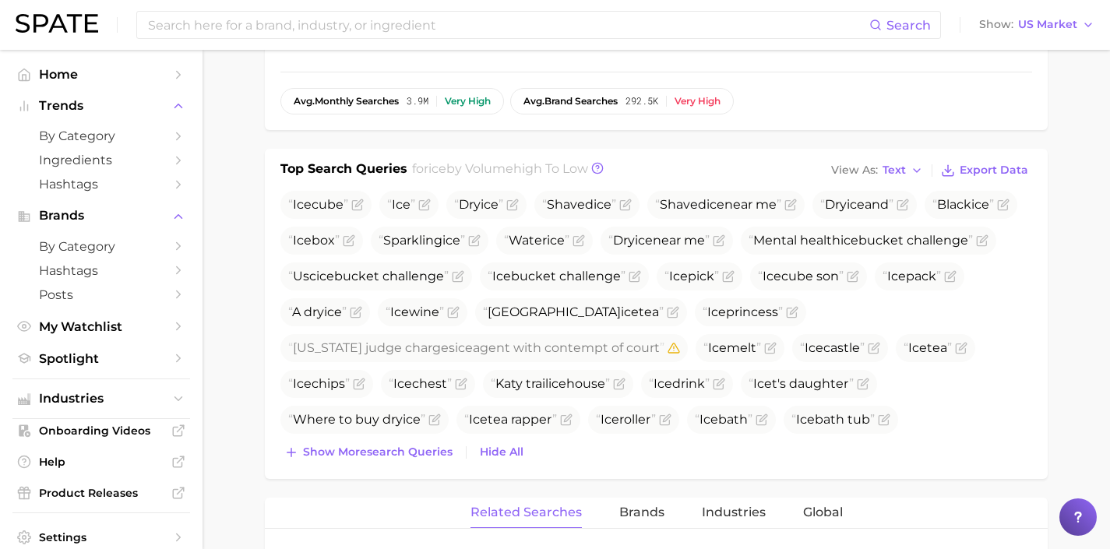
scroll to position [515, 0]
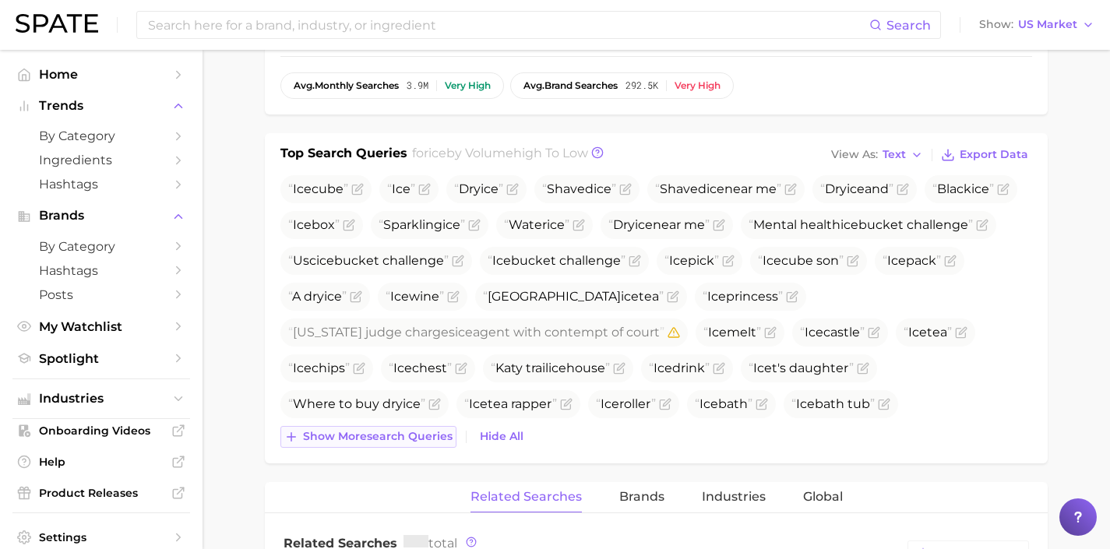
click at [395, 438] on span "Show more search queries" at bounding box center [378, 436] width 150 height 13
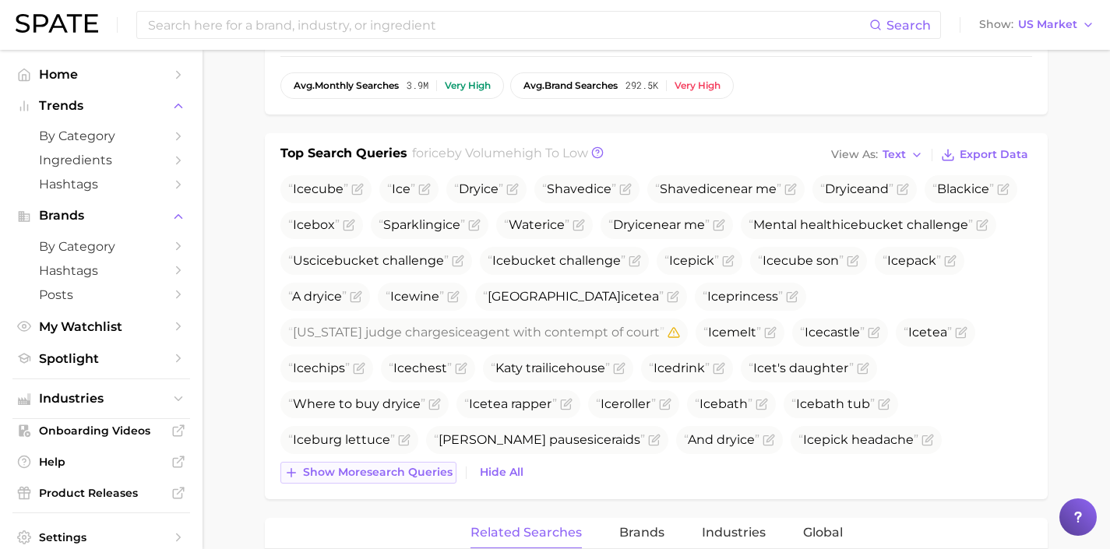
click at [426, 482] on button "Show more search queries" at bounding box center [368, 473] width 176 height 22
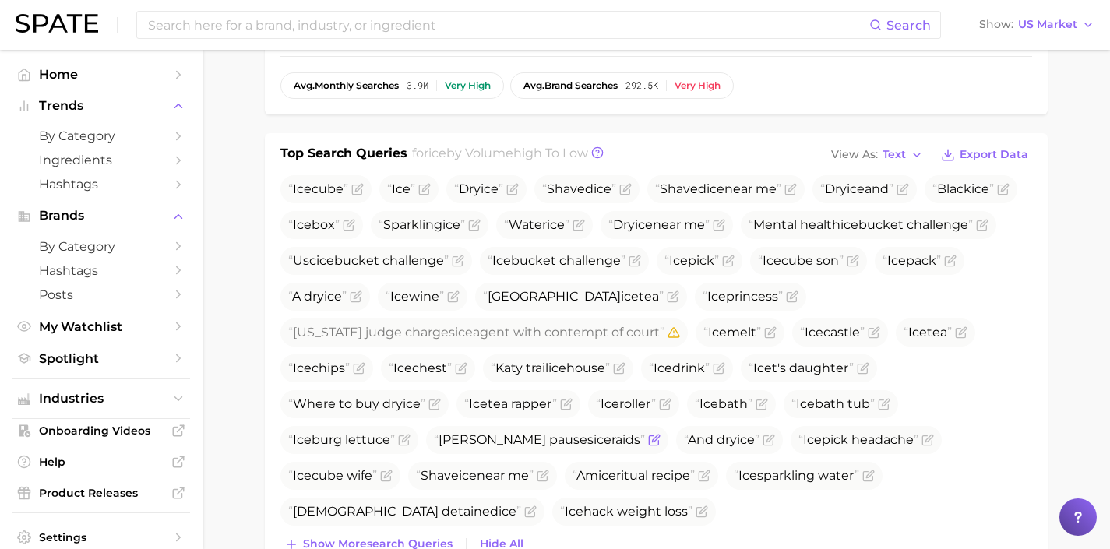
click at [648, 443] on icon "Flag as miscategorized or irrelevant" at bounding box center [654, 440] width 12 height 12
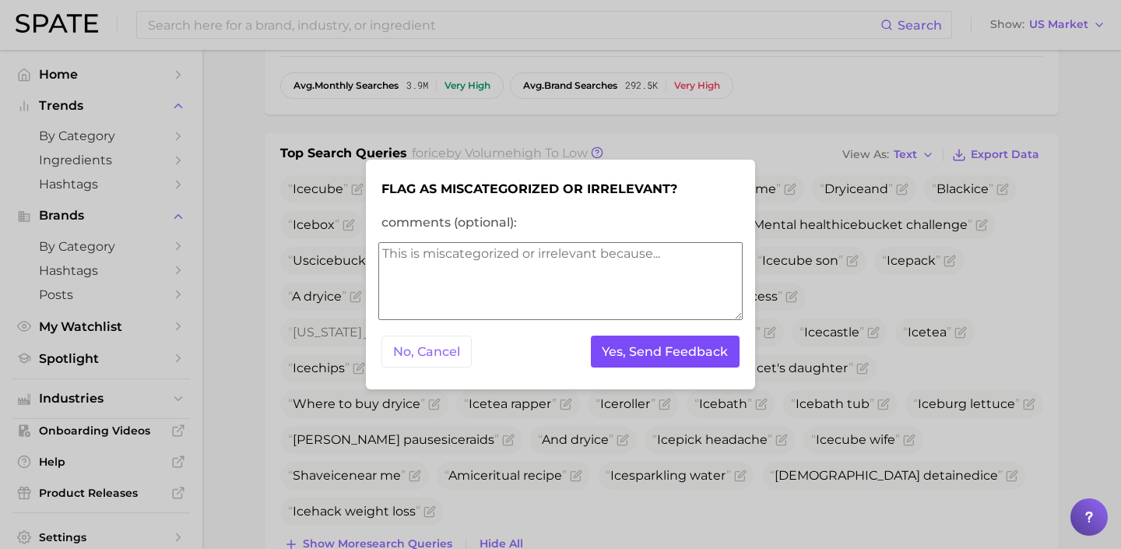
click at [648, 354] on button "Yes, Send Feedback" at bounding box center [666, 352] width 150 height 32
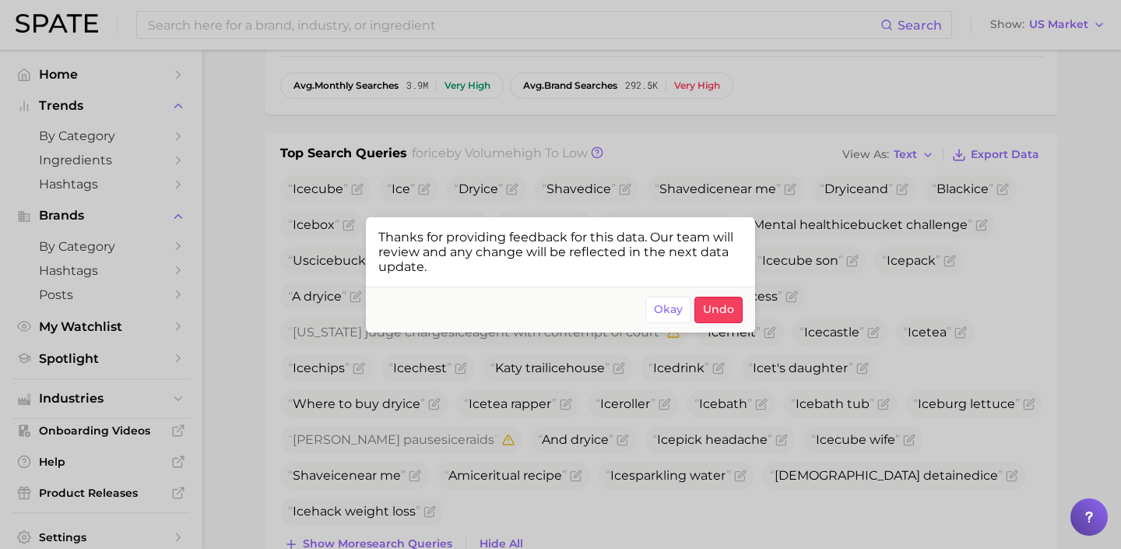
click at [744, 492] on div at bounding box center [560, 274] width 1121 height 549
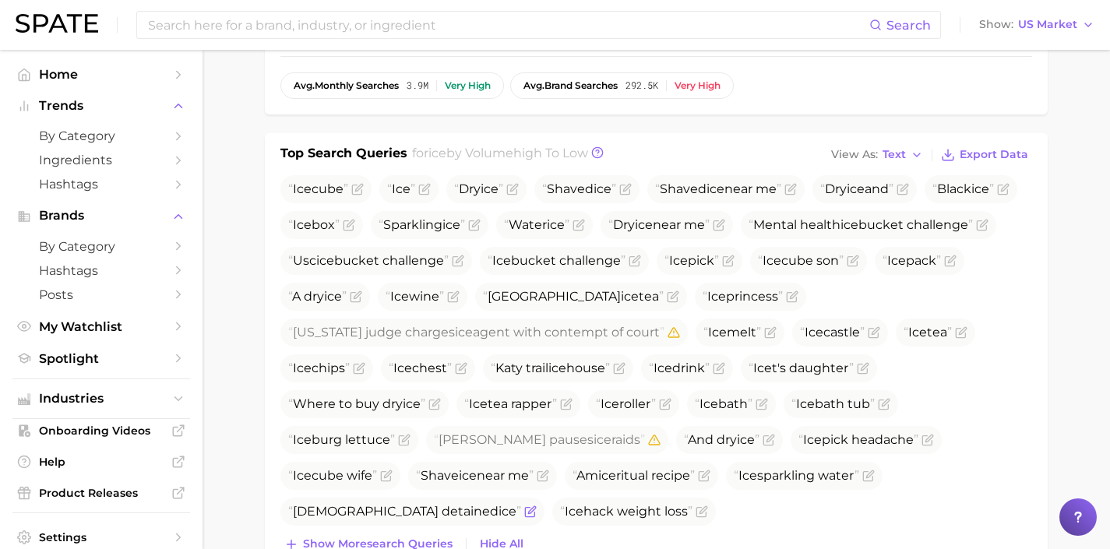
click at [537, 505] on icon "Flag as miscategorized or irrelevant" at bounding box center [530, 511] width 12 height 12
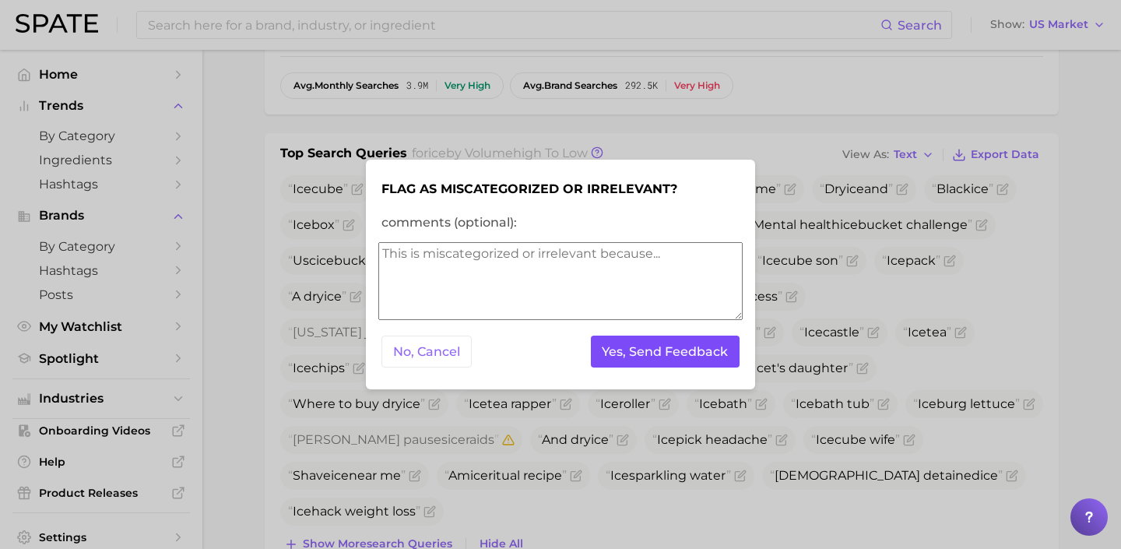
click at [715, 364] on button "Yes, Send Feedback" at bounding box center [666, 352] width 150 height 32
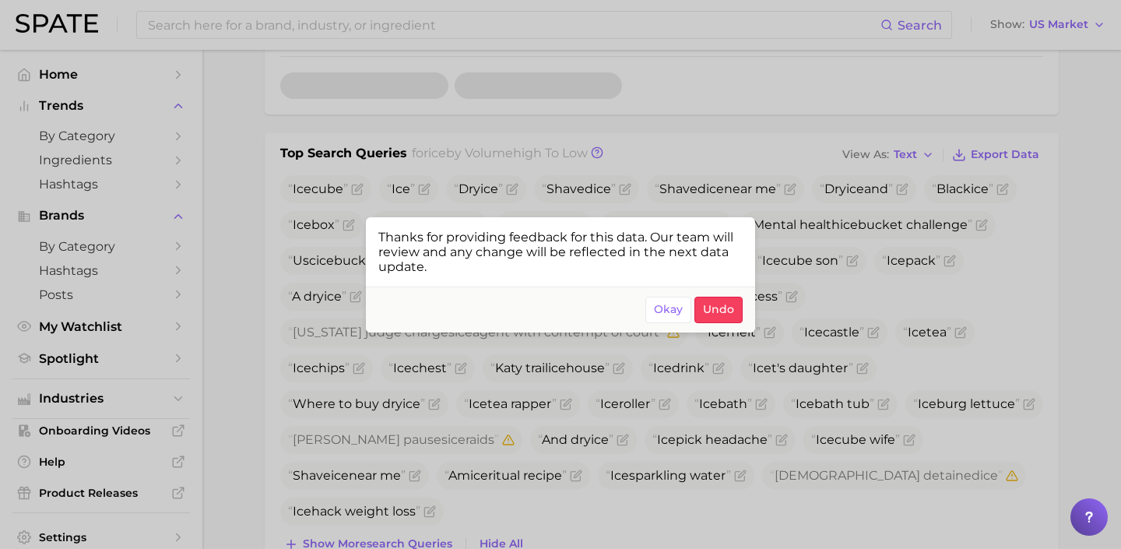
click at [343, 33] on div at bounding box center [560, 274] width 1121 height 549
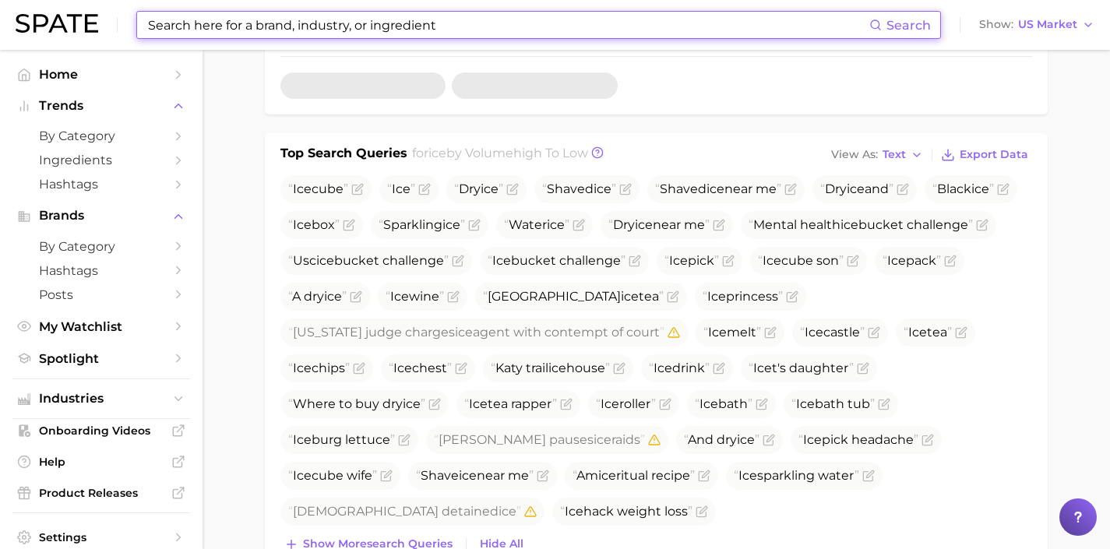
click at [357, 29] on input at bounding box center [507, 25] width 723 height 26
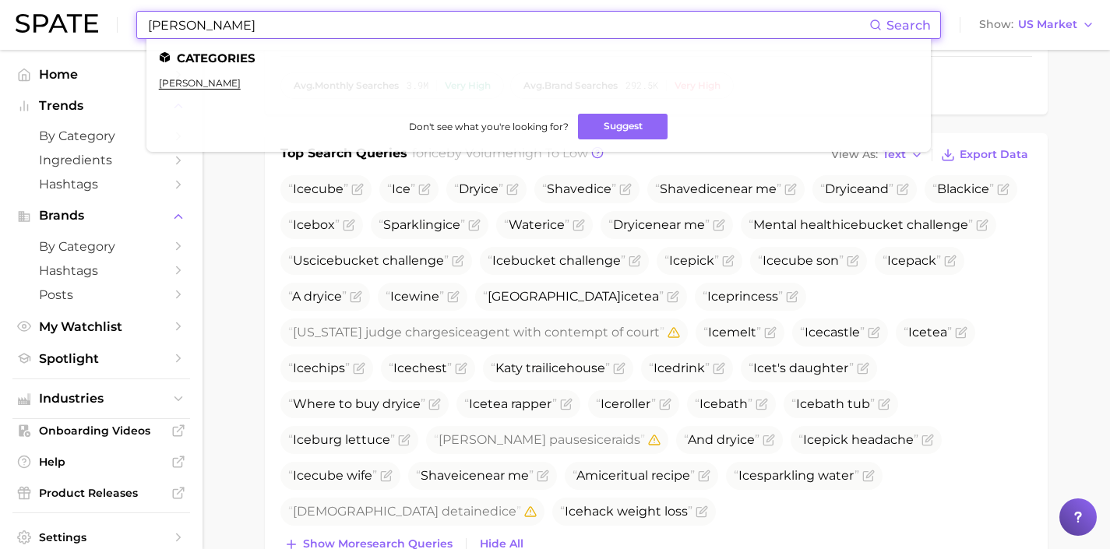
type input "[PERSON_NAME]"
click at [186, 88] on link "[PERSON_NAME]" at bounding box center [200, 83] width 82 height 12
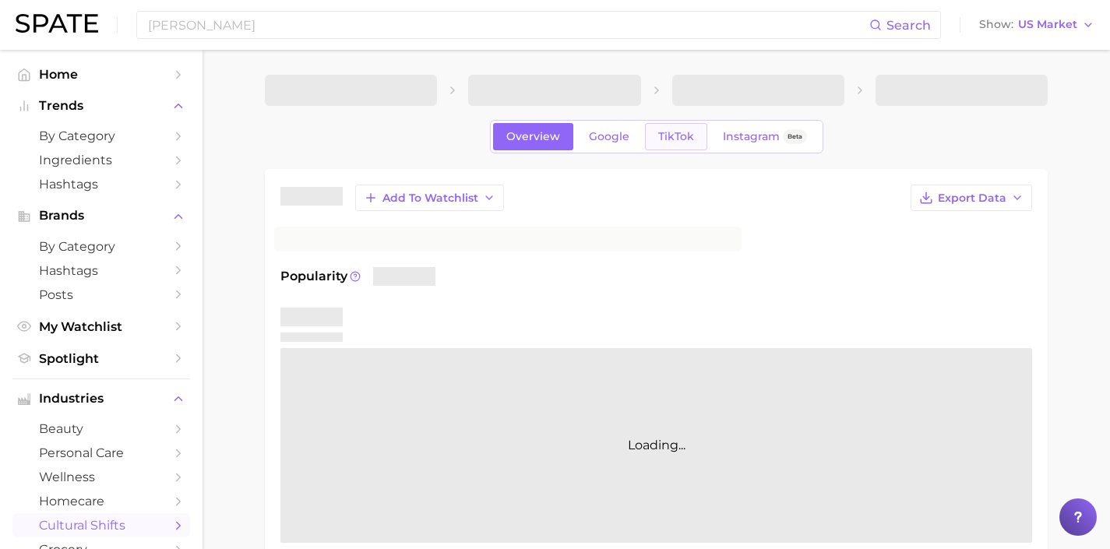
click at [682, 132] on span "TikTok" at bounding box center [676, 136] width 36 height 13
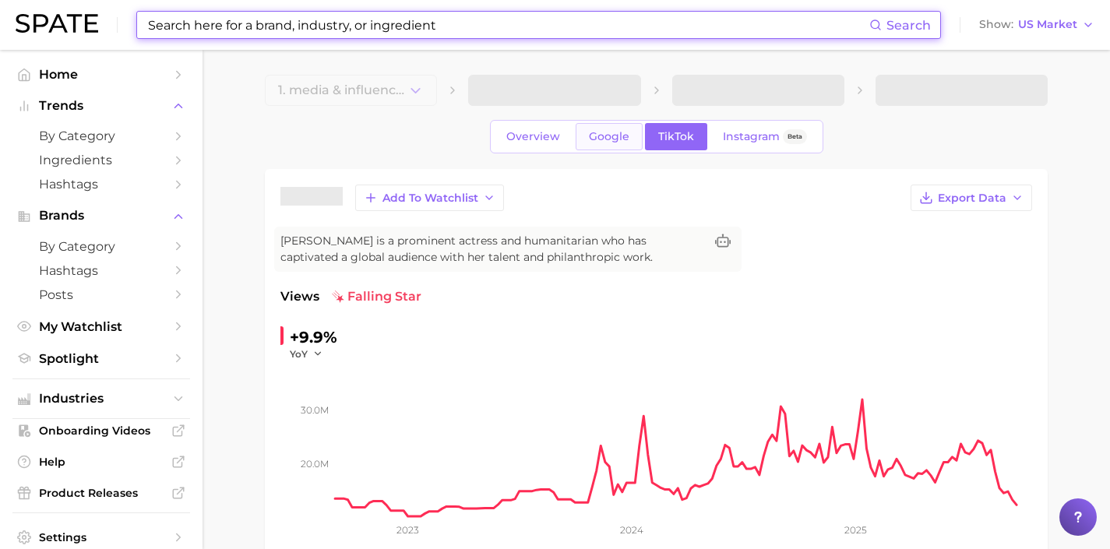
click at [610, 143] on link "Google" at bounding box center [608, 136] width 67 height 27
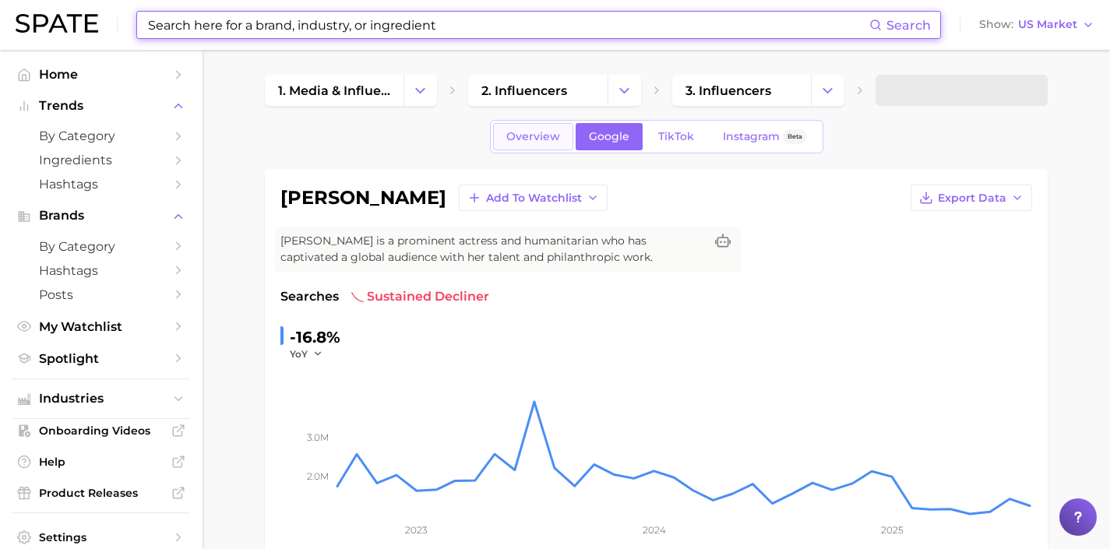
click at [562, 146] on link "Overview" at bounding box center [533, 136] width 80 height 27
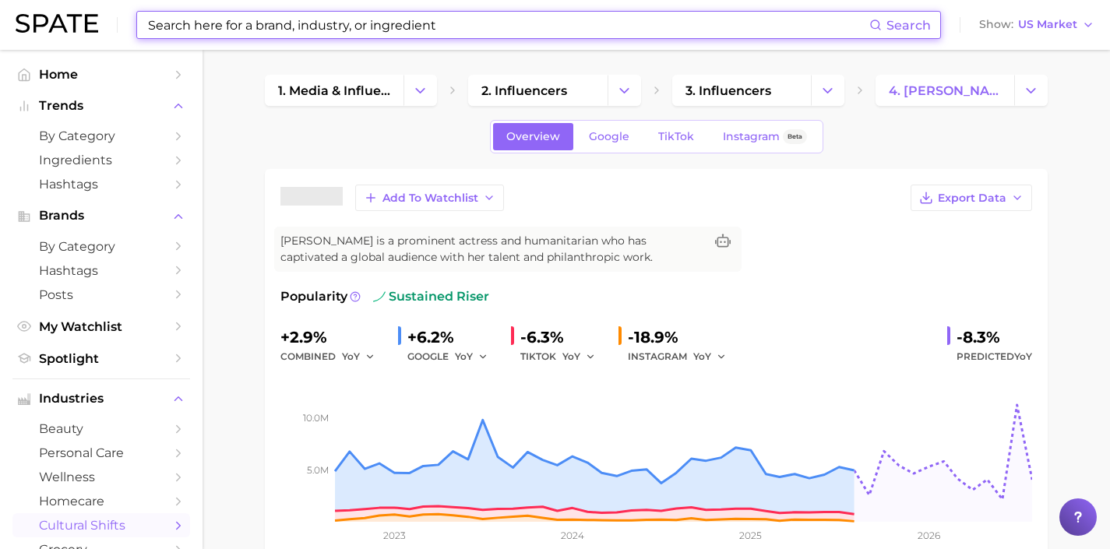
click at [434, 26] on input at bounding box center [507, 25] width 723 height 26
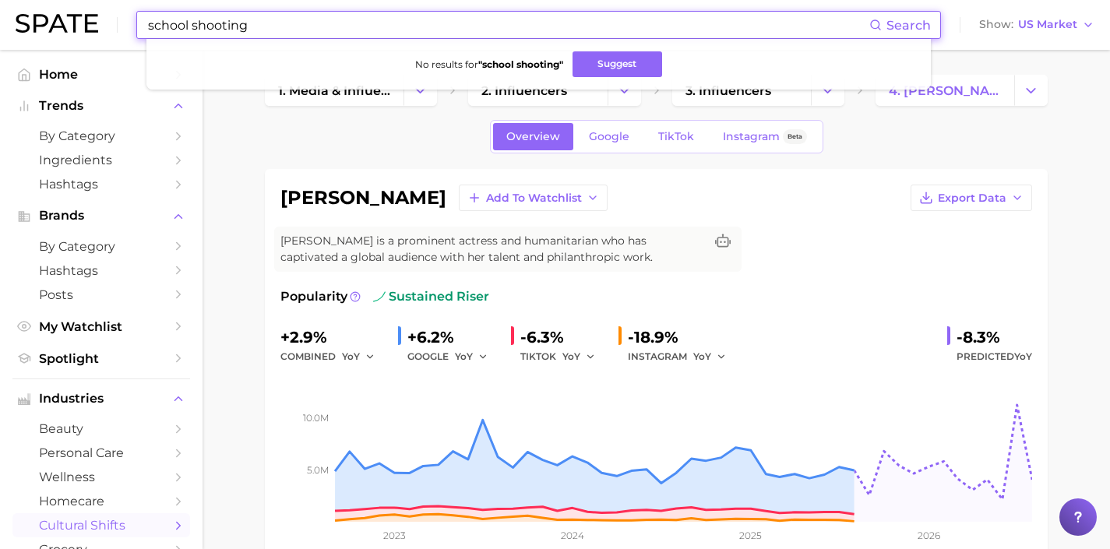
drag, startPoint x: 343, startPoint y: 27, endPoint x: 11, endPoint y: 16, distance: 332.7
click at [15, 16] on header "school shooting Search No results for " school shooting " Suggest Show US Market" at bounding box center [555, 25] width 1110 height 50
drag, startPoint x: 248, startPoint y: 28, endPoint x: 39, endPoint y: 8, distance: 209.7
click at [39, 8] on div "[PERSON_NAME] Search No results for " [PERSON_NAME] " Suggest Show US Market" at bounding box center [555, 25] width 1078 height 50
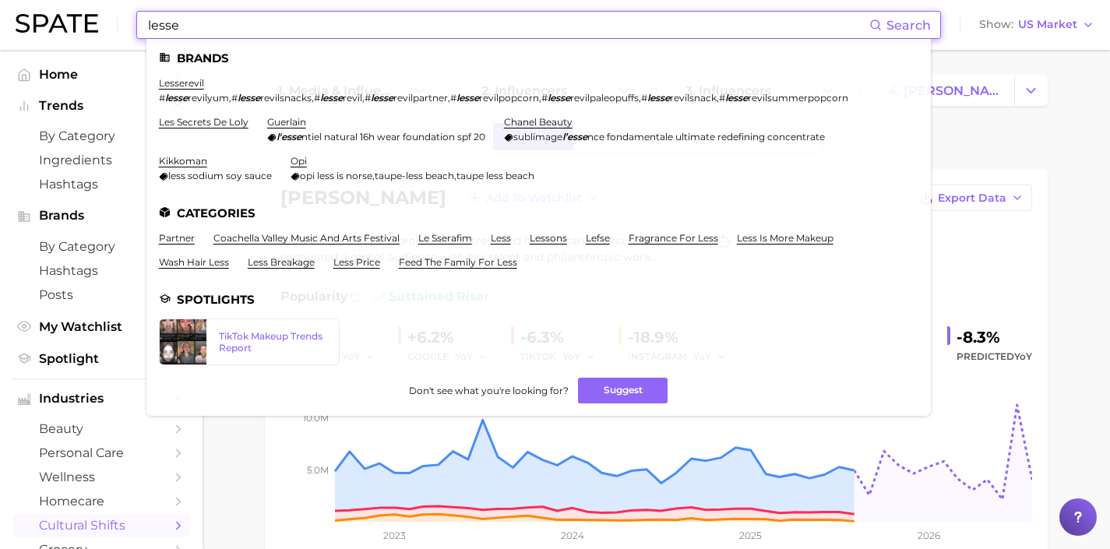
drag, startPoint x: 264, startPoint y: 24, endPoint x: 0, endPoint y: 14, distance: 264.2
click at [8, 14] on header "lesse Search Brands lesserevil # lesse revilyum , # lesse revilsnacks , # lesse…" at bounding box center [555, 25] width 1110 height 50
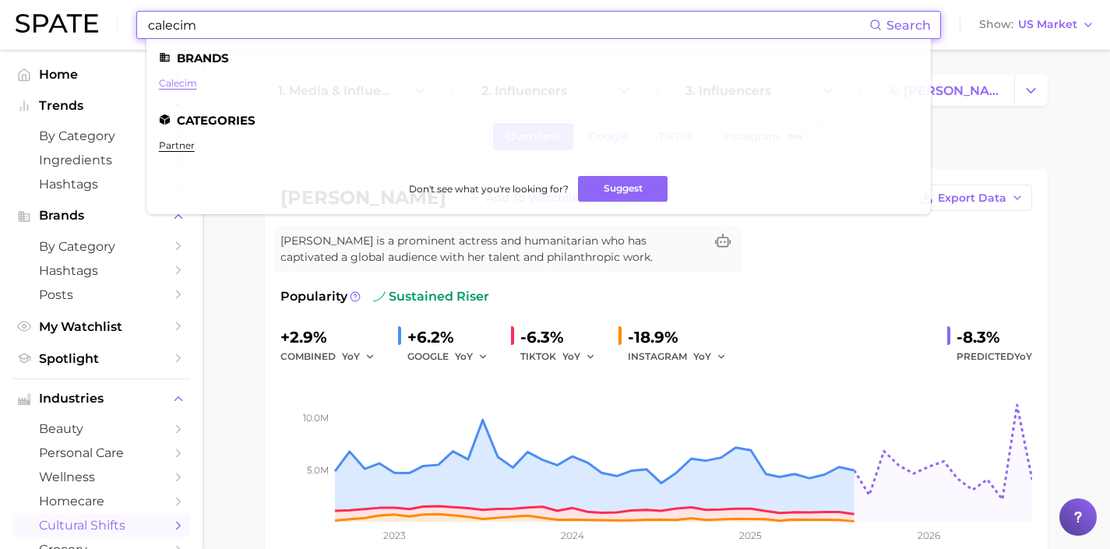
type input "calecim"
click at [169, 77] on link "calecim" at bounding box center [178, 83] width 38 height 12
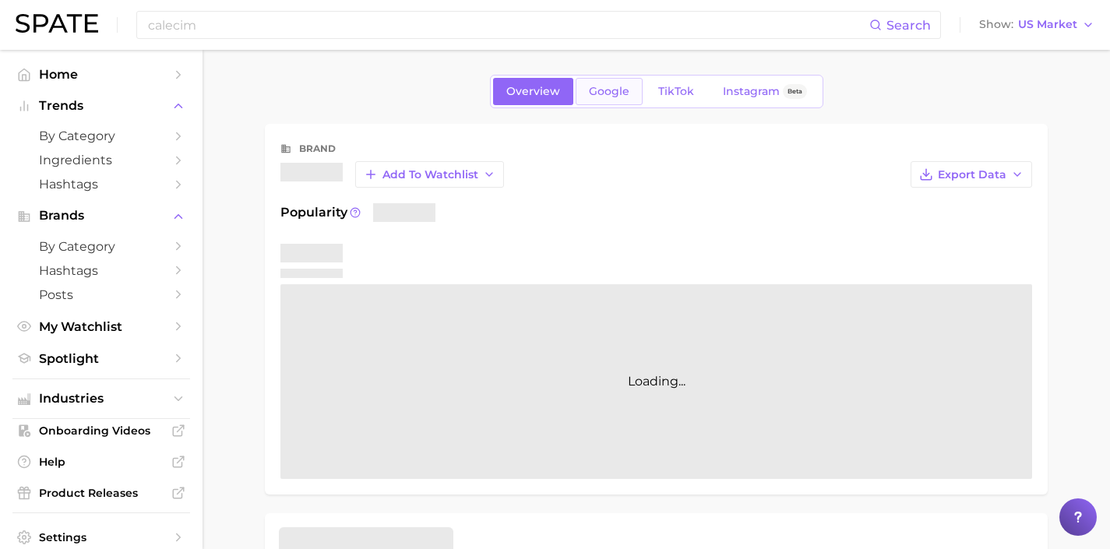
click at [610, 90] on span "Google" at bounding box center [609, 91] width 40 height 13
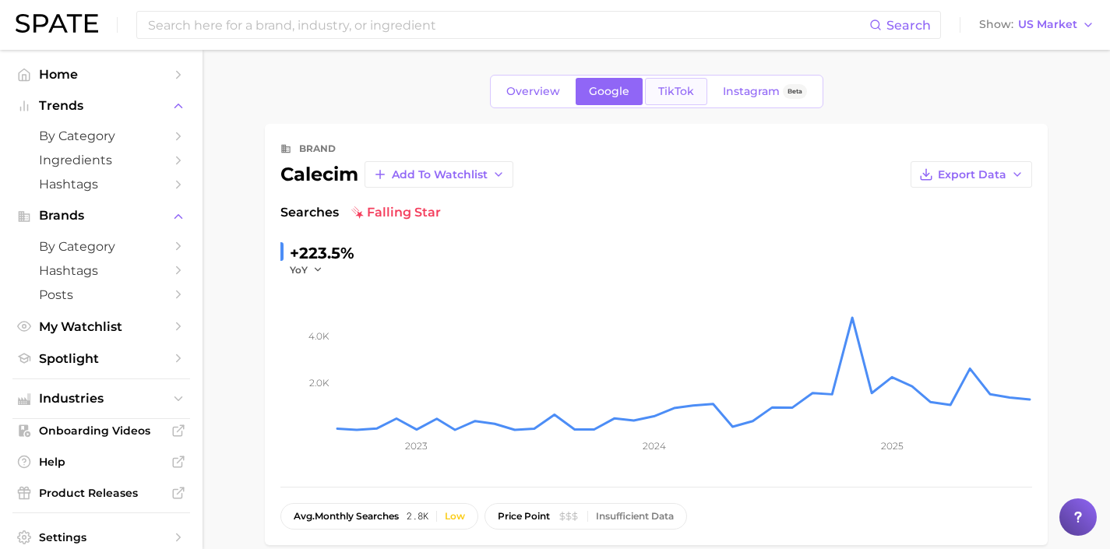
click at [672, 98] on link "TikTok" at bounding box center [676, 91] width 62 height 27
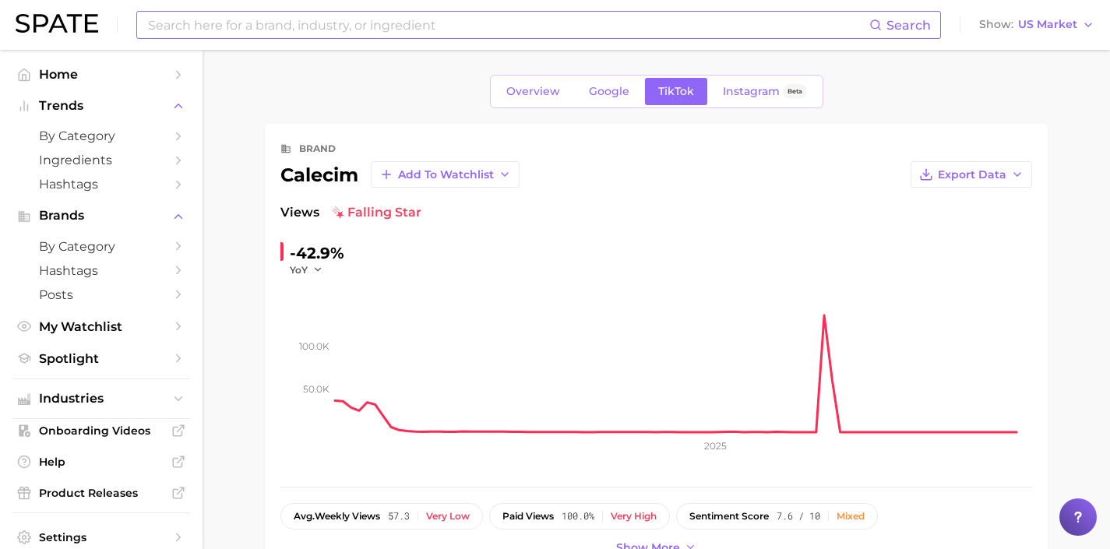
click at [266, 23] on input at bounding box center [507, 25] width 723 height 26
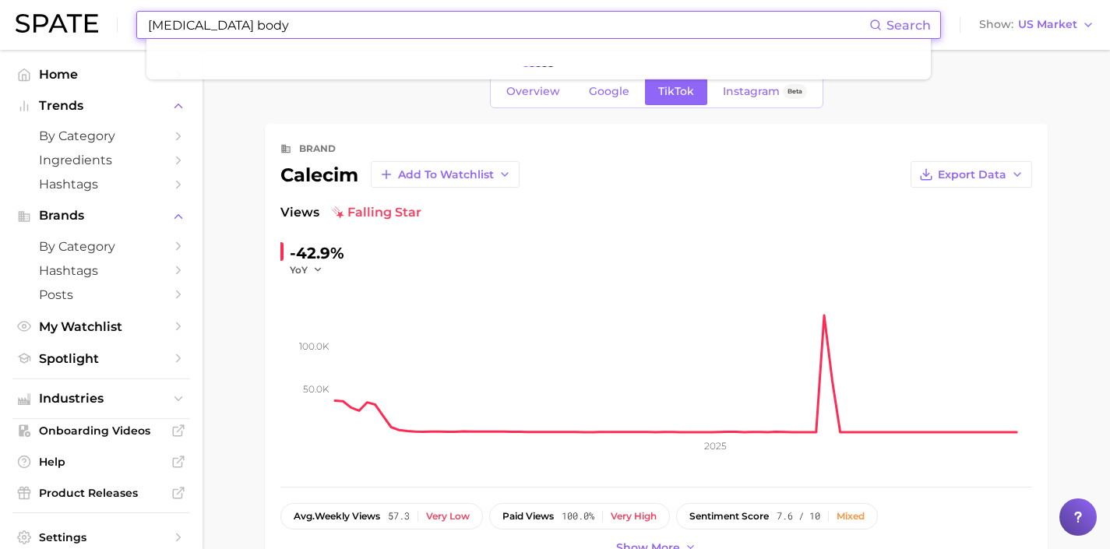
type input "[MEDICAL_DATA] body"
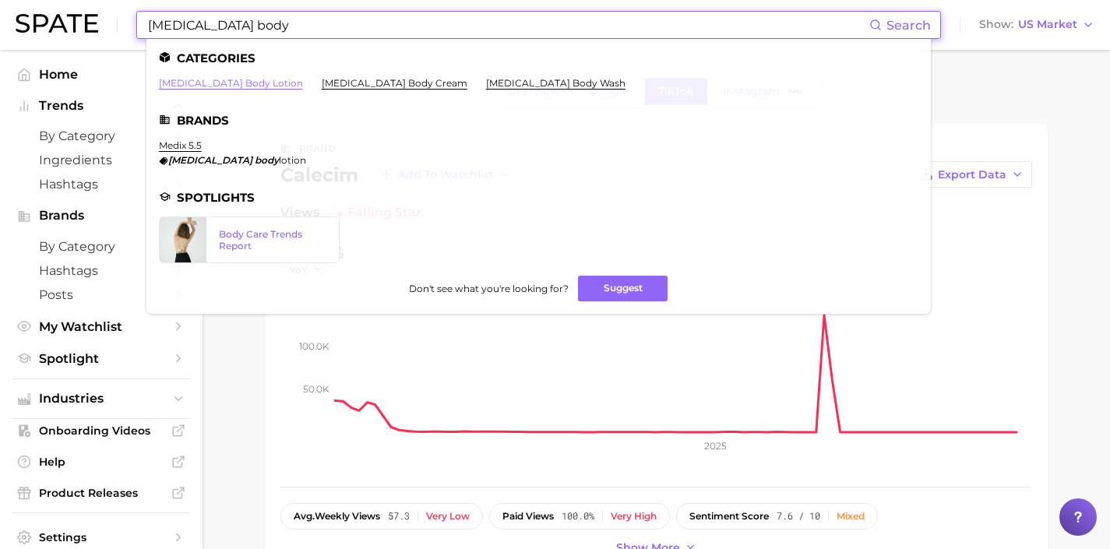
click at [215, 83] on link "[MEDICAL_DATA] body lotion" at bounding box center [231, 83] width 144 height 12
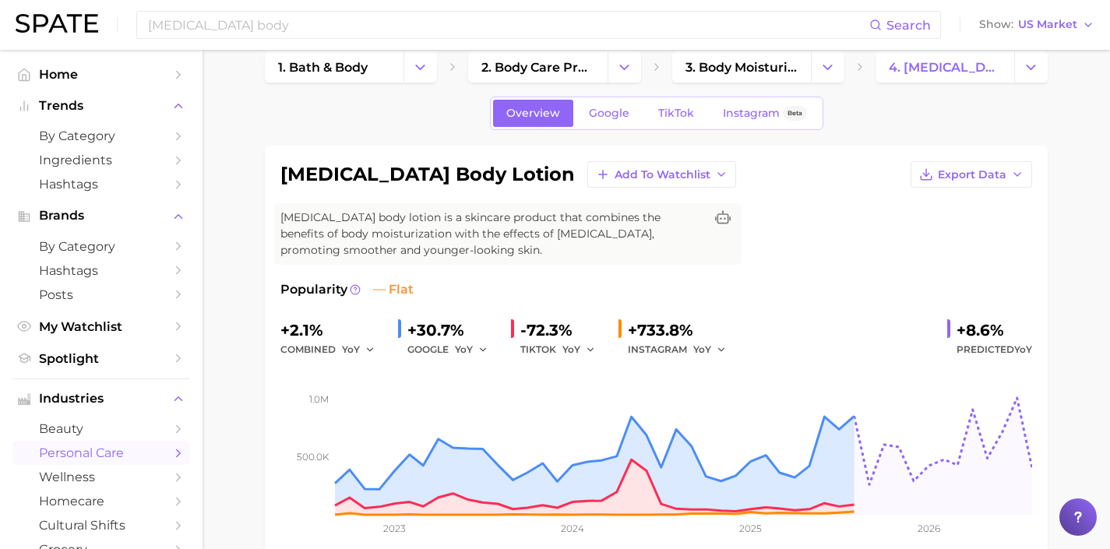
scroll to position [9, 0]
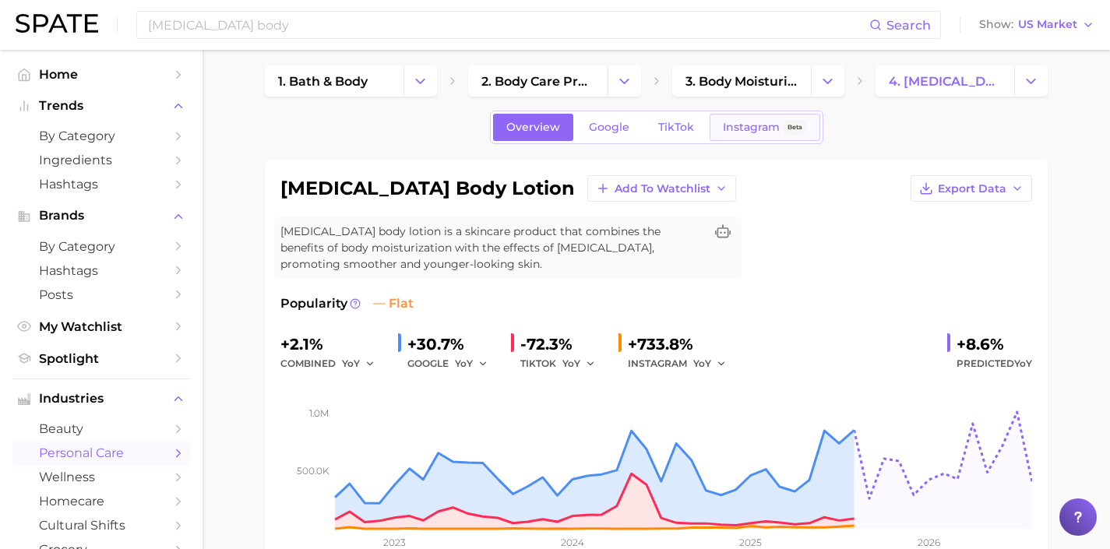
click at [719, 137] on link "Instagram Beta" at bounding box center [764, 127] width 111 height 27
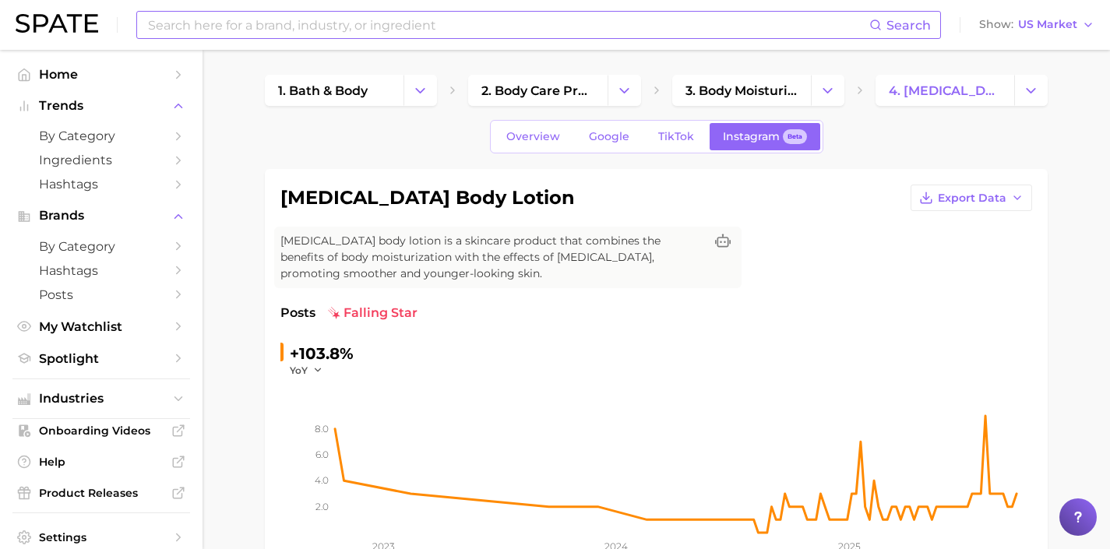
click at [283, 33] on input at bounding box center [507, 25] width 723 height 26
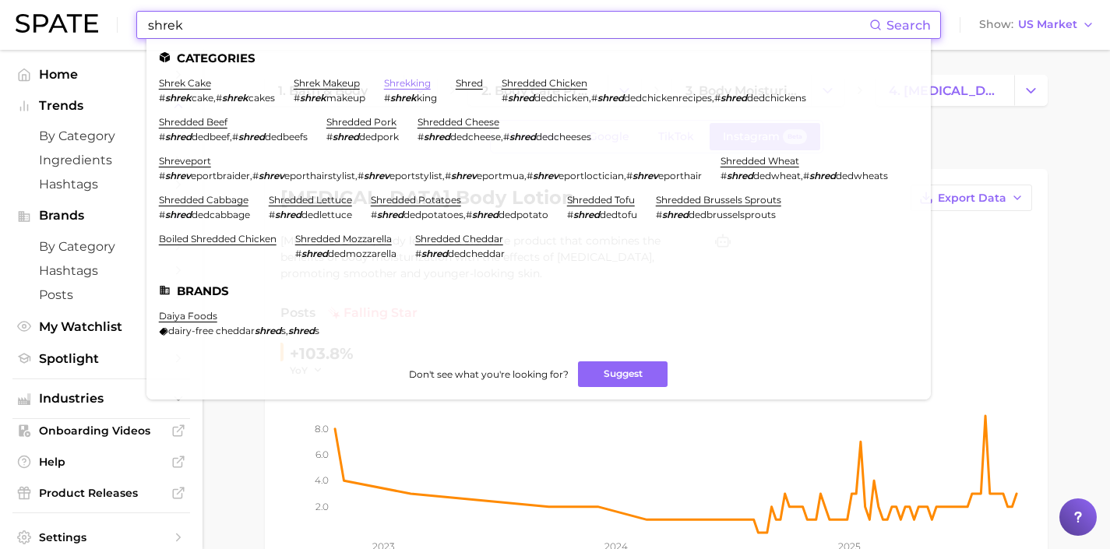
click at [413, 83] on link "shrekking" at bounding box center [407, 83] width 47 height 12
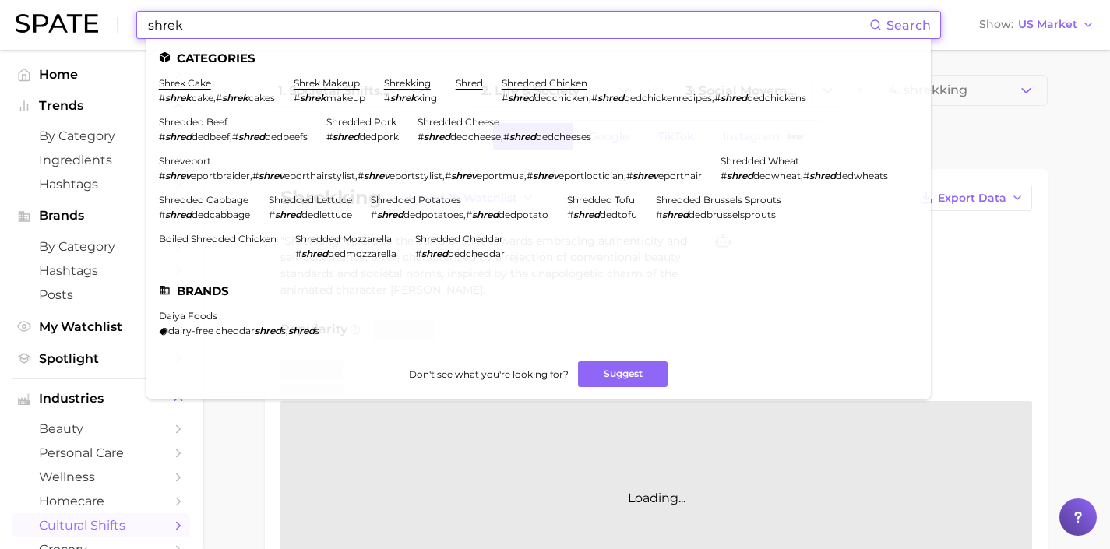
drag, startPoint x: 294, startPoint y: 25, endPoint x: 0, endPoint y: 30, distance: 293.6
click at [0, 30] on header "shrek Search Categories shrek cake # shrek cake , # shrek cakes shrek makeup # …" at bounding box center [555, 25] width 1110 height 50
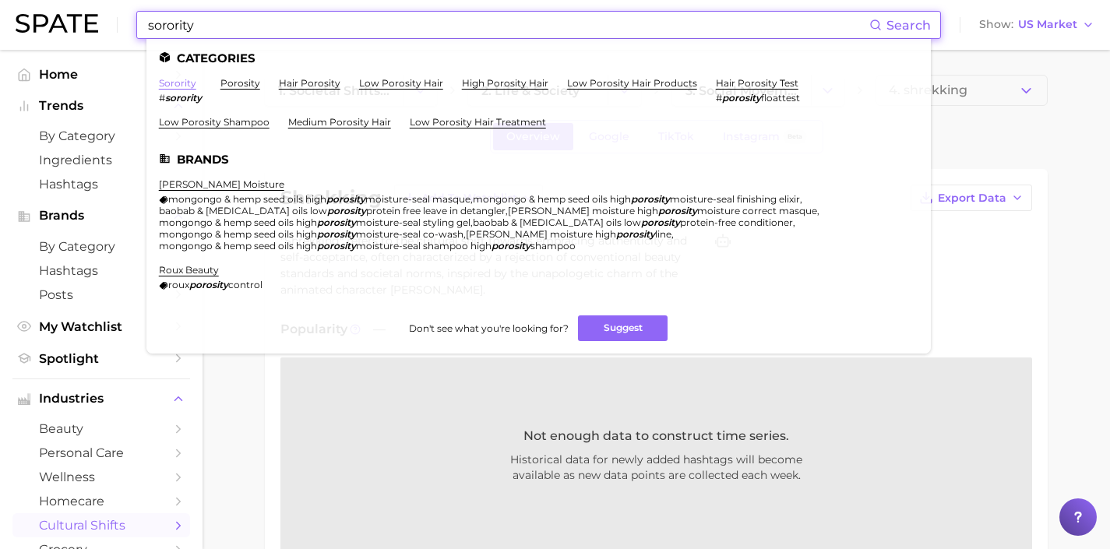
click at [188, 85] on link "sorority" at bounding box center [177, 83] width 37 height 12
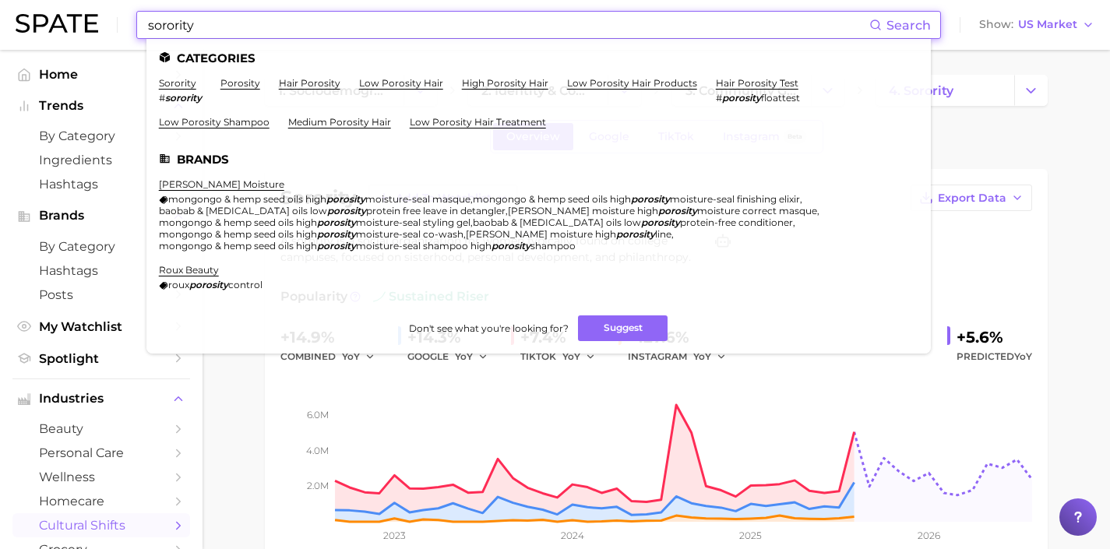
drag, startPoint x: 196, startPoint y: 23, endPoint x: 15, endPoint y: 20, distance: 181.5
click at [15, 20] on header "sorority Search Categories sorority # sorority porosity hair porosity low poros…" at bounding box center [555, 25] width 1110 height 50
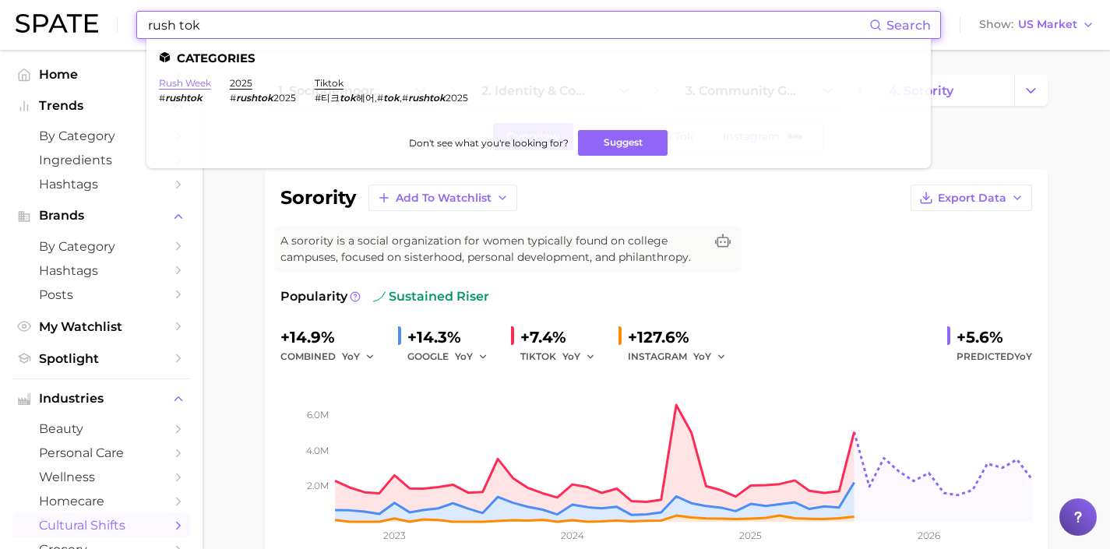
type input "rush tok"
click at [168, 85] on link "rush week" at bounding box center [185, 83] width 52 height 12
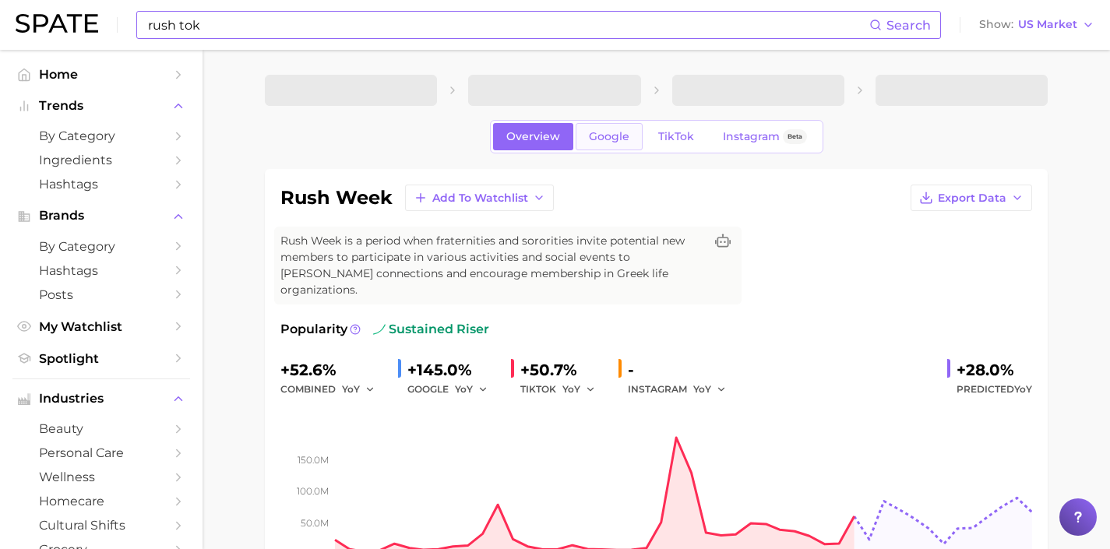
click at [630, 142] on link "Google" at bounding box center [608, 136] width 67 height 27
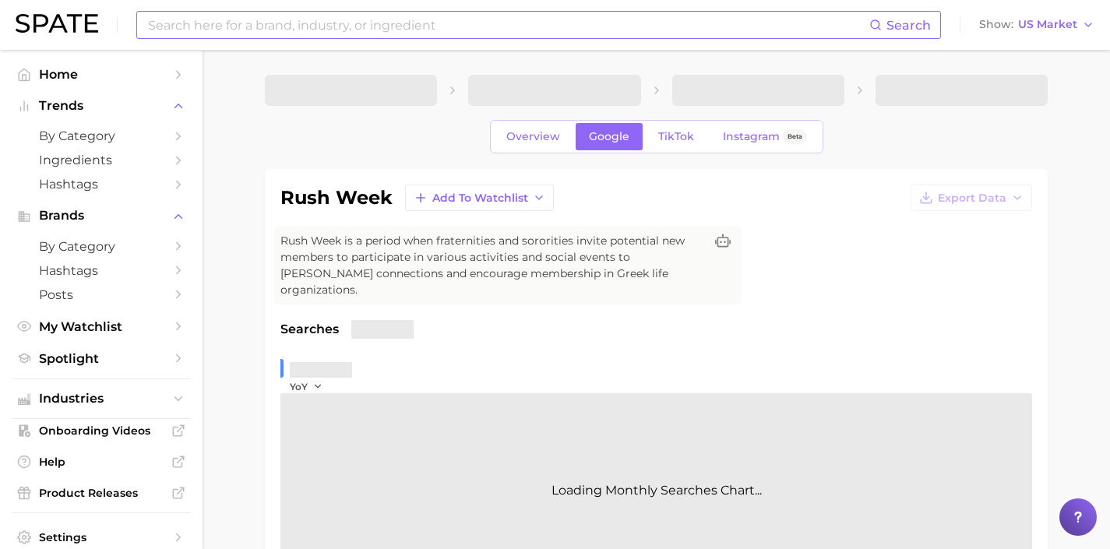
scroll to position [306, 0]
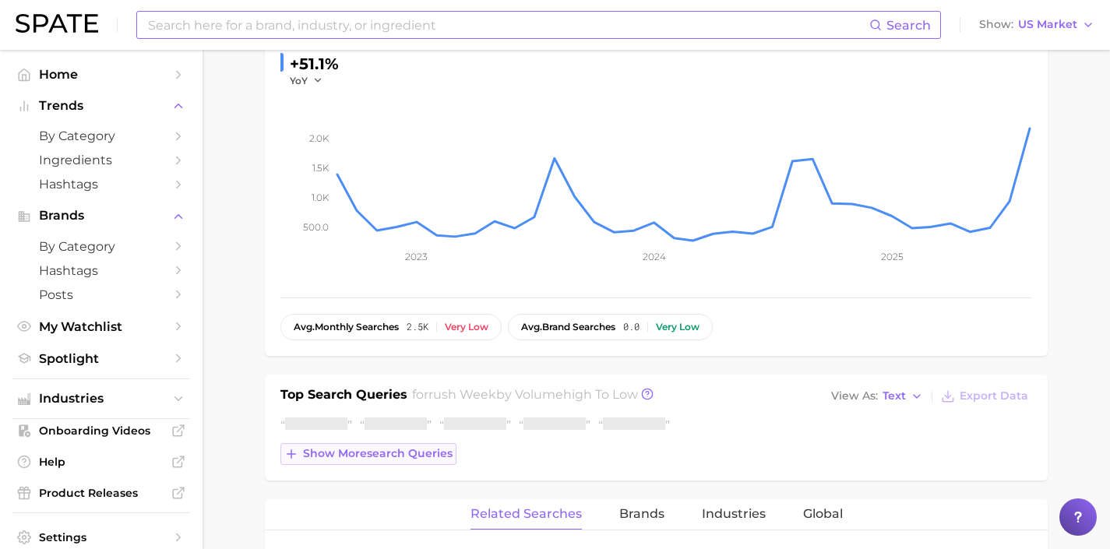
click at [378, 447] on span "Show more search queries" at bounding box center [378, 453] width 150 height 13
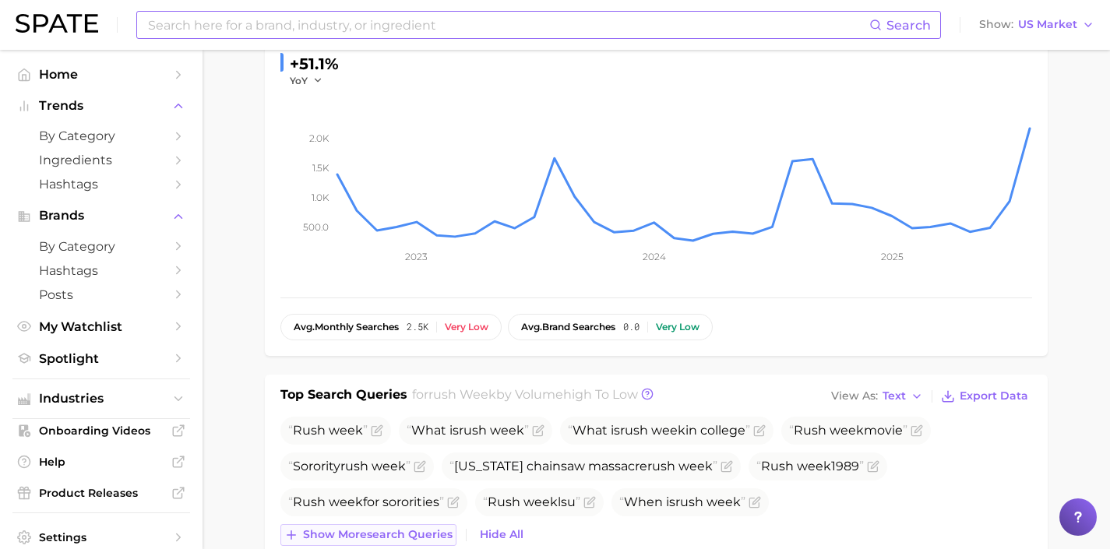
click at [384, 524] on button "Show more search queries" at bounding box center [368, 535] width 176 height 22
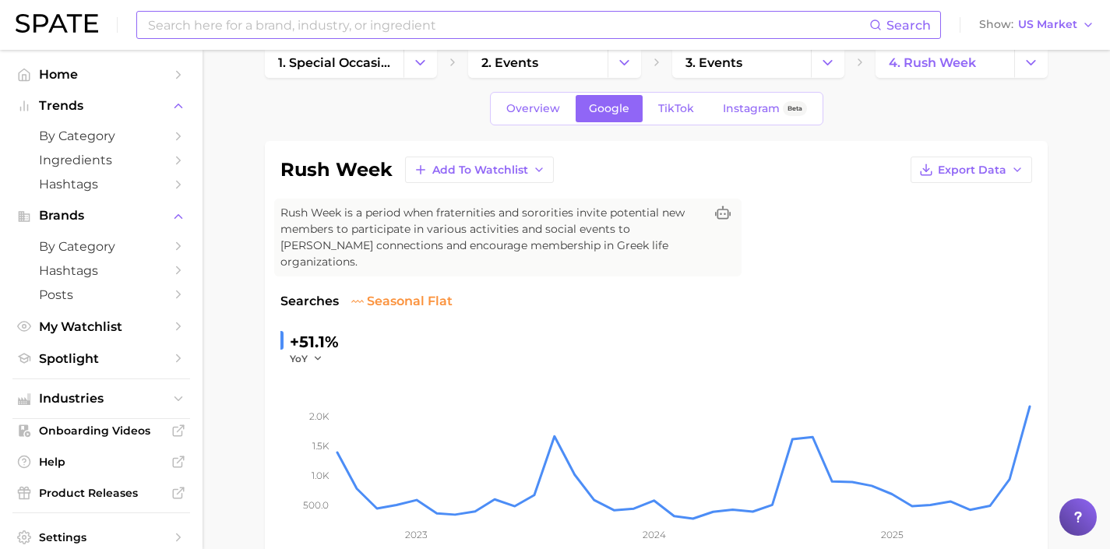
scroll to position [0, 0]
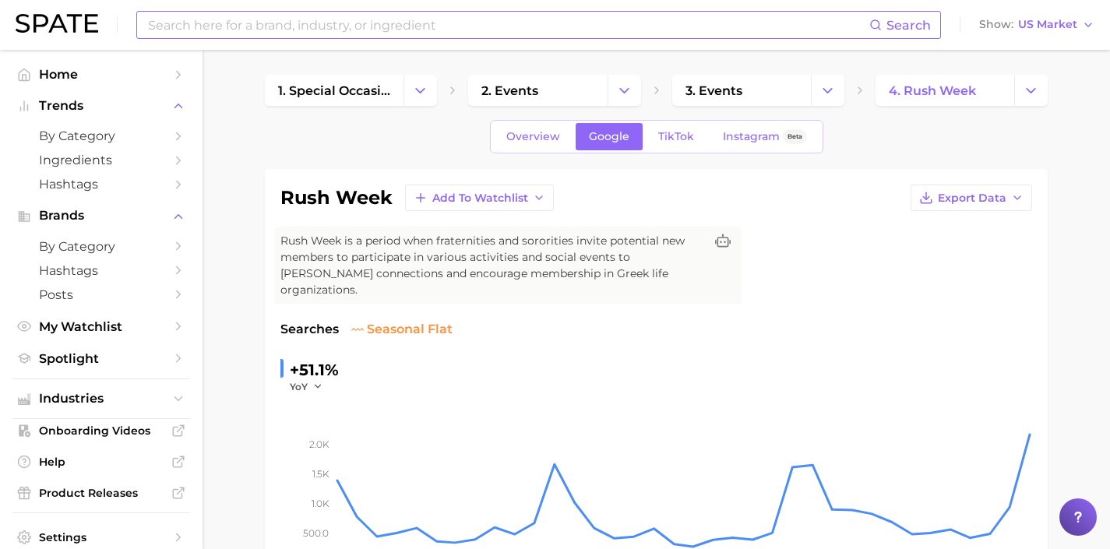
click at [233, 19] on input at bounding box center [507, 25] width 723 height 26
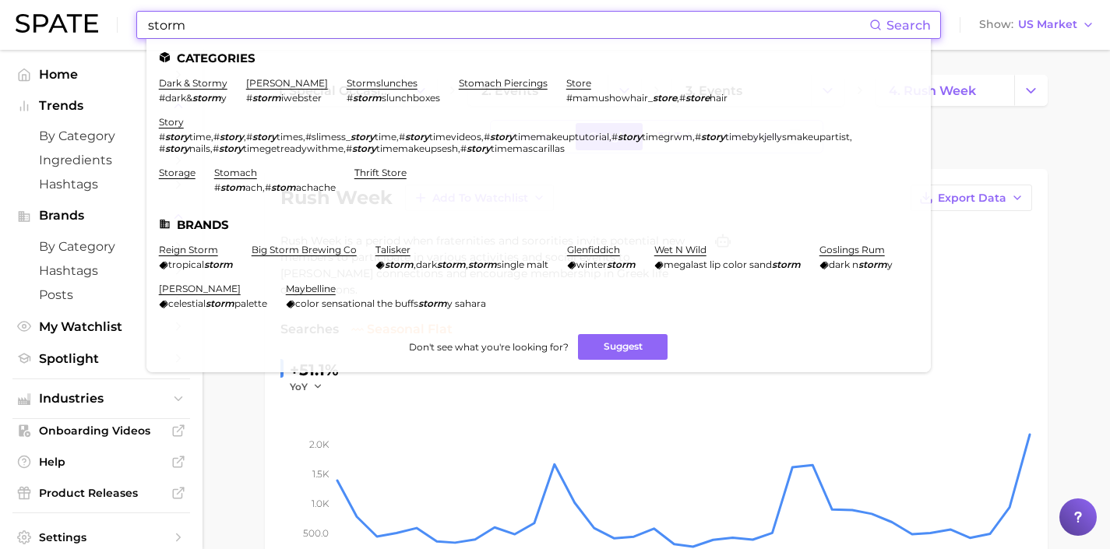
drag, startPoint x: 234, startPoint y: 27, endPoint x: 83, endPoint y: 18, distance: 151.4
click at [83, 18] on div "storm Search Categories dark & stormy #dark& storm y [PERSON_NAME] # storm iweb…" at bounding box center [555, 25] width 1078 height 50
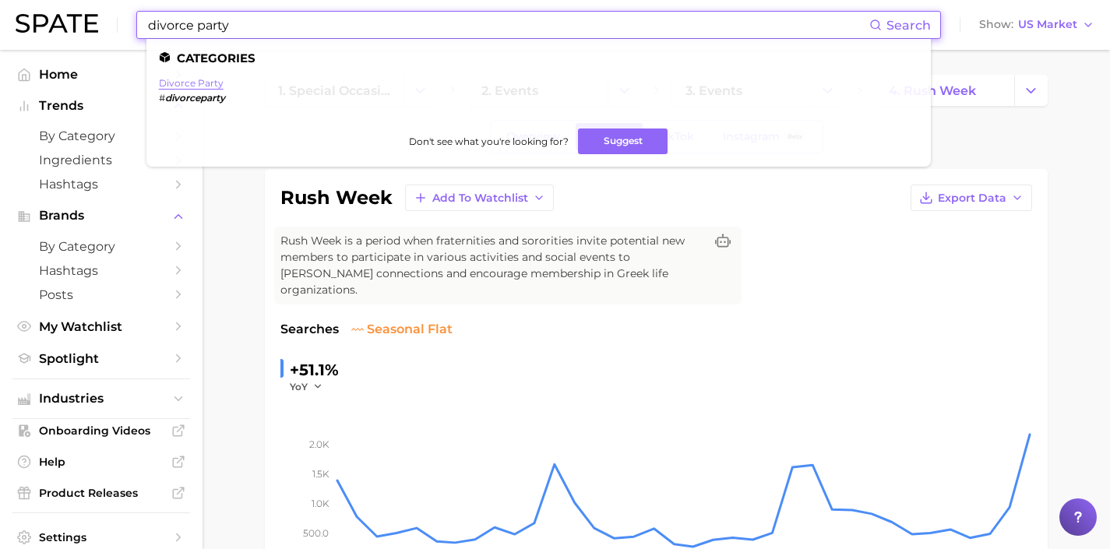
click at [212, 81] on link "divorce party" at bounding box center [191, 83] width 65 height 12
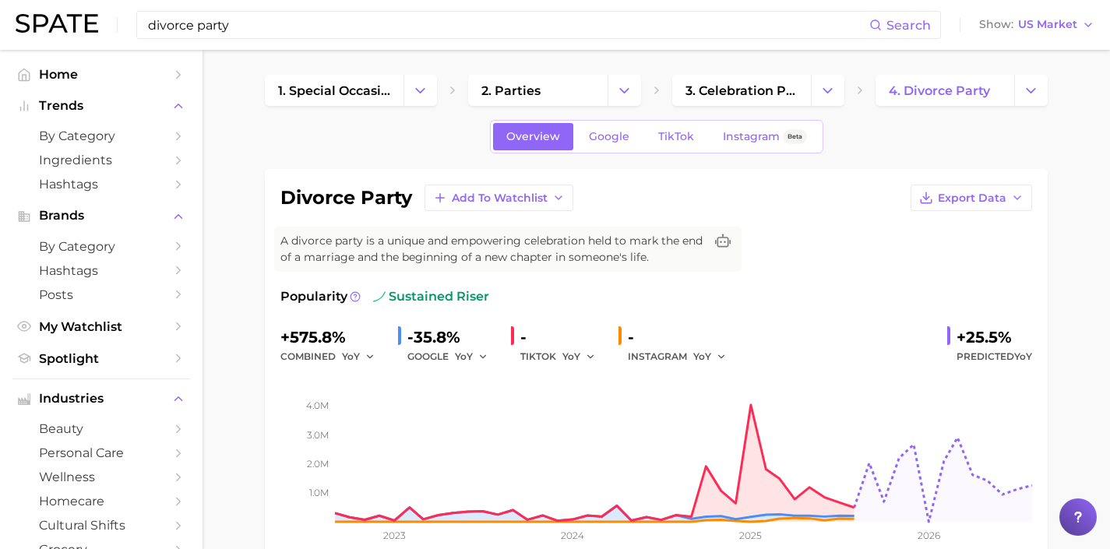
drag, startPoint x: 266, startPoint y: 27, endPoint x: 43, endPoint y: 17, distance: 223.7
click at [43, 17] on div "divorce party Search Show US Market" at bounding box center [555, 25] width 1078 height 50
paste input "sit at the bar september"
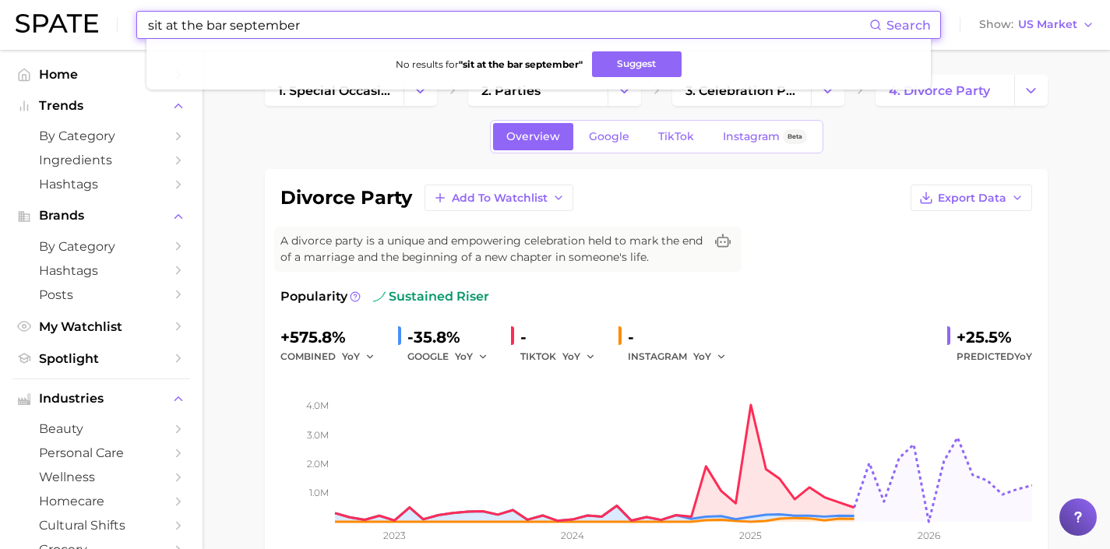
drag, startPoint x: 252, startPoint y: 23, endPoint x: 114, endPoint y: 16, distance: 137.2
click at [114, 16] on div "sit at the bar september Search No results for " sit at the bar september " Sug…" at bounding box center [555, 25] width 1078 height 50
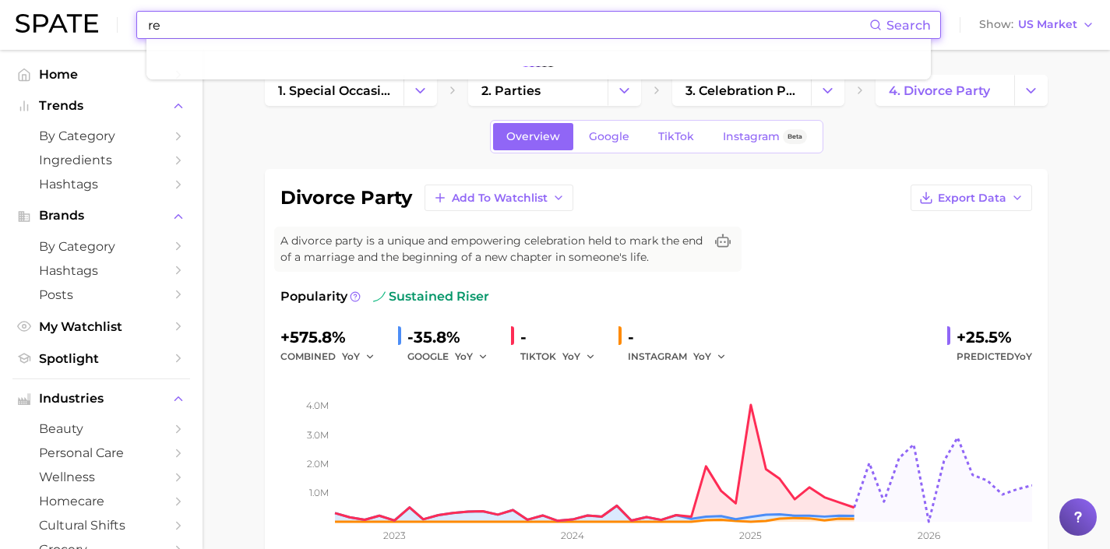
type input "r"
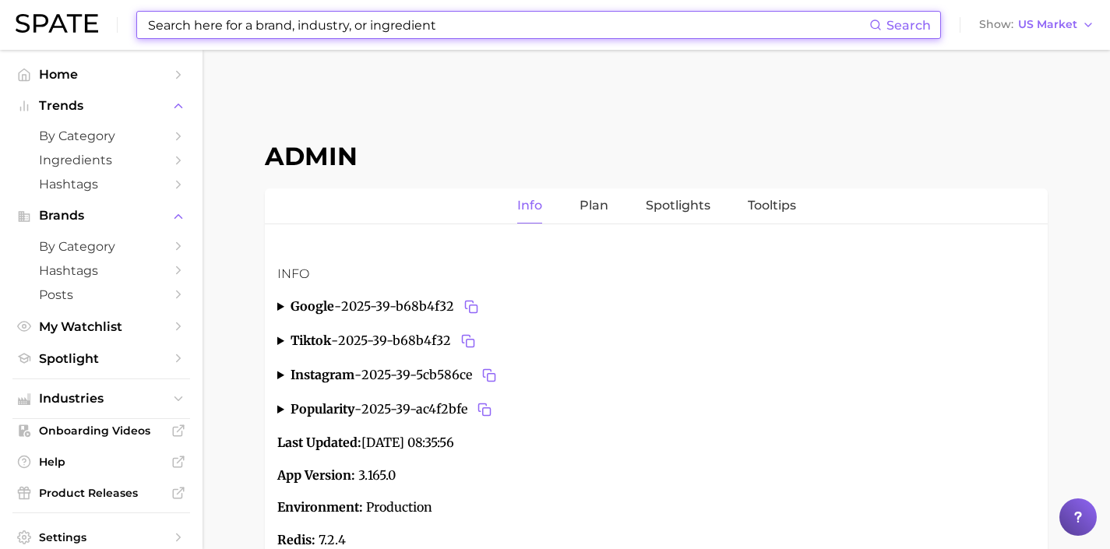
click at [276, 19] on input at bounding box center [507, 25] width 723 height 26
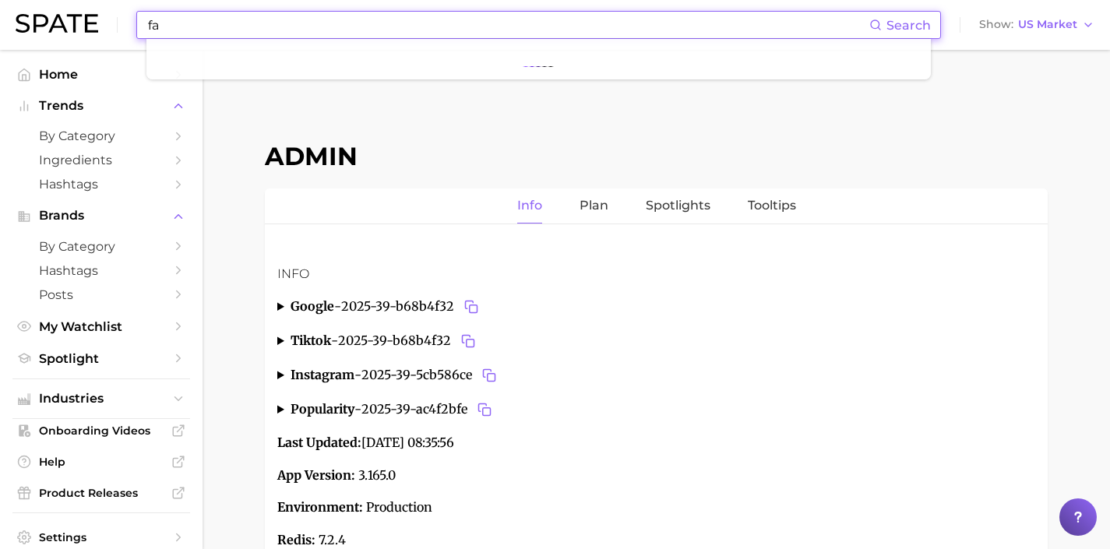
type input "f"
type input "hair mask"
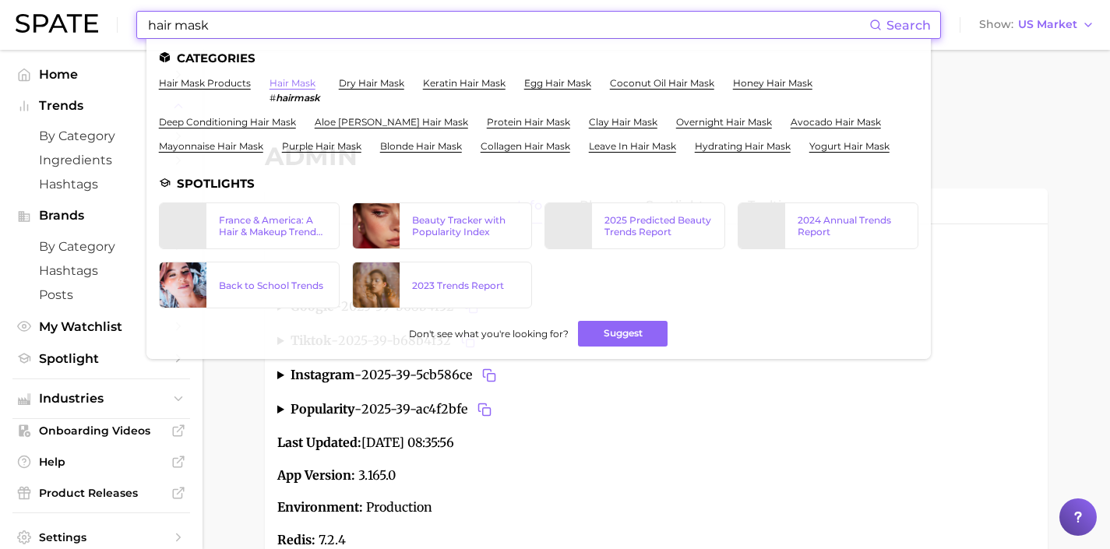
click at [299, 83] on link "hair mask" at bounding box center [292, 83] width 46 height 12
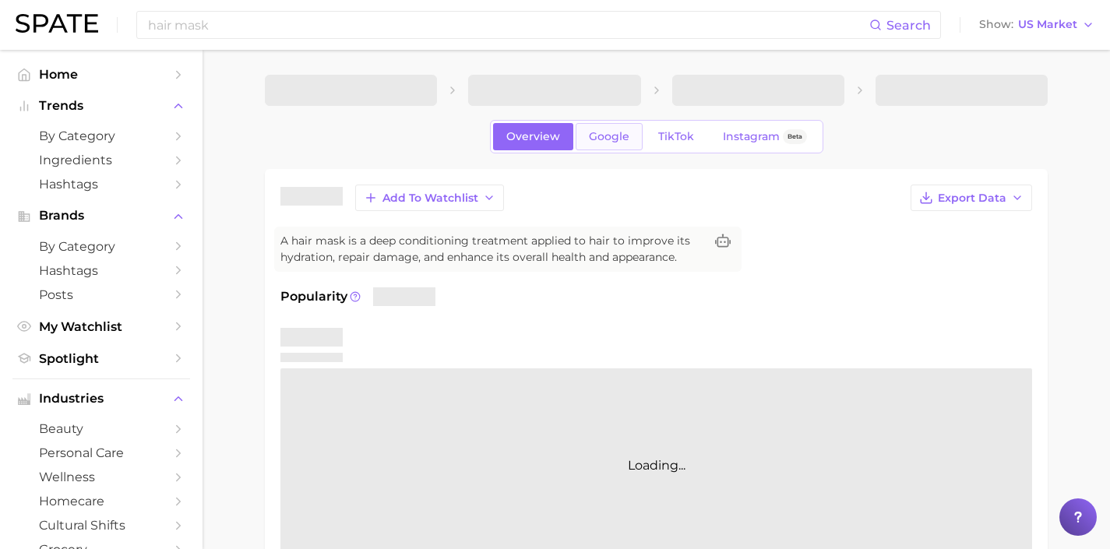
click at [586, 128] on link "Google" at bounding box center [608, 136] width 67 height 27
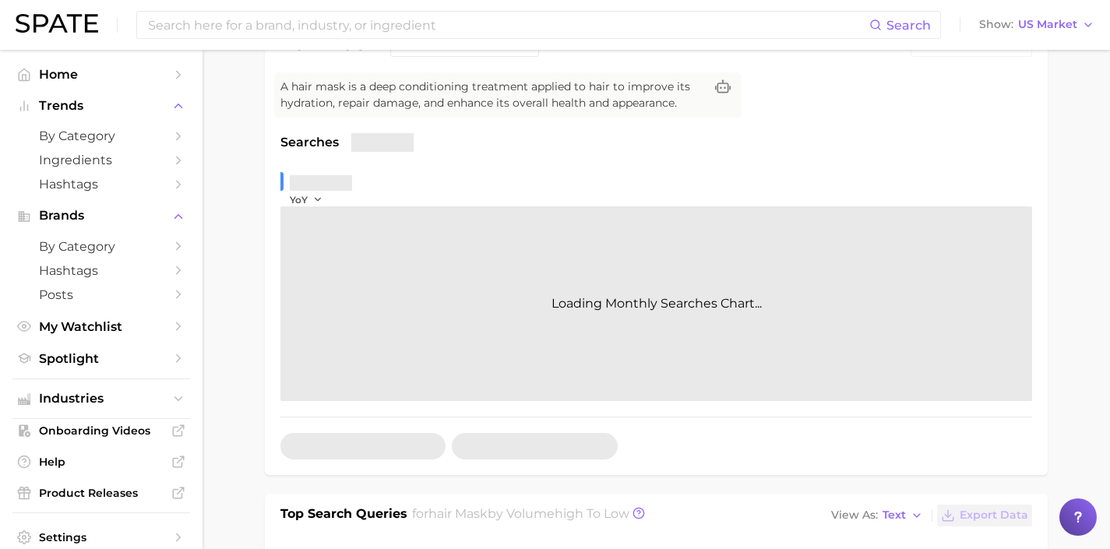
scroll to position [472, 0]
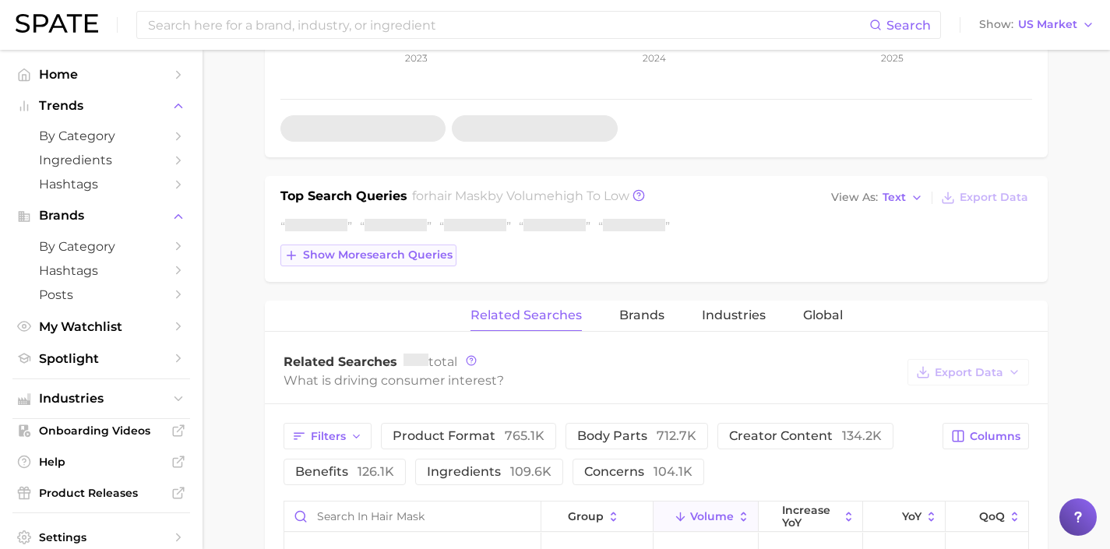
click at [419, 255] on span "Show more search queries" at bounding box center [378, 254] width 150 height 13
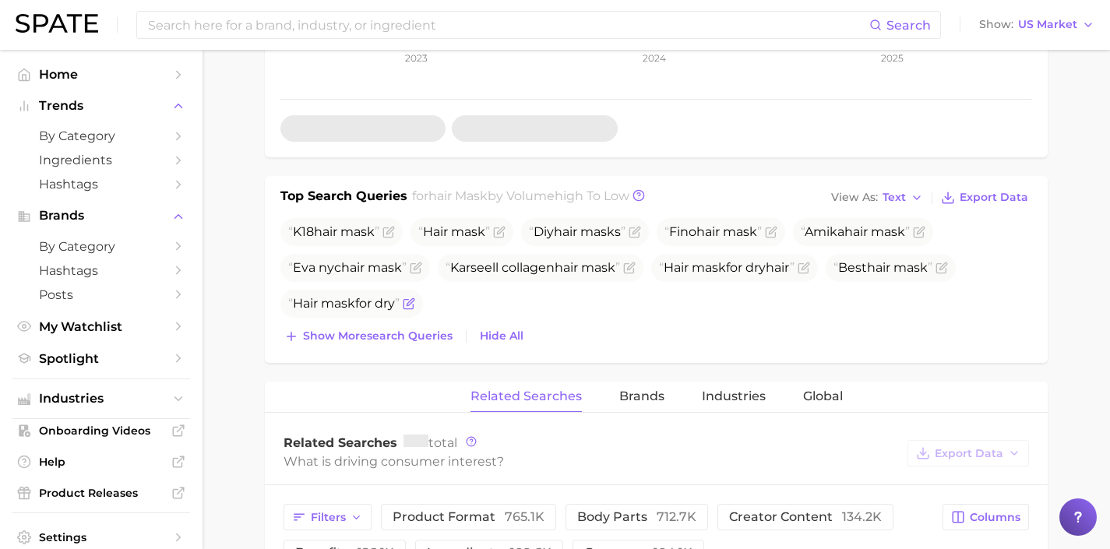
drag, startPoint x: 420, startPoint y: 284, endPoint x: 425, endPoint y: 308, distance: 24.0
click at [419, 284] on ul "K18 hair mask Hair mask Diy hair mask s Fino hair mask Amika hair mask Eva nyc …" at bounding box center [655, 268] width 751 height 100
click at [432, 332] on span "Show more search queries" at bounding box center [378, 335] width 150 height 13
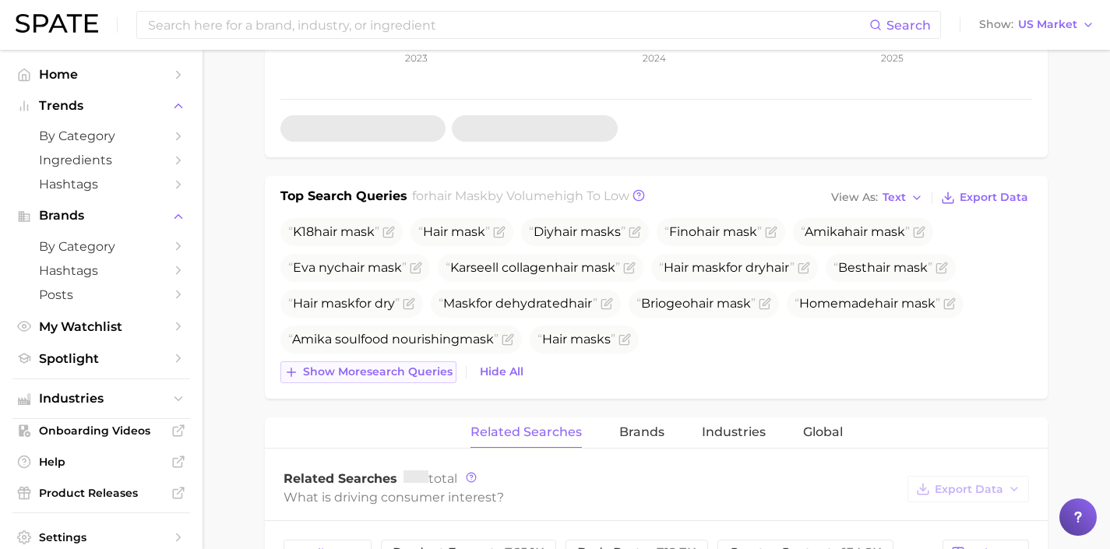
click at [435, 376] on span "Show more search queries" at bounding box center [378, 371] width 150 height 13
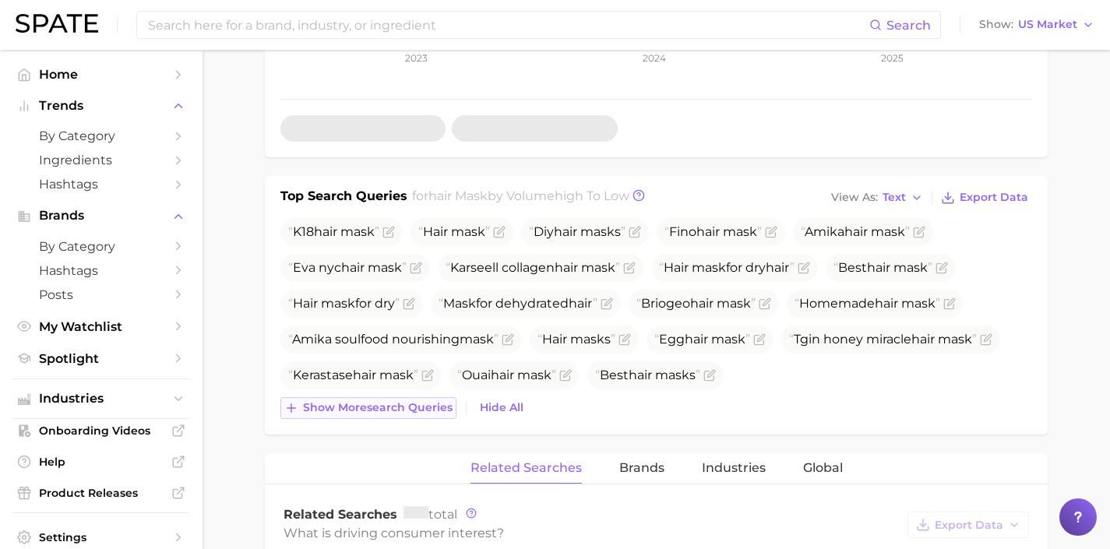
click at [435, 406] on span "Show more search queries" at bounding box center [378, 407] width 150 height 13
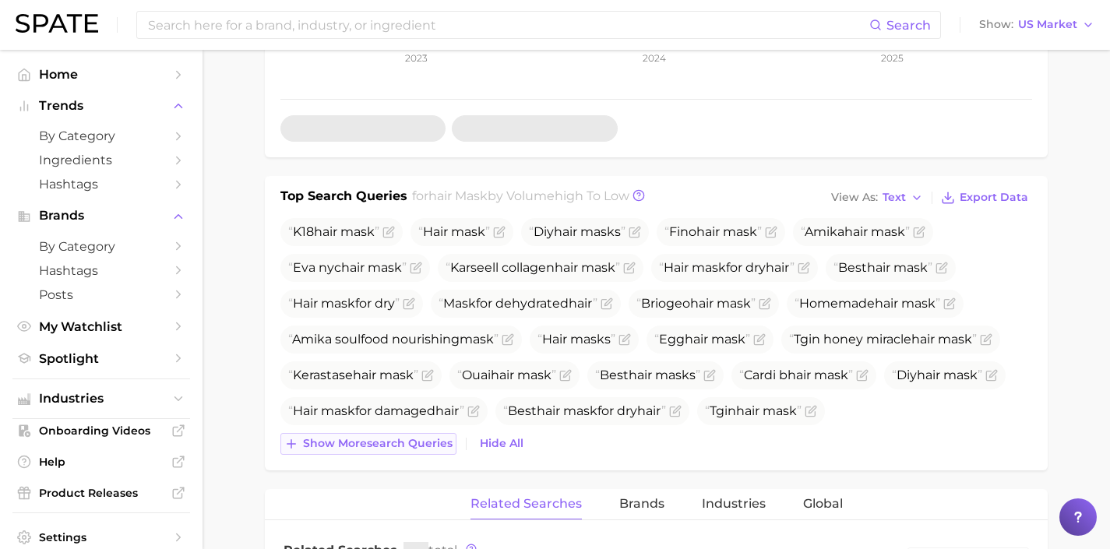
click at [423, 442] on span "Show more search queries" at bounding box center [378, 443] width 150 height 13
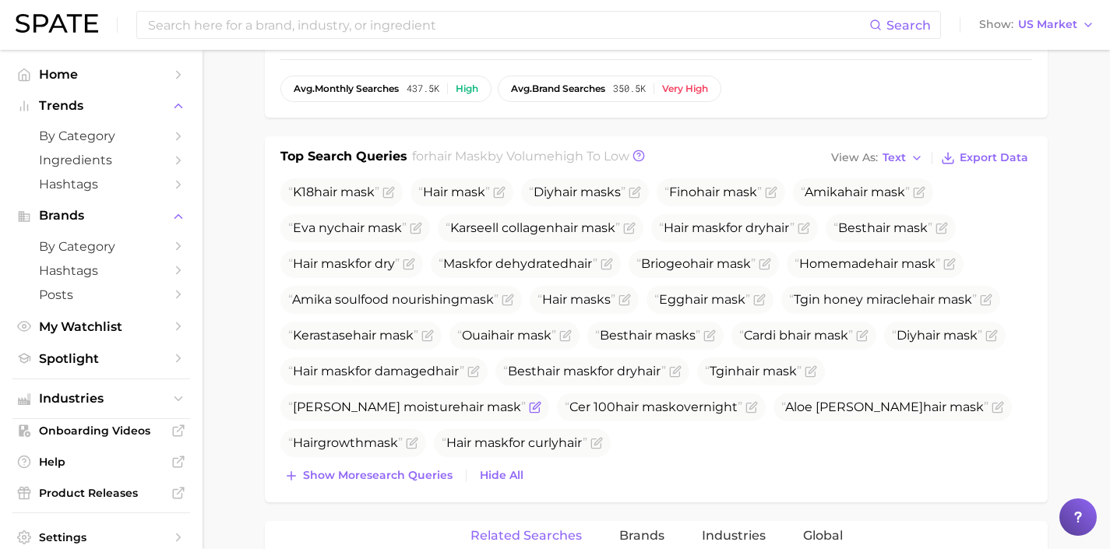
scroll to position [523, 0]
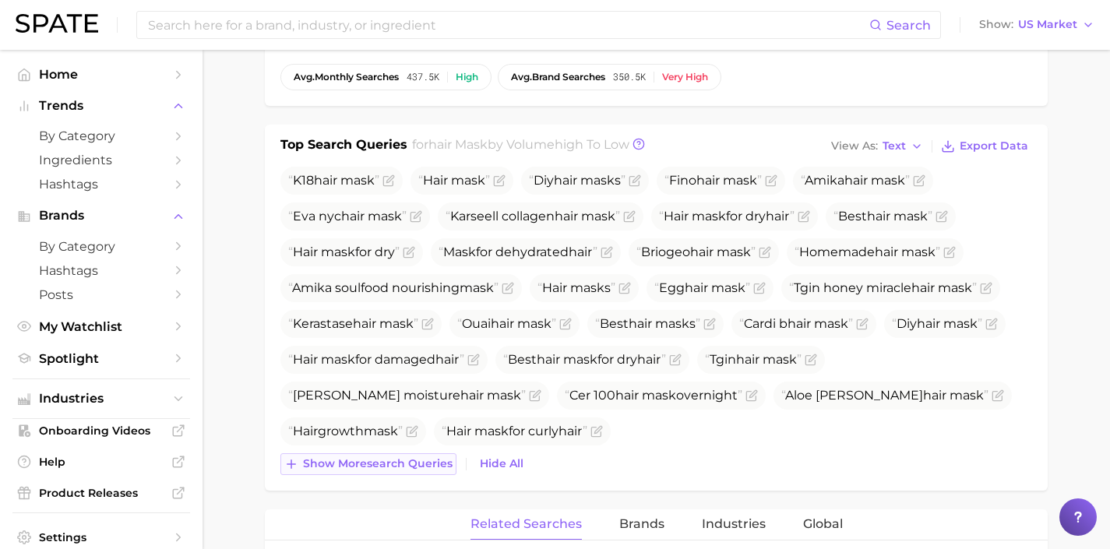
click at [424, 466] on span "Show more search queries" at bounding box center [378, 463] width 150 height 13
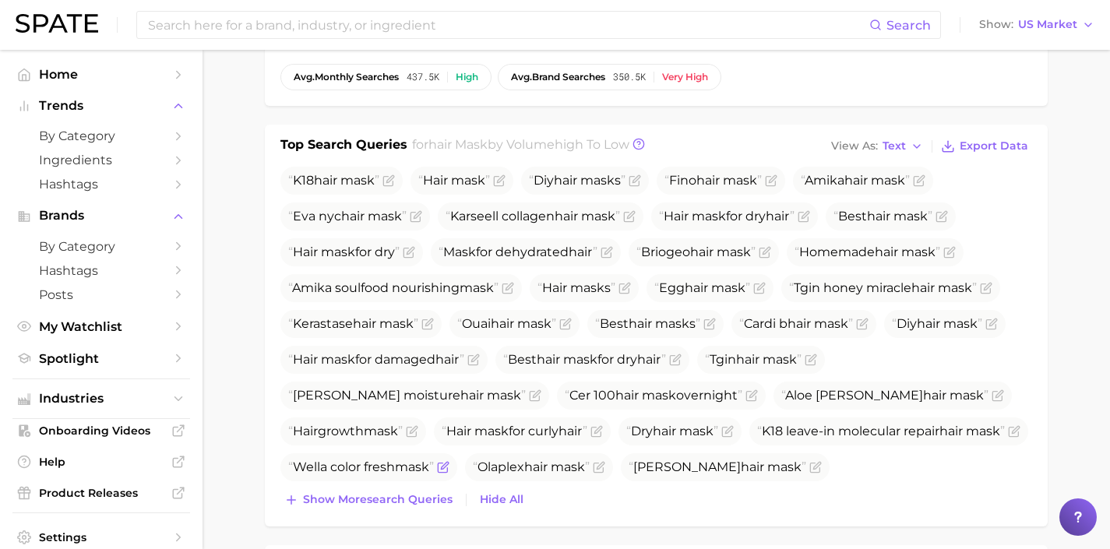
scroll to position [549, 0]
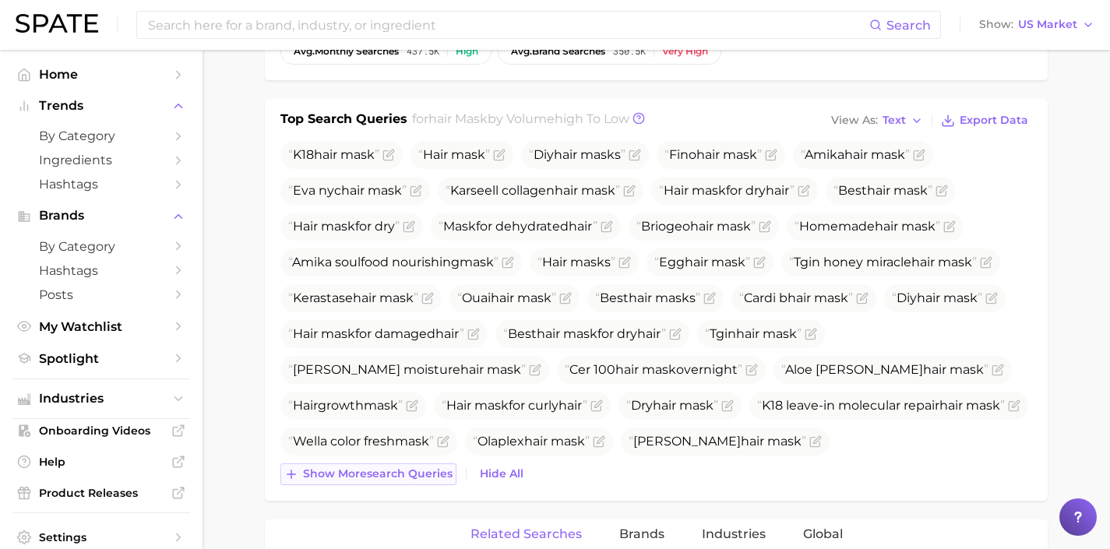
click at [421, 474] on span "Show more search queries" at bounding box center [378, 473] width 150 height 13
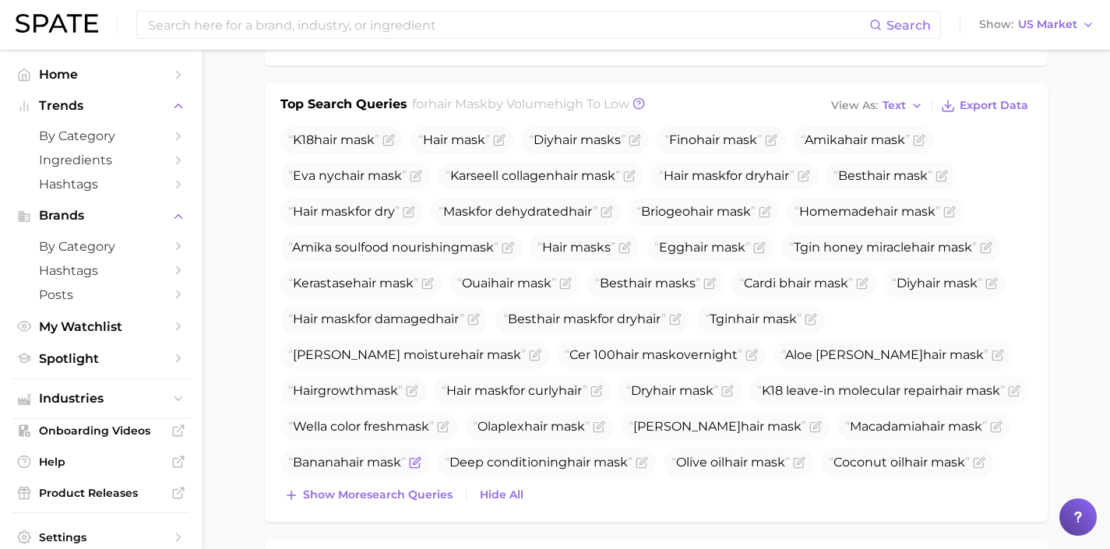
scroll to position [568, 0]
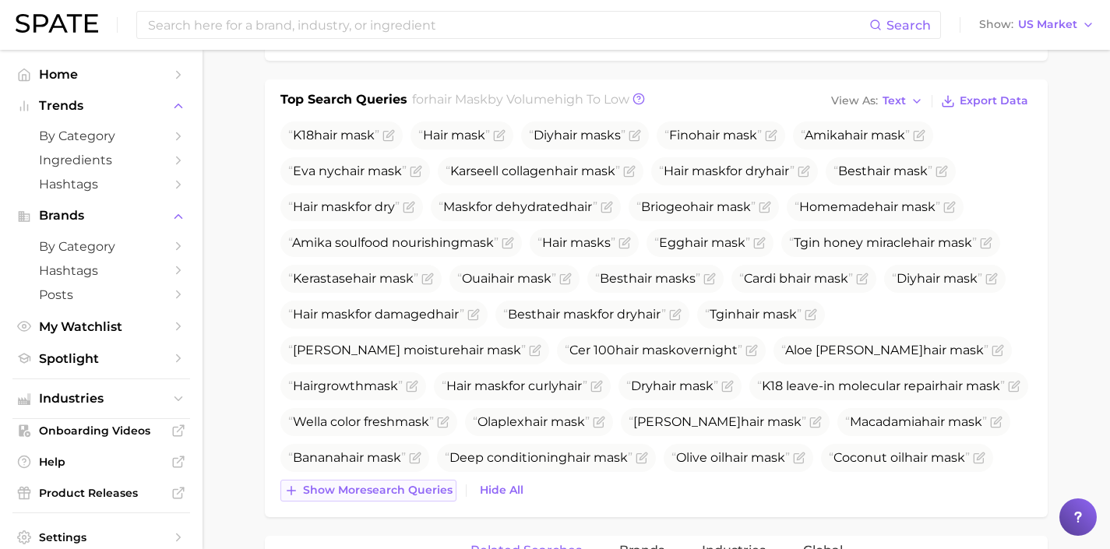
click at [406, 485] on span "Show more search queries" at bounding box center [378, 490] width 150 height 13
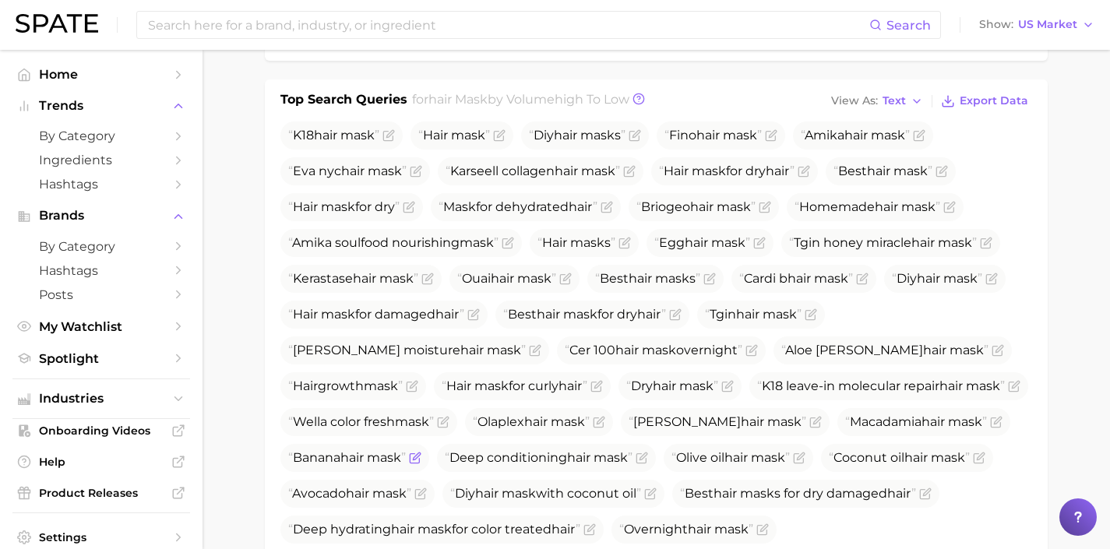
scroll to position [655, 0]
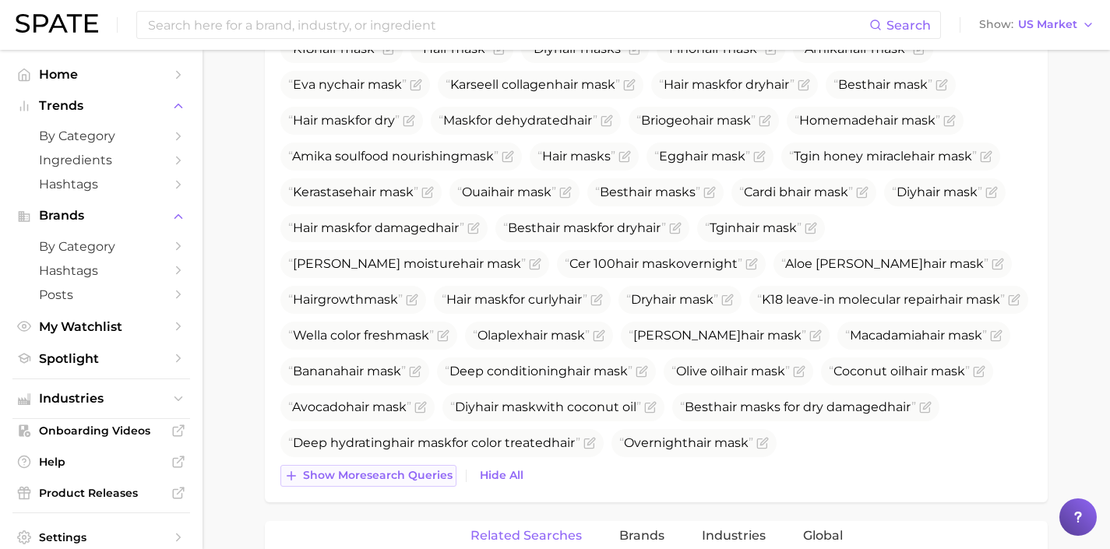
click at [416, 480] on span "Show more search queries" at bounding box center [378, 475] width 150 height 13
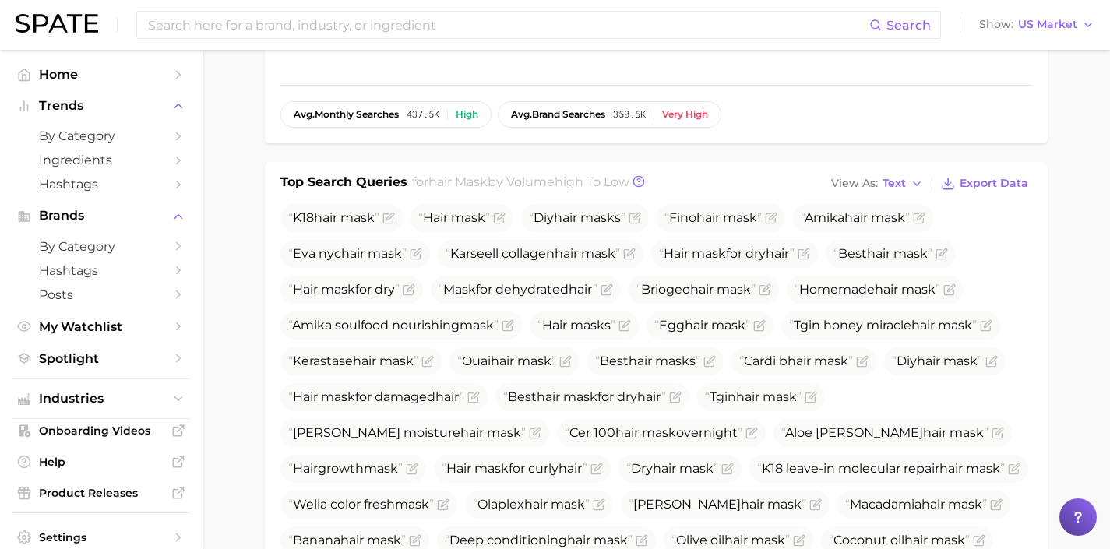
scroll to position [970, 0]
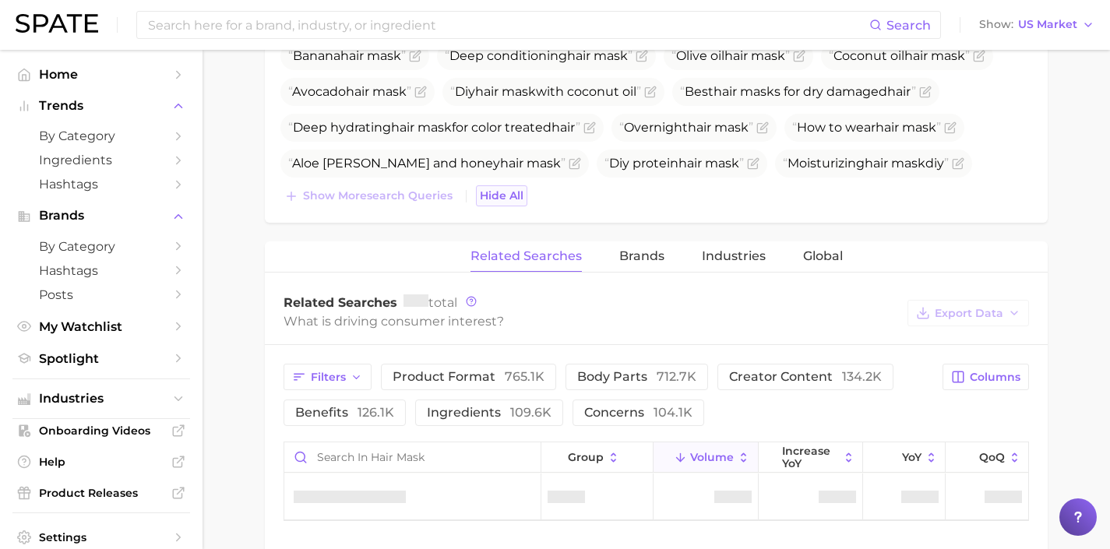
click at [506, 195] on span "Hide All" at bounding box center [502, 195] width 44 height 13
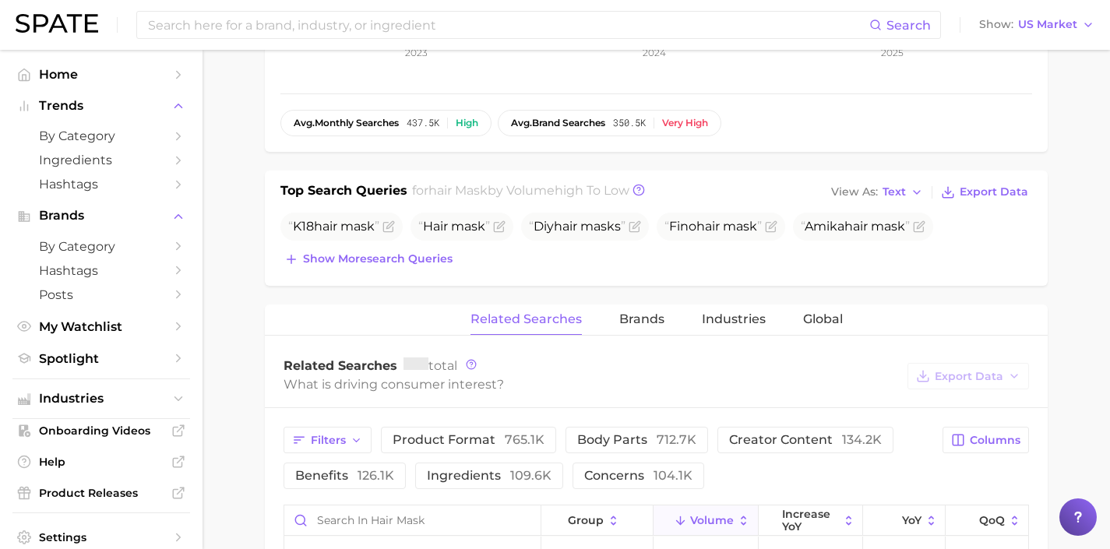
scroll to position [594, 0]
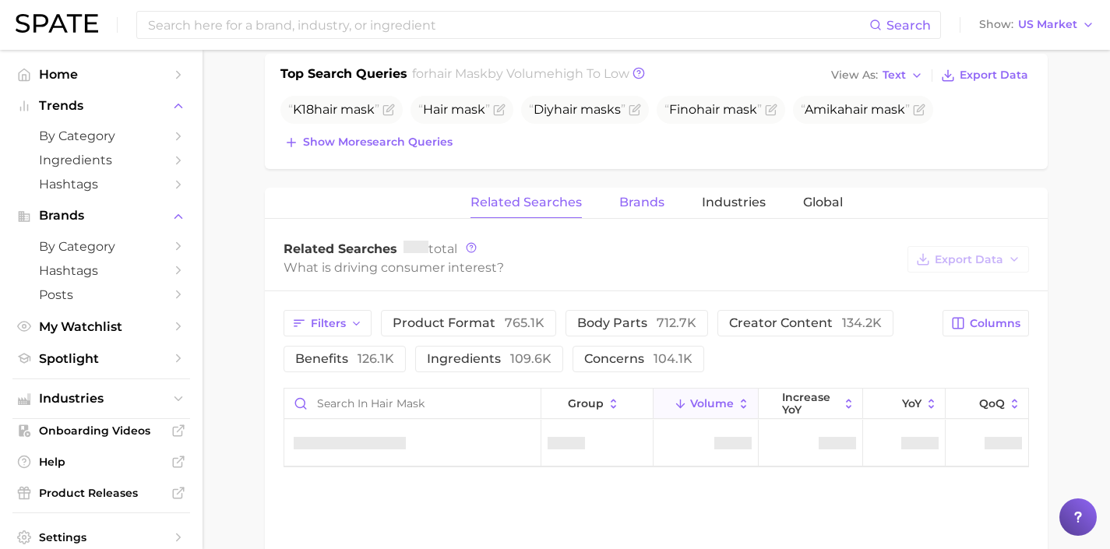
click at [646, 193] on button "Brands" at bounding box center [641, 203] width 45 height 30
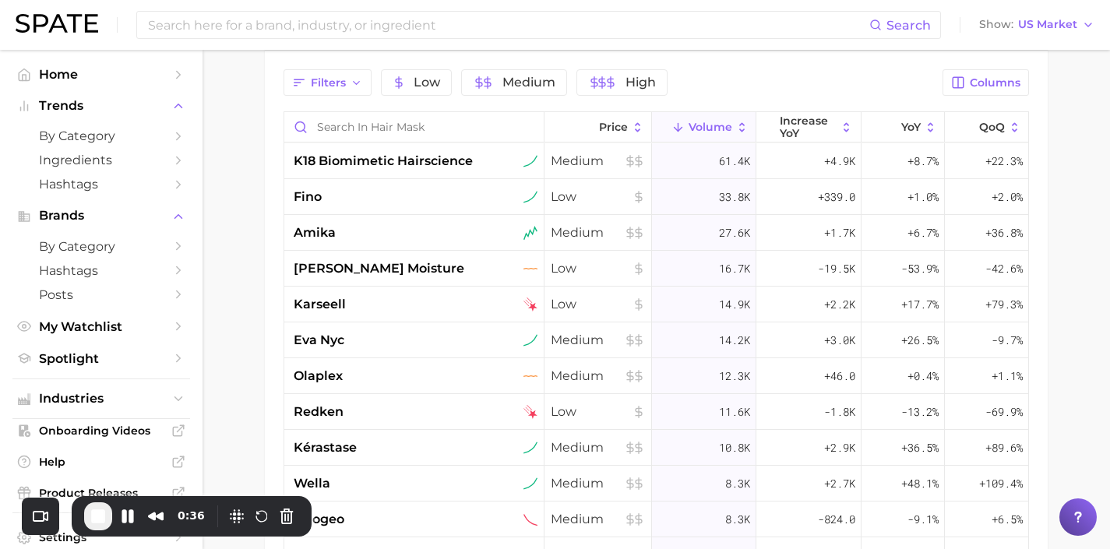
scroll to position [837, 0]
